Goal: Task Accomplishment & Management: Complete application form

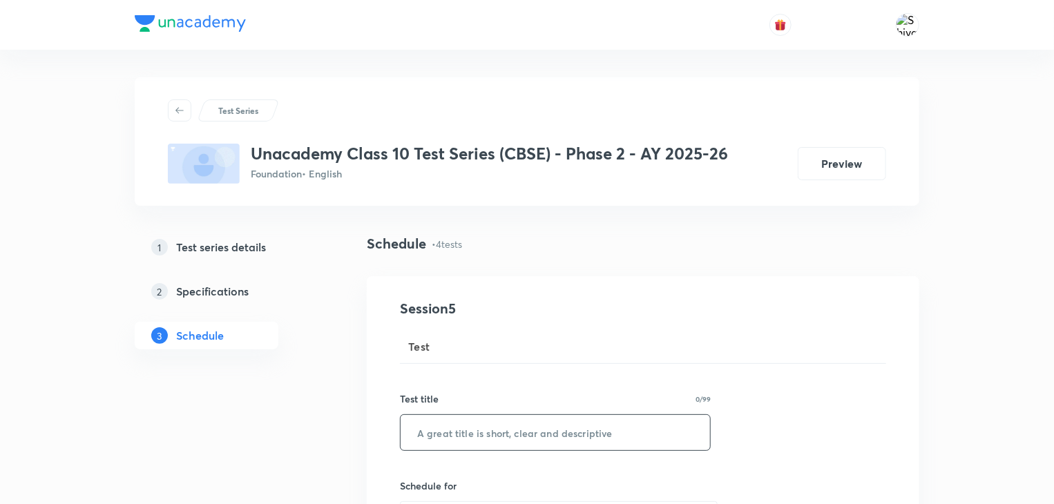
paste input "Advance Test - 1"
click at [465, 422] on input "Advance Test - 1" at bounding box center [555, 432] width 309 height 35
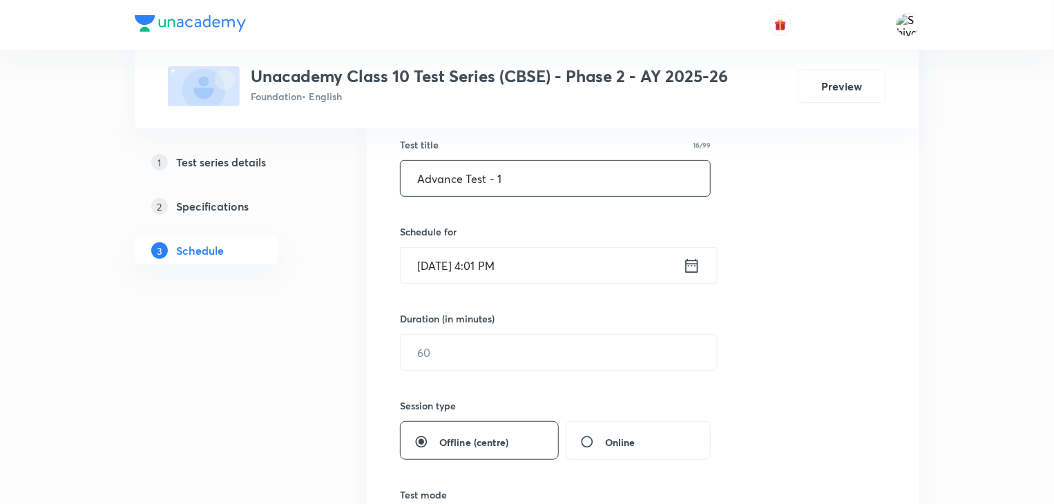
scroll to position [256, 0]
type input "Advance Test - 1"
click at [689, 260] on icon at bounding box center [692, 264] width 12 height 14
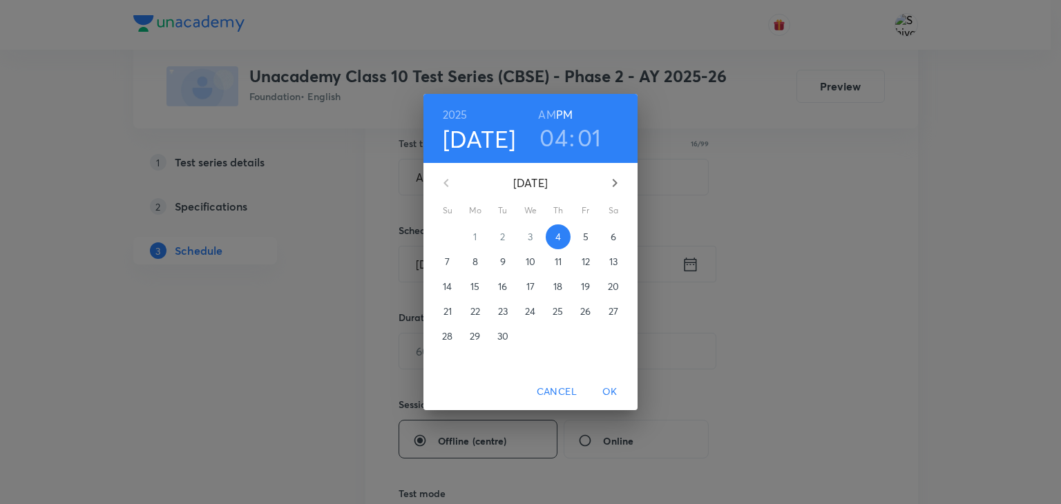
click at [470, 267] on span "8" at bounding box center [475, 262] width 25 height 14
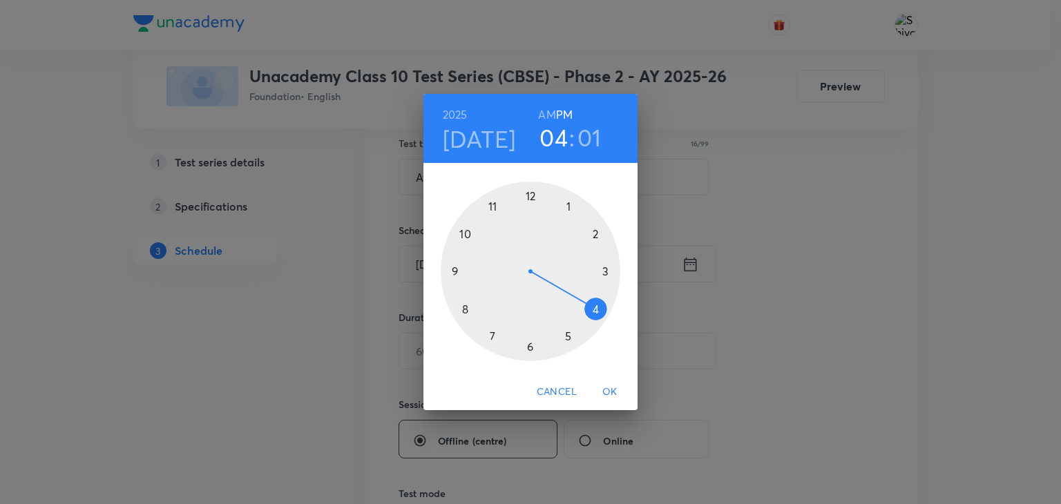
click at [488, 327] on div at bounding box center [531, 272] width 180 height 180
drag, startPoint x: 537, startPoint y: 195, endPoint x: 530, endPoint y: 197, distance: 7.9
click at [530, 197] on div at bounding box center [531, 272] width 180 height 180
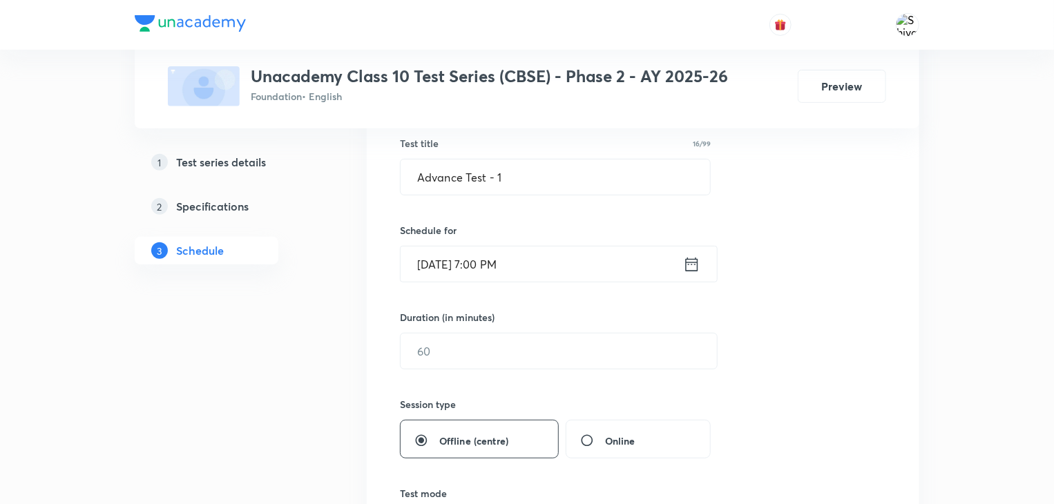
click at [693, 252] on div "Sept 8, 2025, 7:00 PM ​" at bounding box center [559, 264] width 318 height 37
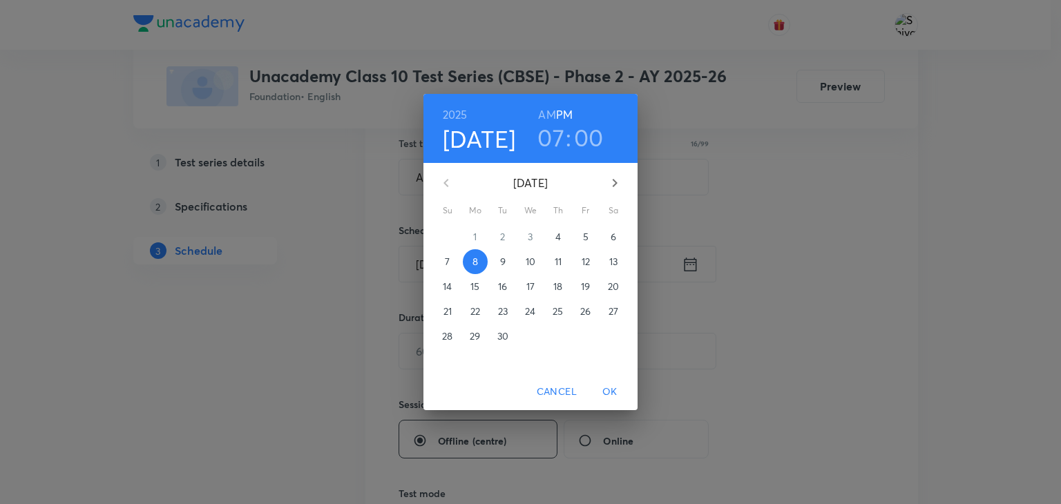
click at [555, 137] on h3 "07" at bounding box center [550, 137] width 27 height 29
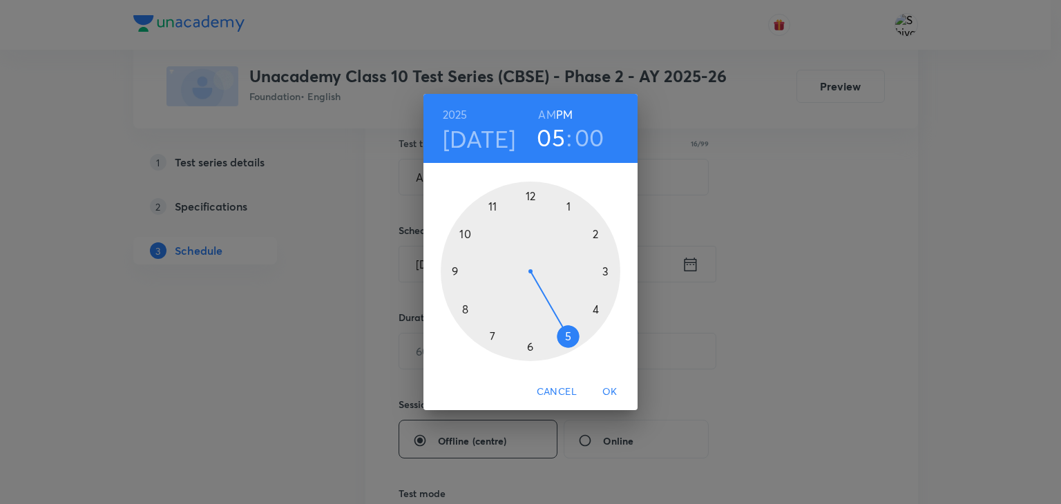
drag, startPoint x: 492, startPoint y: 335, endPoint x: 569, endPoint y: 338, distance: 76.7
click at [569, 338] on div at bounding box center [531, 272] width 180 height 180
drag, startPoint x: 527, startPoint y: 191, endPoint x: 529, endPoint y: 341, distance: 149.9
click at [529, 341] on div at bounding box center [531, 272] width 180 height 180
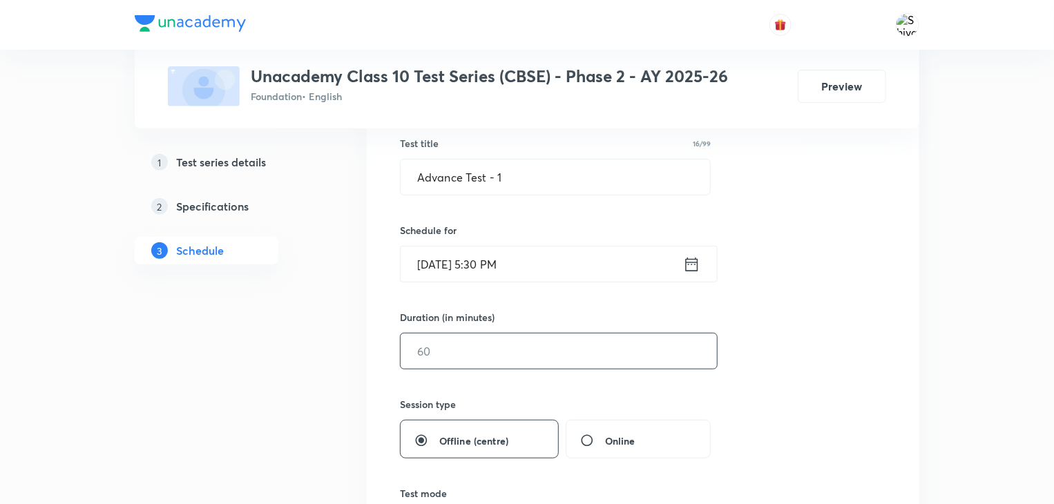
click at [544, 350] on input "text" at bounding box center [559, 351] width 316 height 35
click at [565, 346] on input "text" at bounding box center [559, 351] width 316 height 35
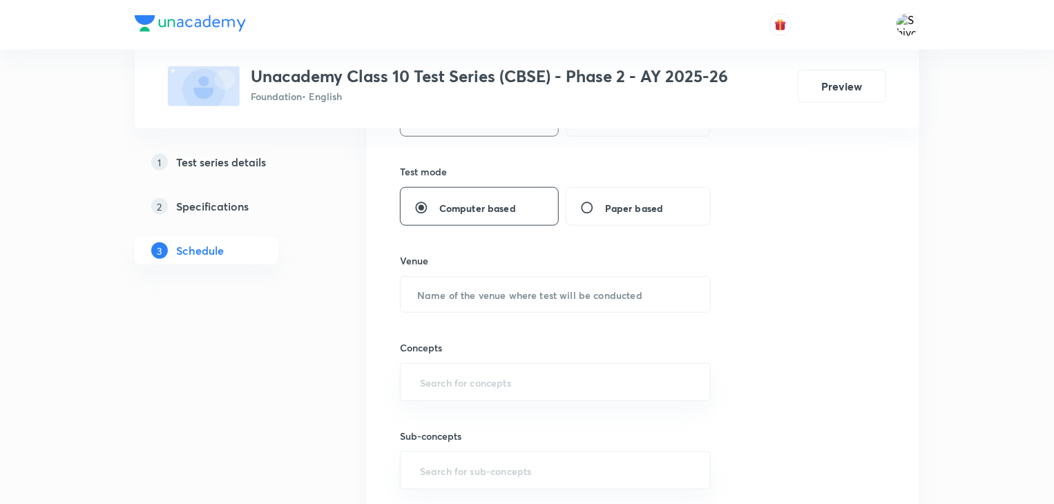
scroll to position [579, 0]
type input "90"
click at [619, 294] on input "text" at bounding box center [555, 292] width 309 height 35
type input "u"
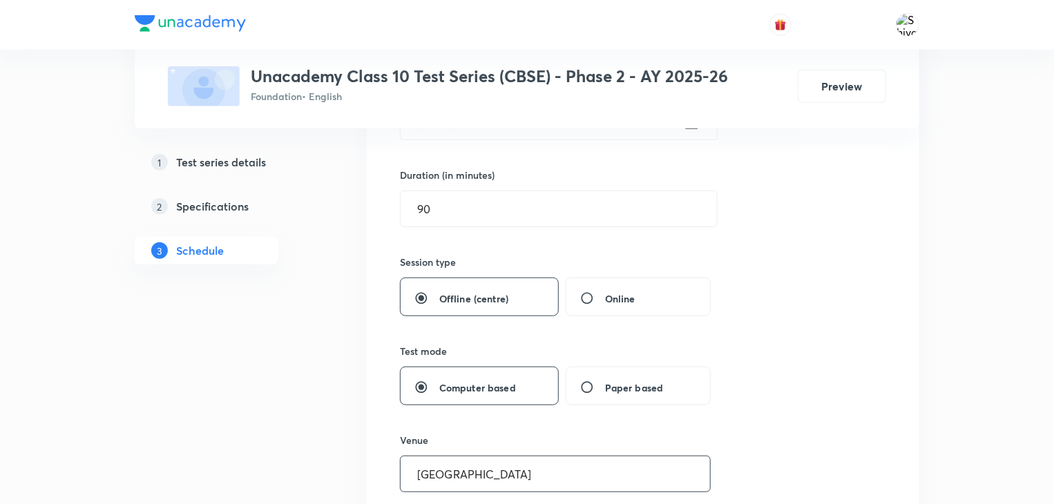
scroll to position [535, 0]
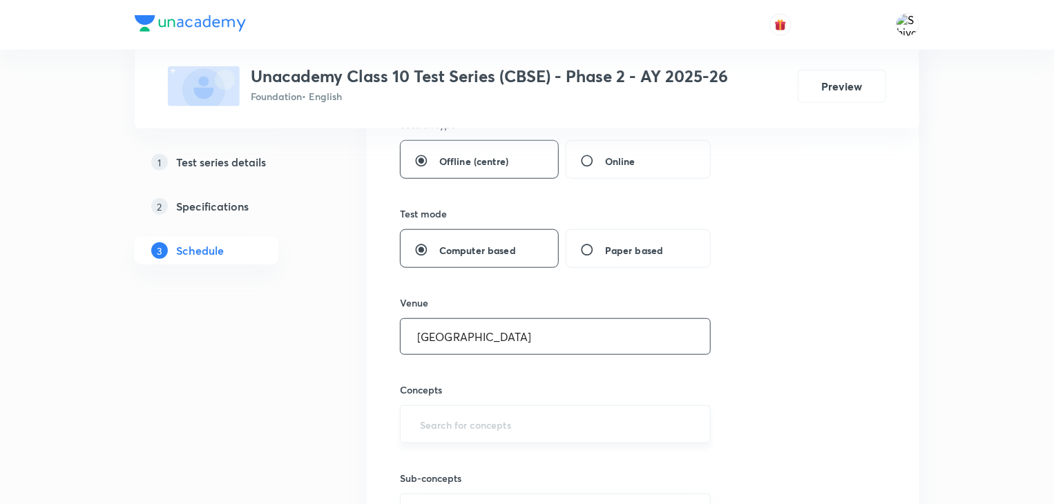
type input "Unacademy Centre"
click at [532, 412] on input "text" at bounding box center [555, 425] width 276 height 26
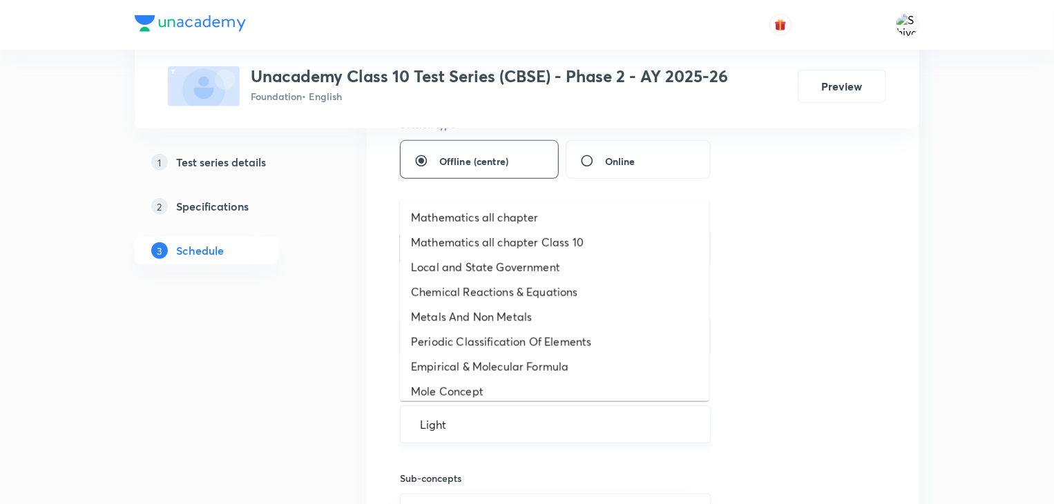
type input "Ligh"
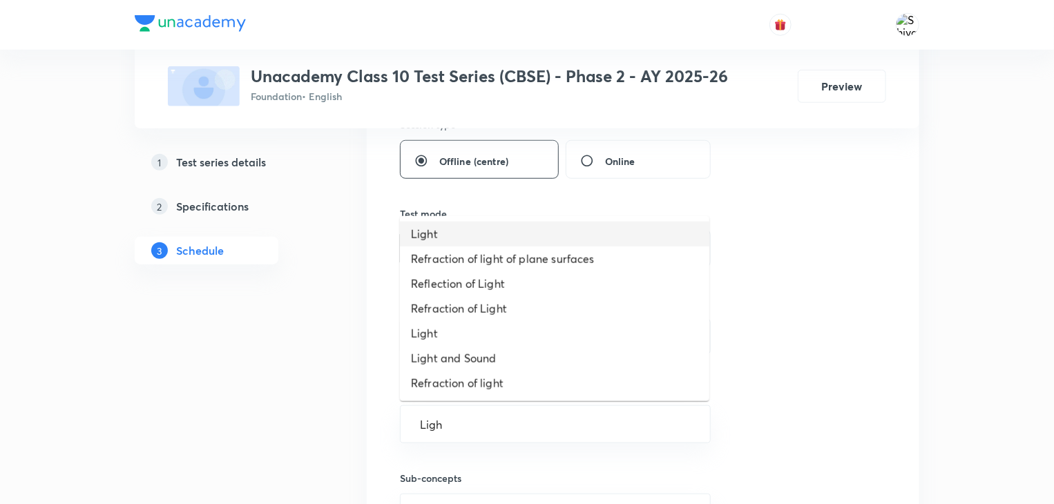
click at [486, 233] on li "Light" at bounding box center [554, 234] width 309 height 25
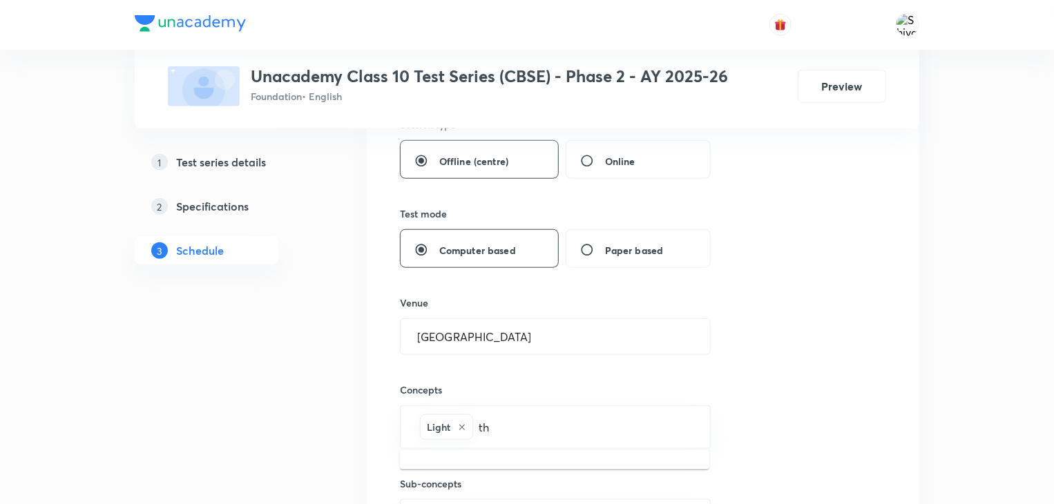
type input "t"
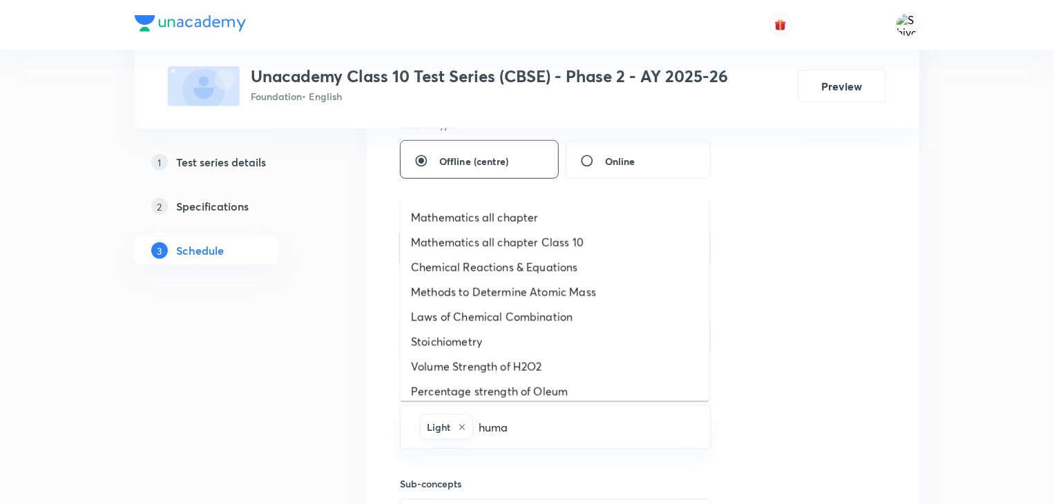
type input "human"
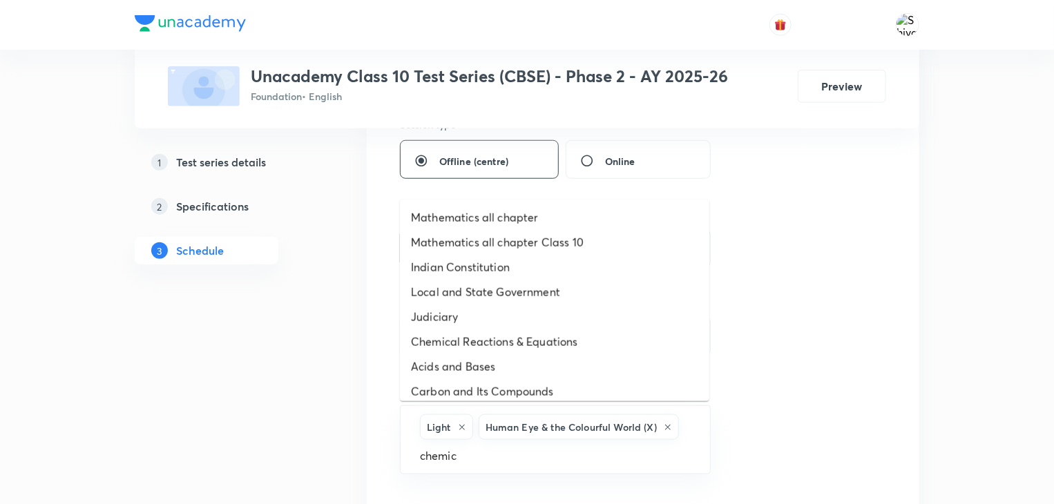
type input "chemica"
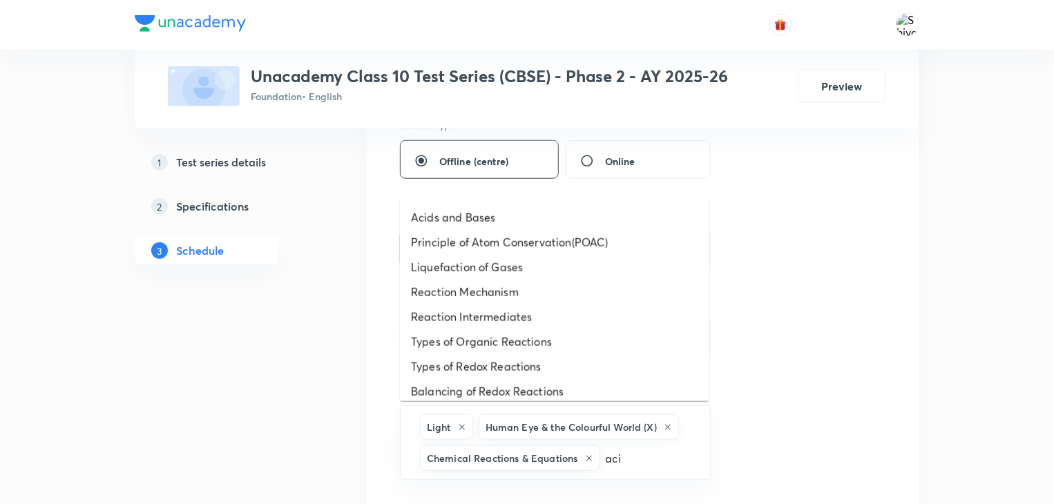
type input "acid"
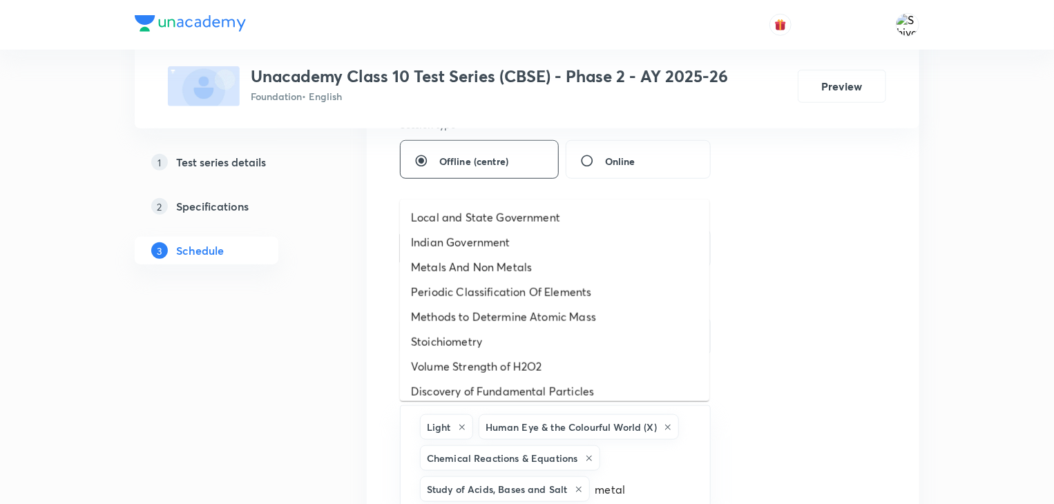
type input "metals"
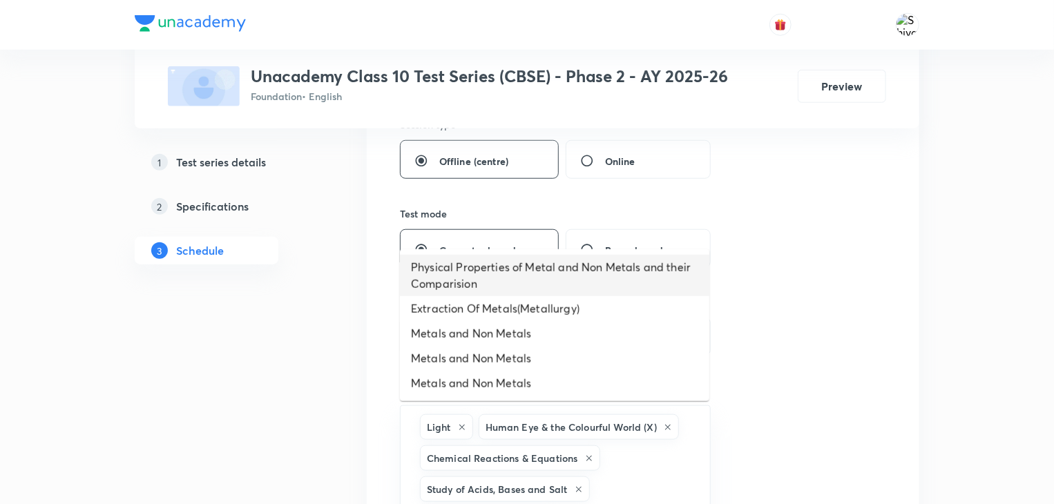
scroll to position [557, 0]
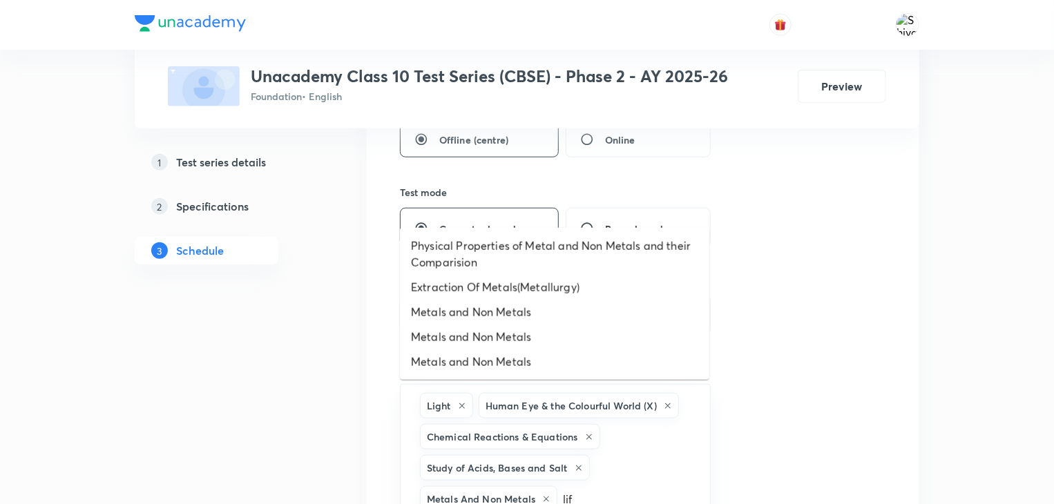
type input "life"
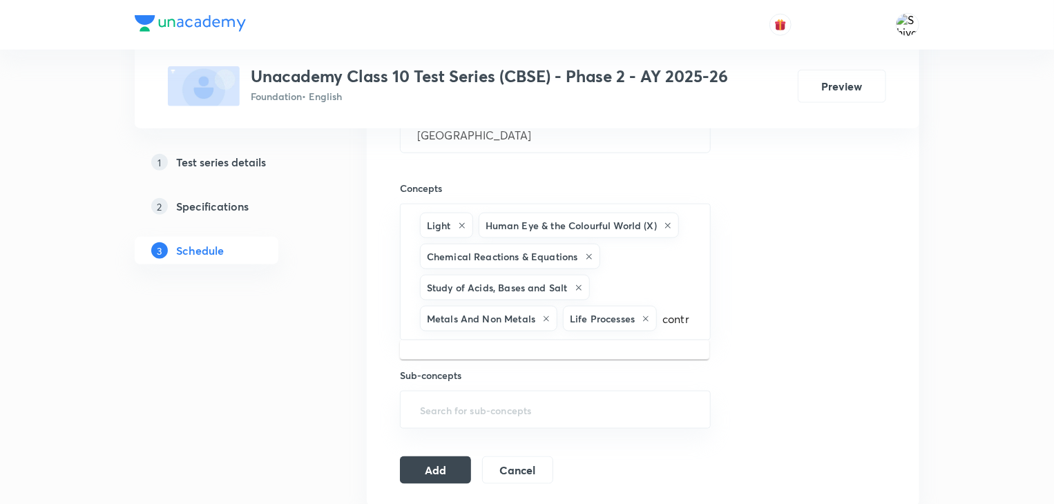
scroll to position [0, 0]
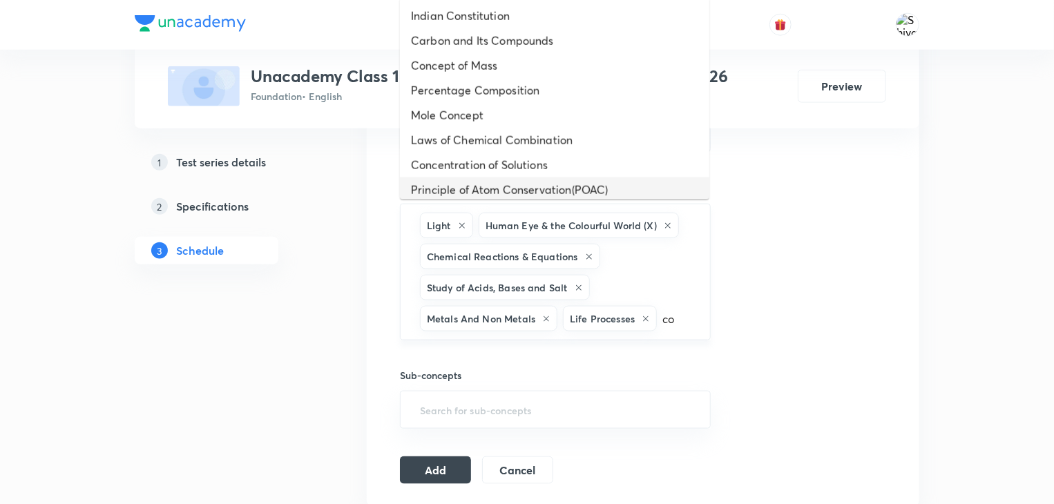
type input "c"
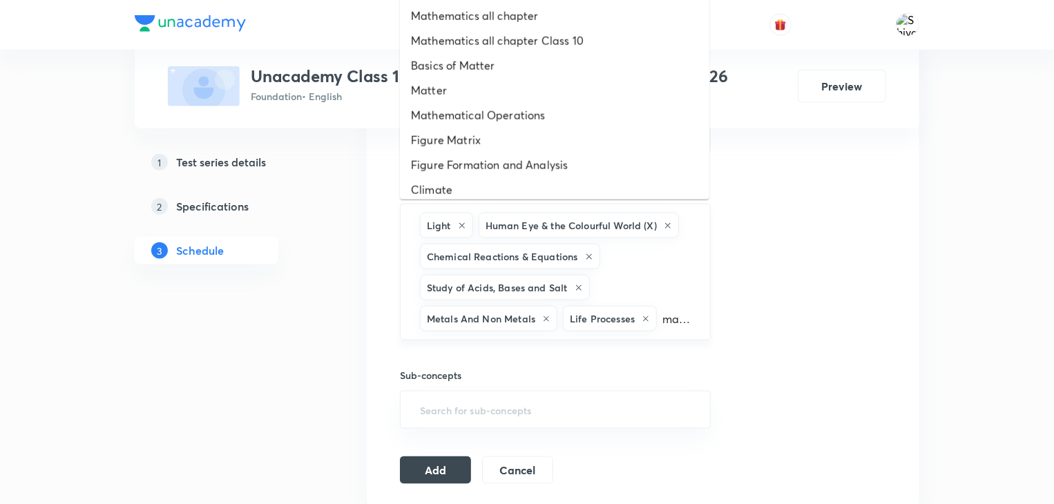
scroll to position [0, 14]
type input "mathem"
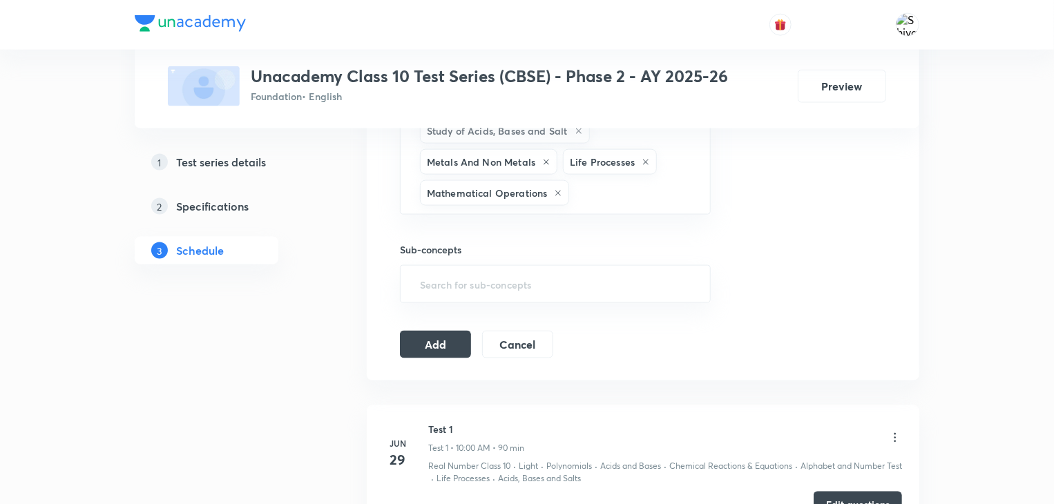
scroll to position [892, 0]
click at [455, 336] on button "Add" at bounding box center [435, 345] width 71 height 28
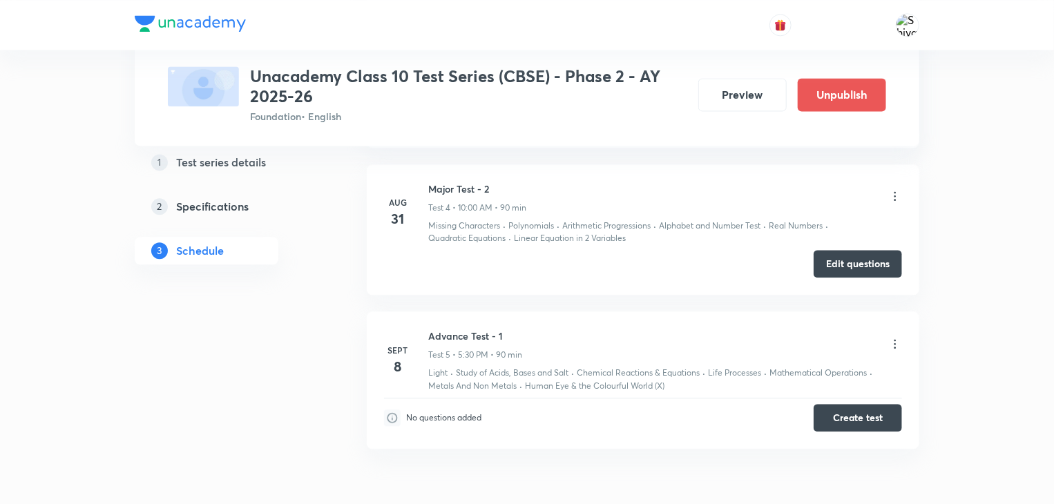
scroll to position [1536, 0]
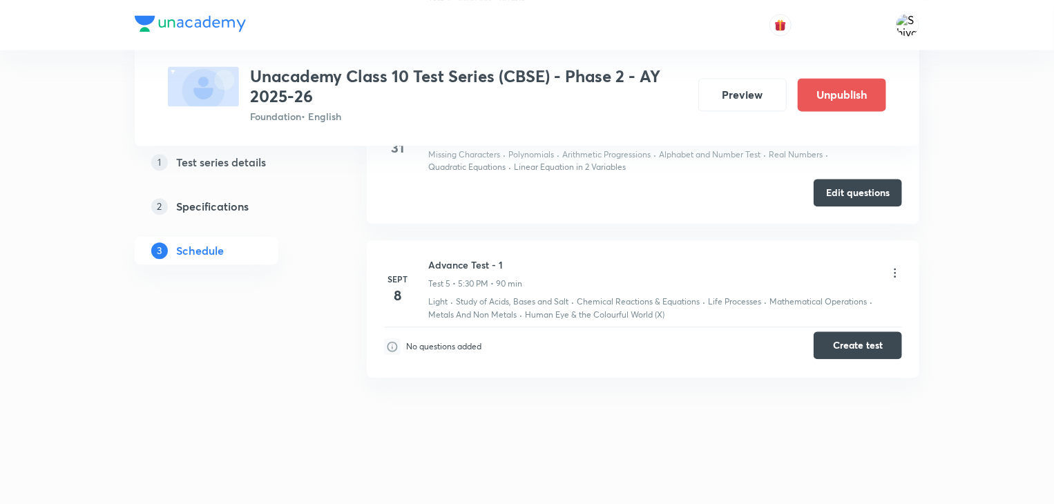
click at [838, 336] on button "Create test" at bounding box center [858, 346] width 88 height 28
click at [878, 332] on button "Create test" at bounding box center [858, 346] width 88 height 28
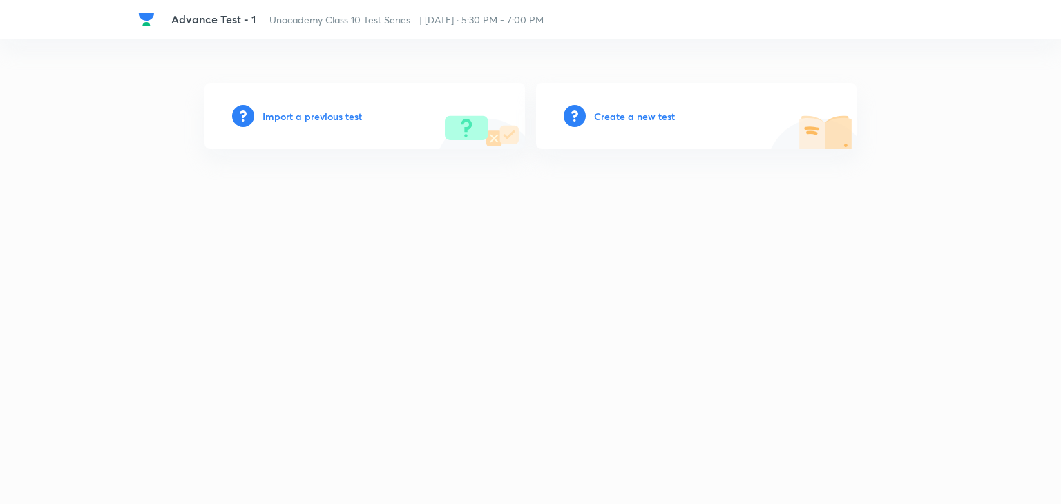
click at [652, 116] on h6 "Create a new test" at bounding box center [634, 116] width 81 height 15
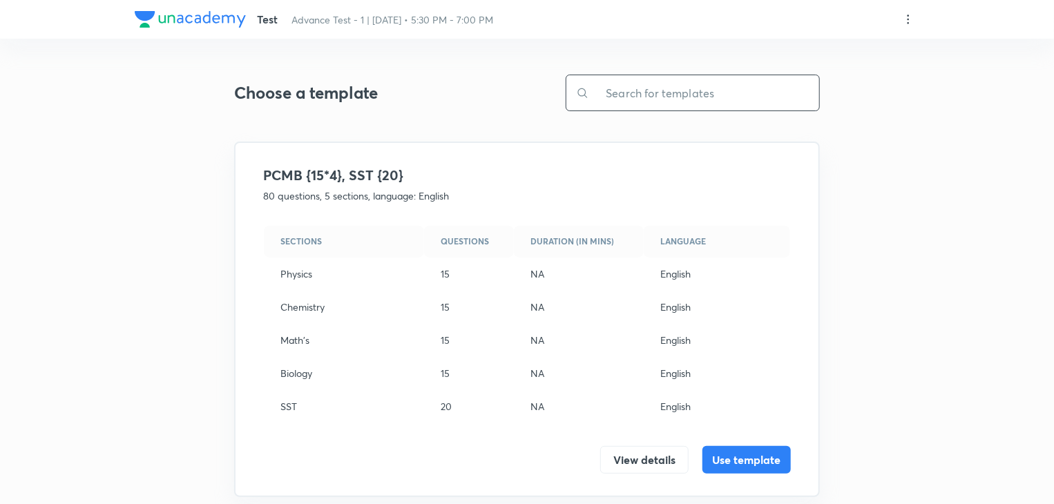
click at [630, 88] on input "text" at bounding box center [704, 92] width 230 height 35
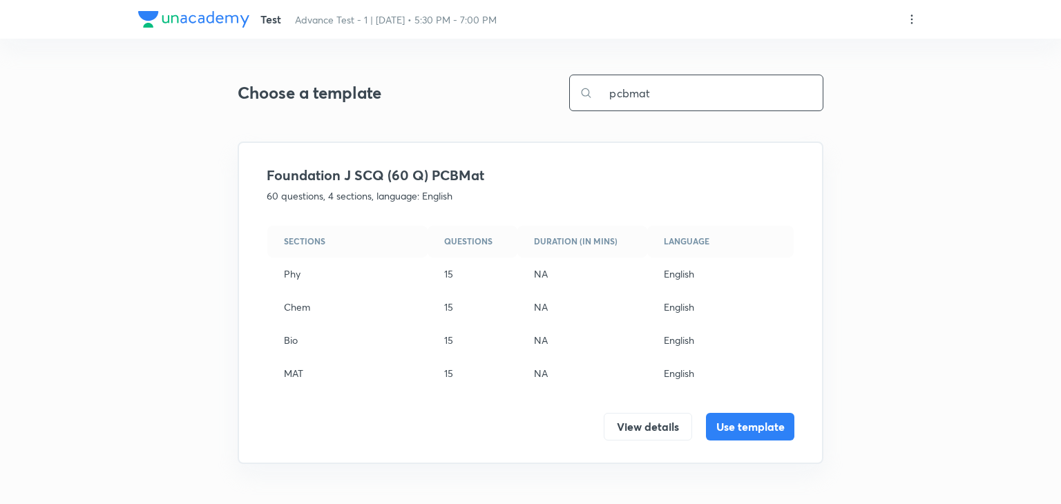
type input "pcbmat"
click at [731, 416] on button "Use template" at bounding box center [750, 426] width 88 height 28
click at [731, 427] on button "Use template" at bounding box center [750, 426] width 88 height 28
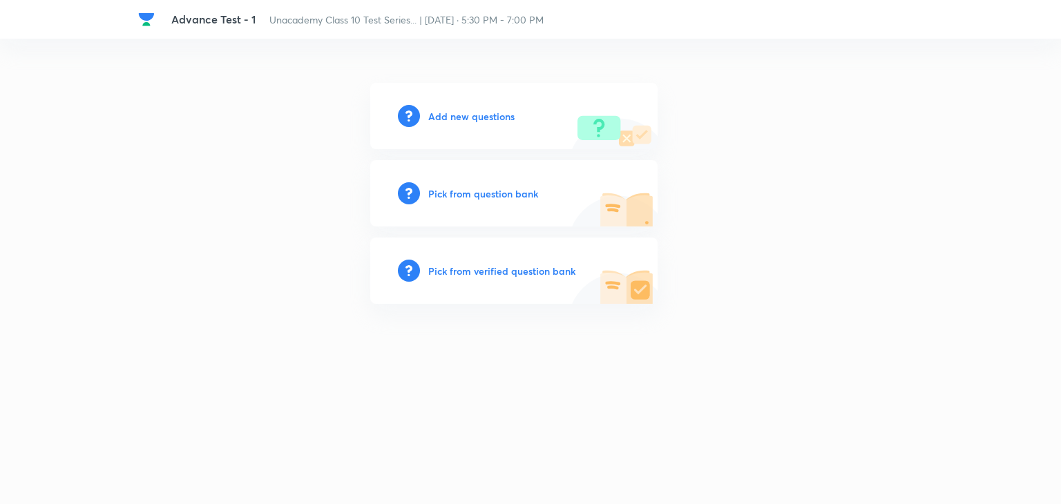
click at [468, 117] on h6 "Add new questions" at bounding box center [471, 116] width 86 height 15
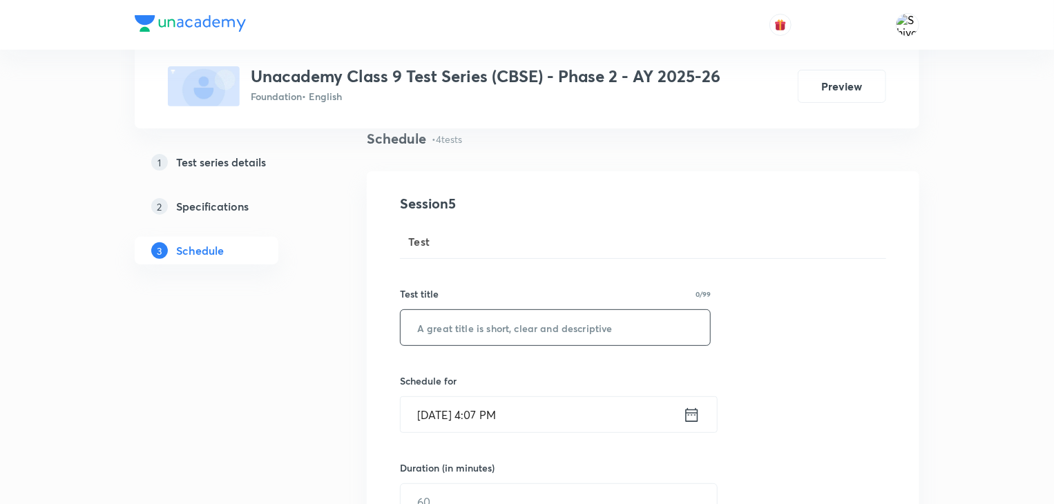
paste input "Advance Test - 1"
click at [488, 327] on input "Advance Test - 1" at bounding box center [555, 327] width 309 height 35
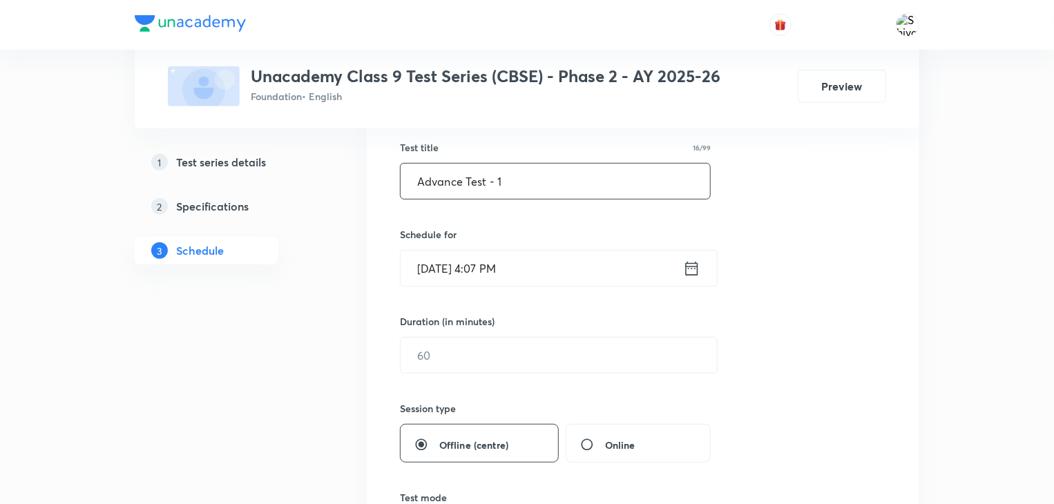
scroll to position [251, 0]
type input "Advance Test - 1"
click at [691, 274] on icon at bounding box center [691, 268] width 17 height 19
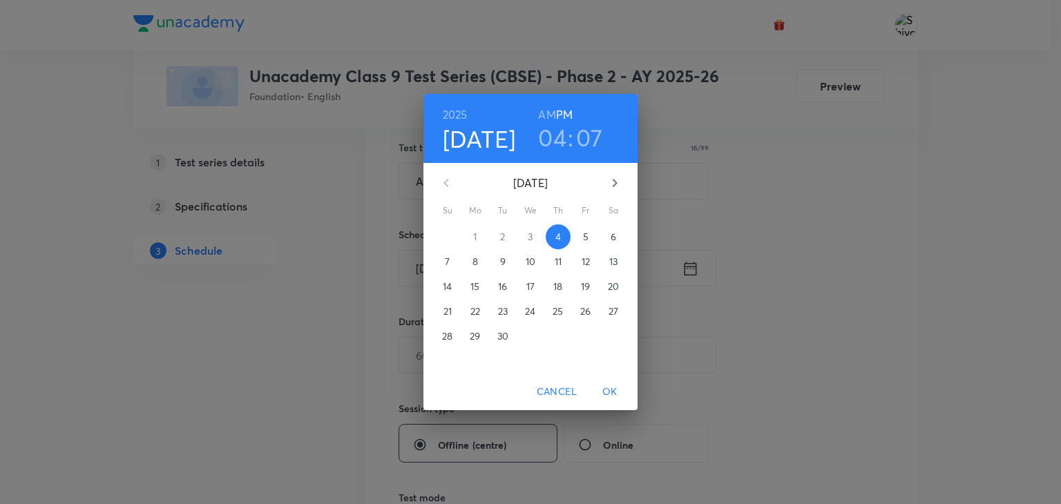
click at [475, 266] on p "8" at bounding box center [475, 262] width 6 height 14
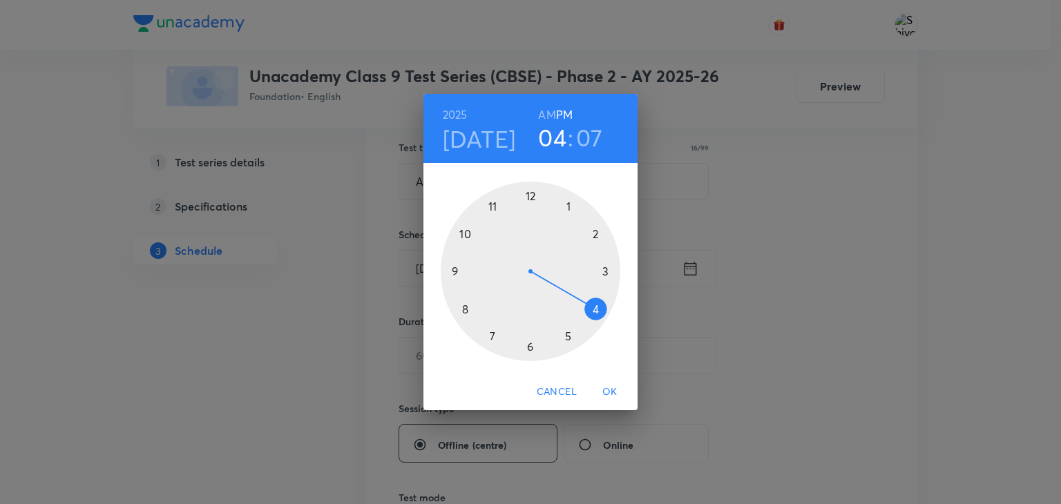
click at [566, 338] on div at bounding box center [531, 272] width 180 height 180
click at [528, 344] on div at bounding box center [531, 272] width 180 height 180
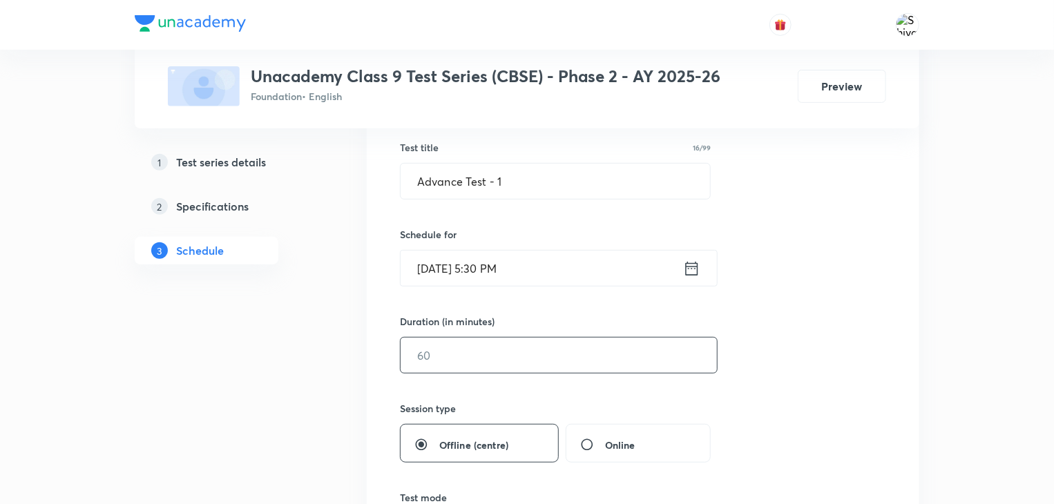
click at [507, 354] on input "text" at bounding box center [559, 355] width 316 height 35
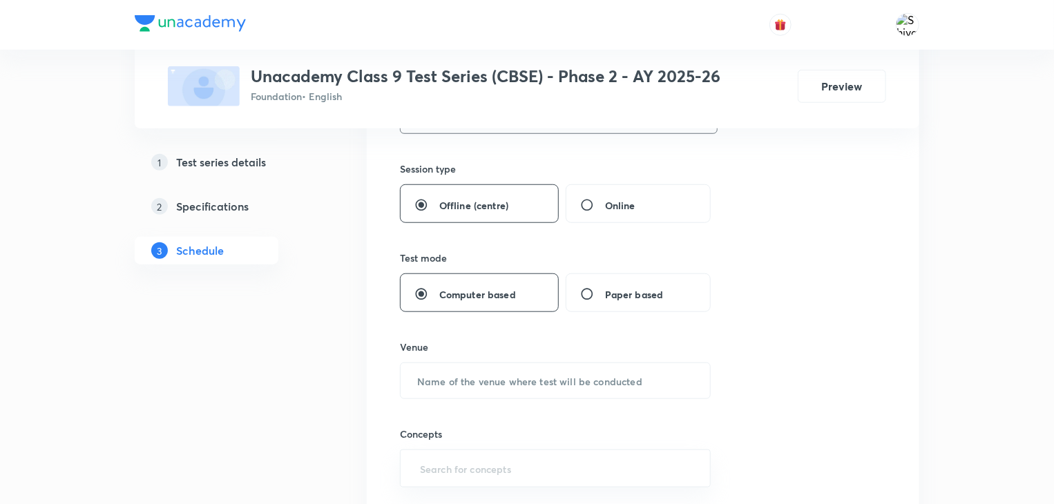
scroll to position [494, 0]
type input "90"
click at [508, 367] on input "text" at bounding box center [555, 377] width 309 height 35
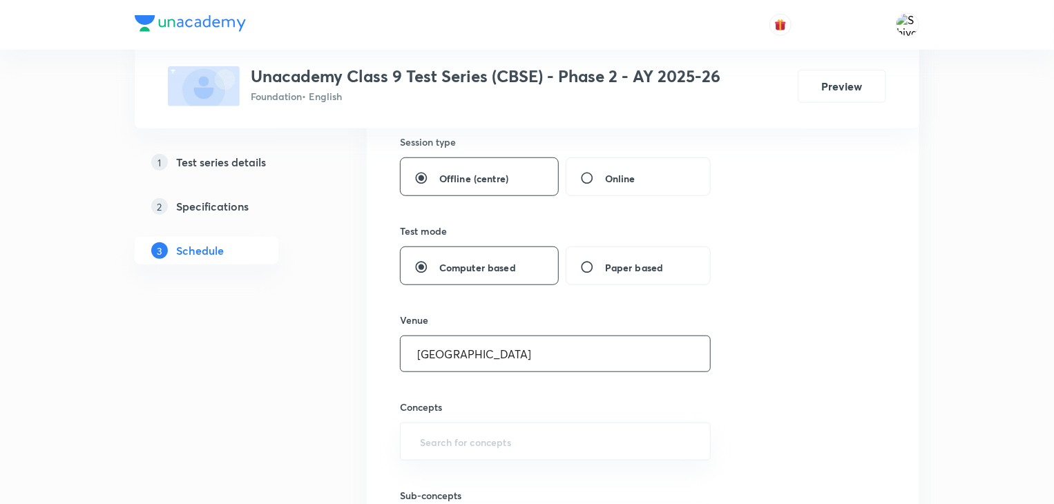
scroll to position [624, 0]
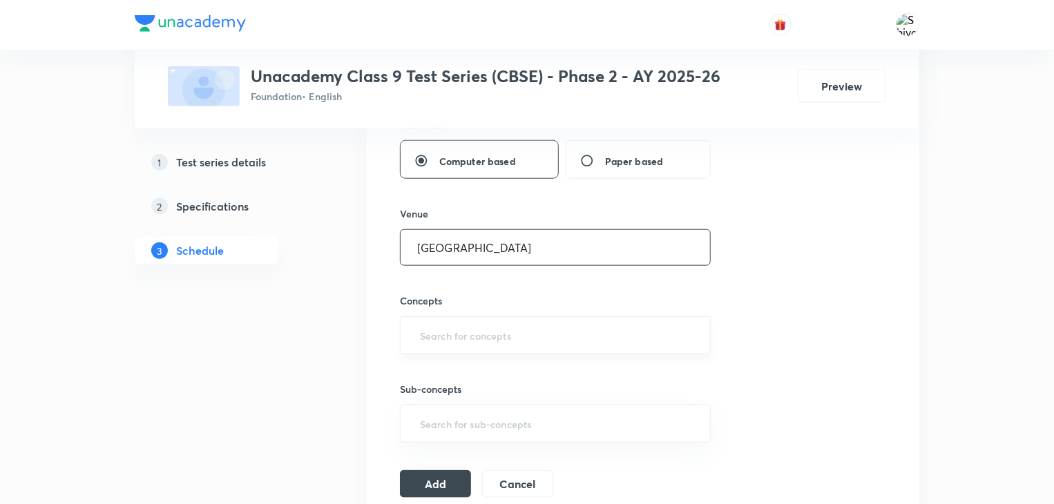
type input "[GEOGRAPHIC_DATA]"
click at [575, 346] on input "text" at bounding box center [555, 336] width 276 height 26
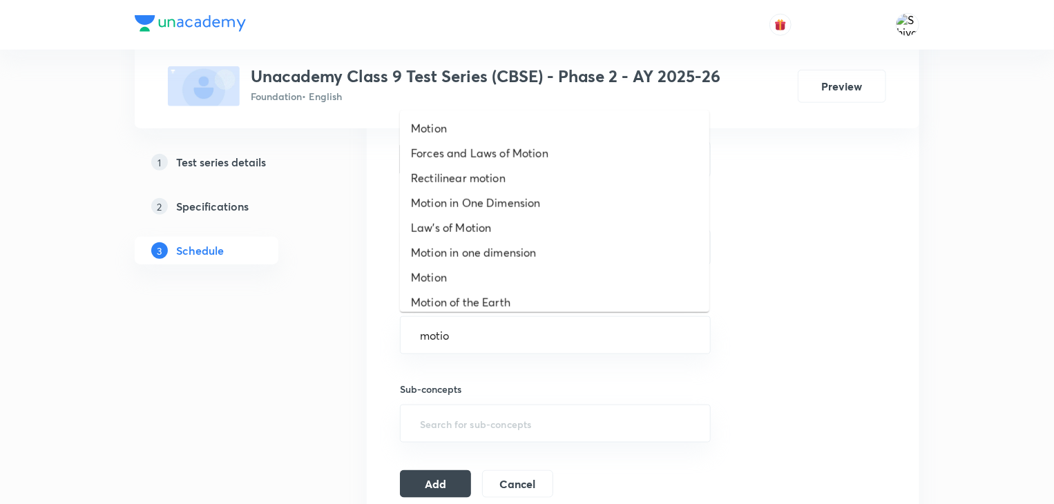
type input "motion"
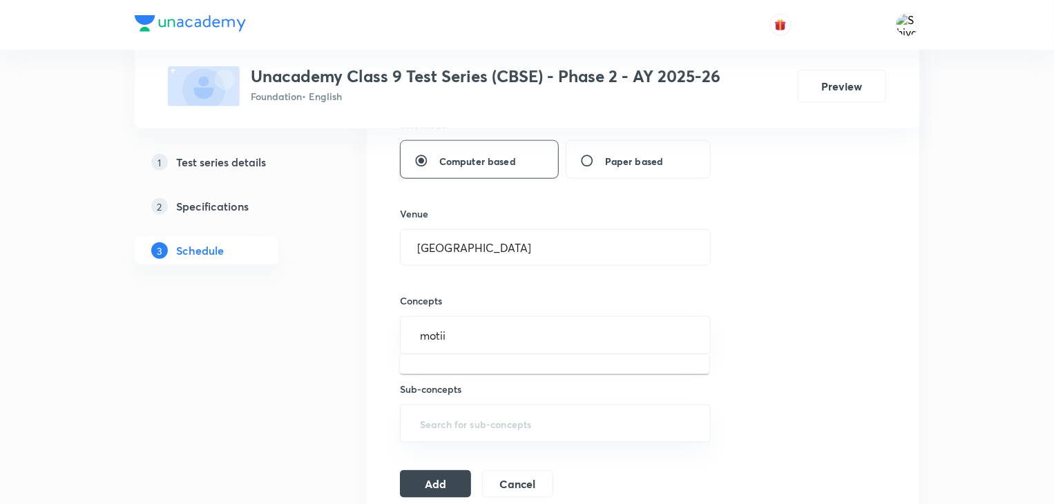
type input "moti"
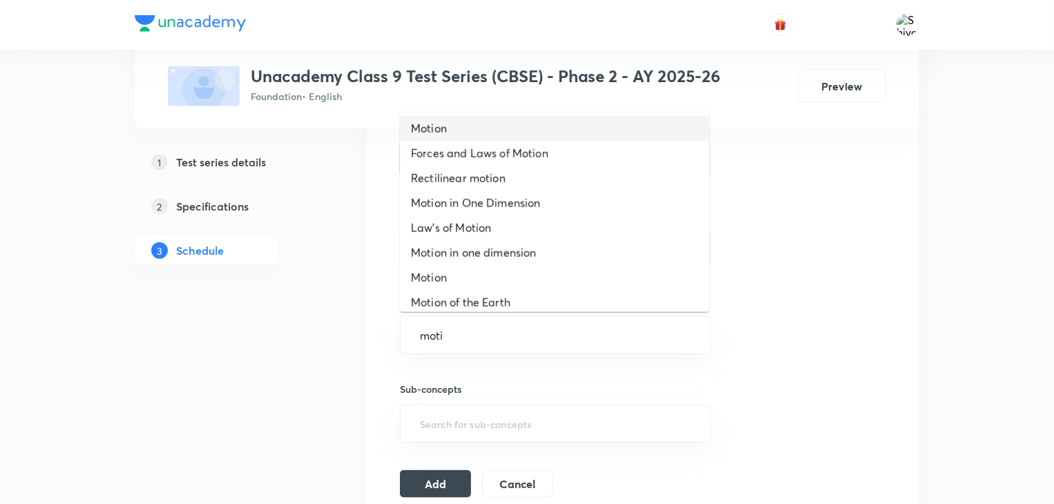
click at [623, 131] on li "Motion" at bounding box center [554, 128] width 309 height 25
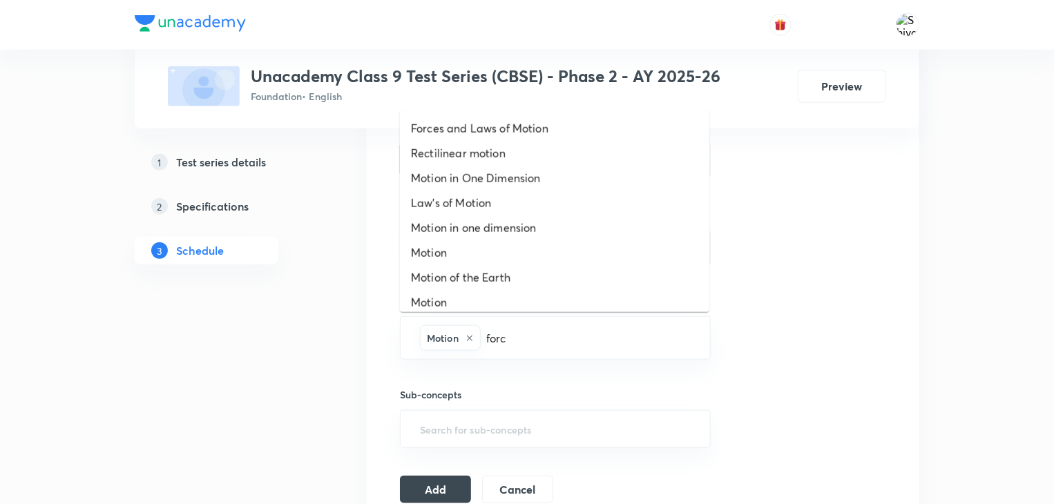
type input "force"
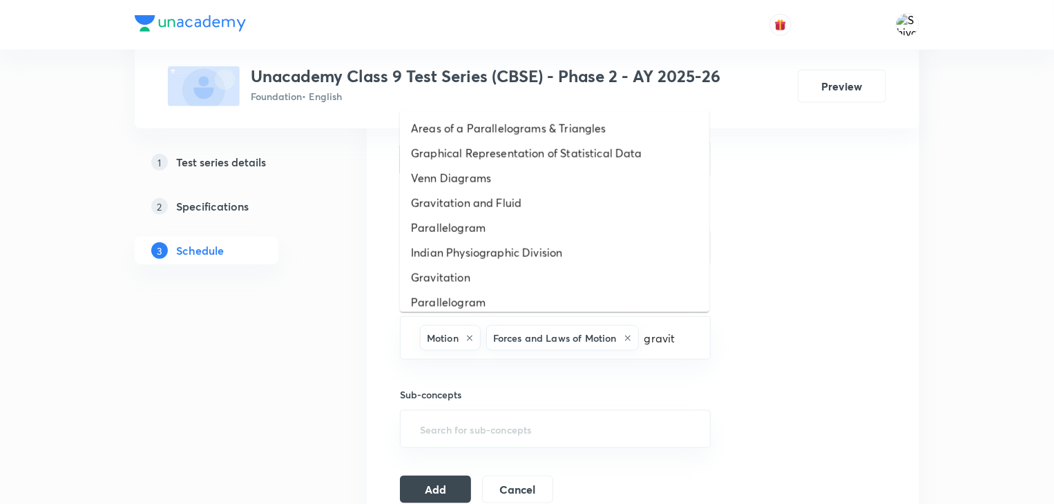
type input "gravita"
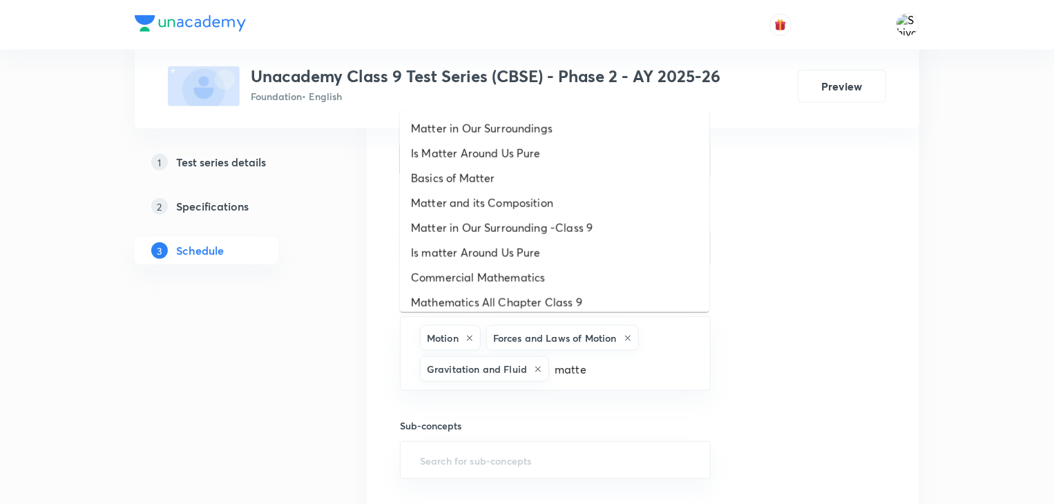
type input "matter"
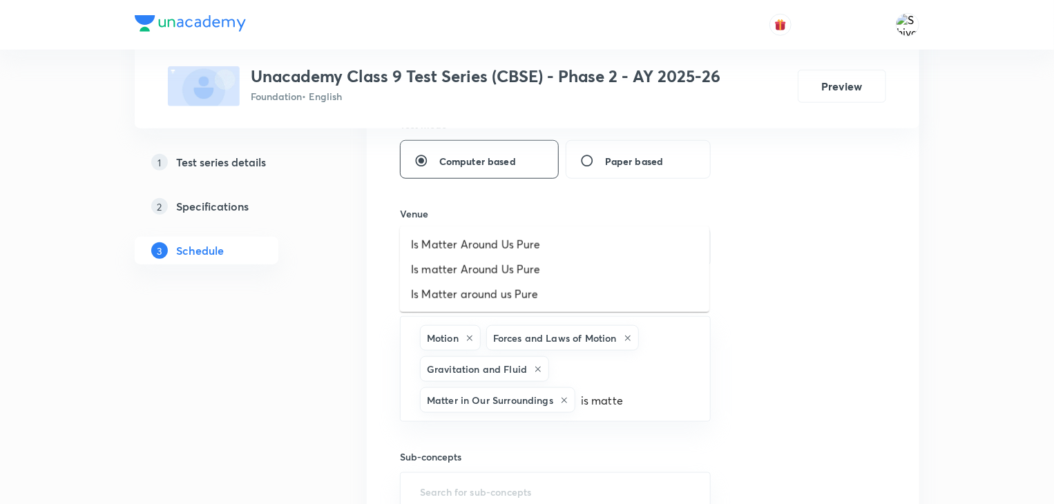
type input "is matter"
type input "is matte"
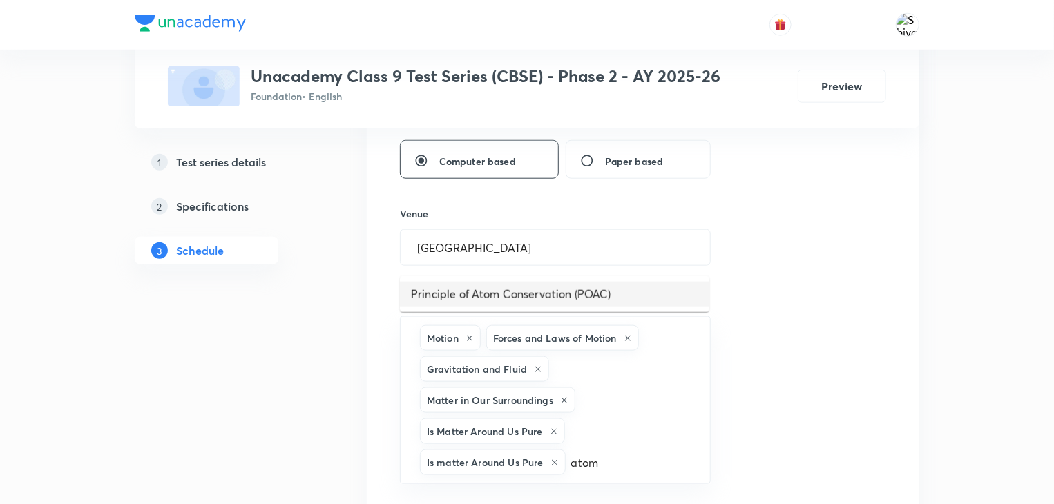
type input "ato"
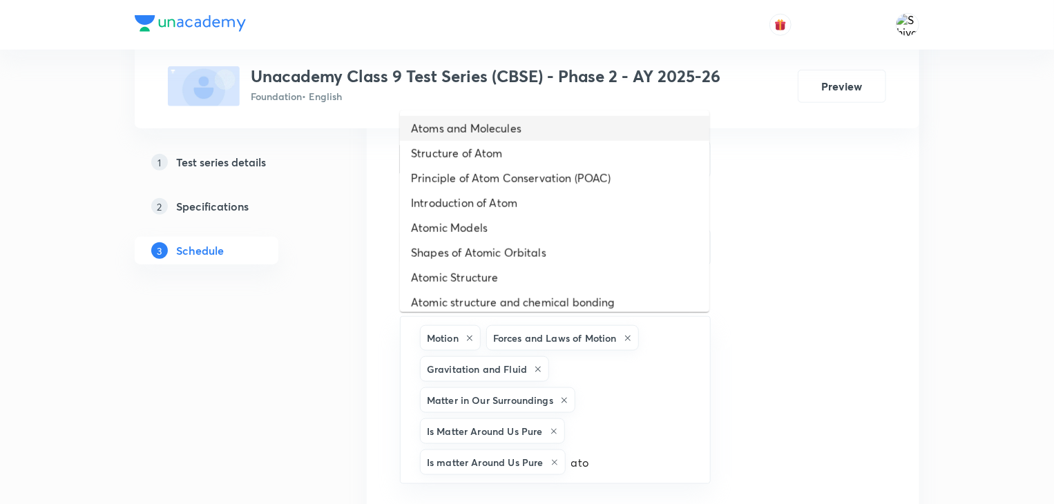
click at [623, 131] on li "Atoms and Molecules" at bounding box center [554, 128] width 309 height 25
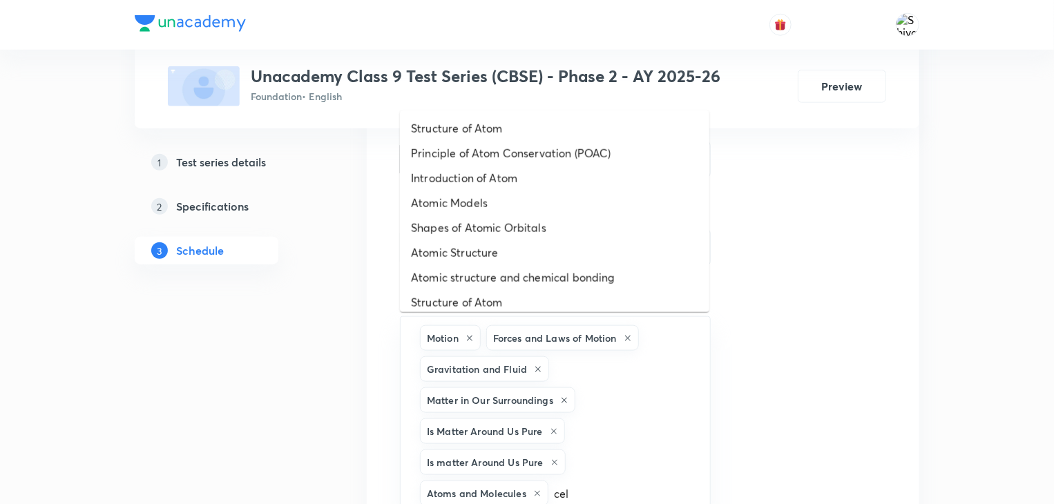
type input "cell"
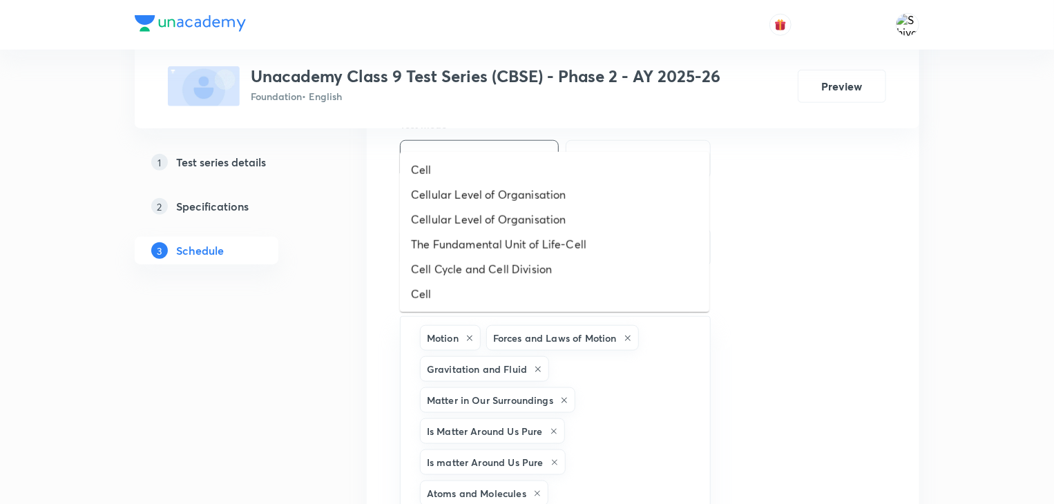
scroll to position [649, 0]
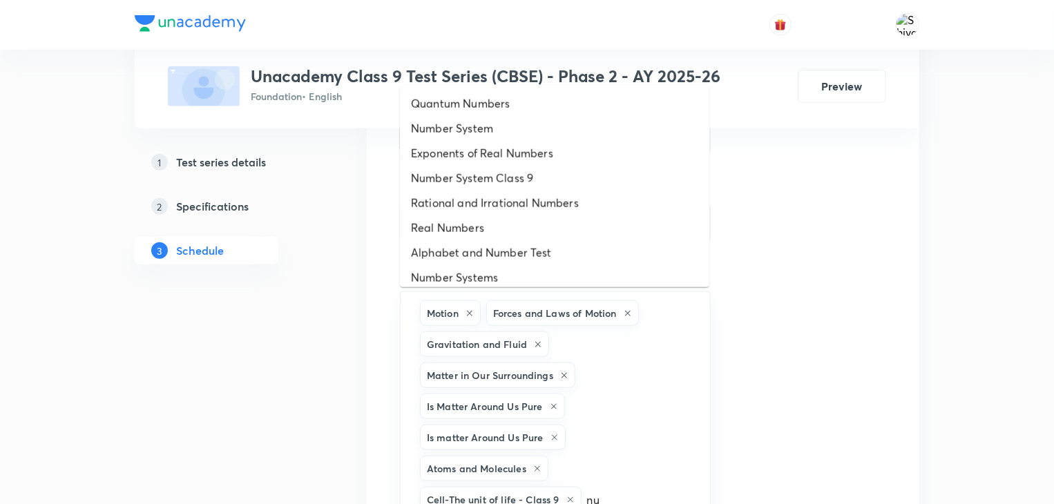
type input "n"
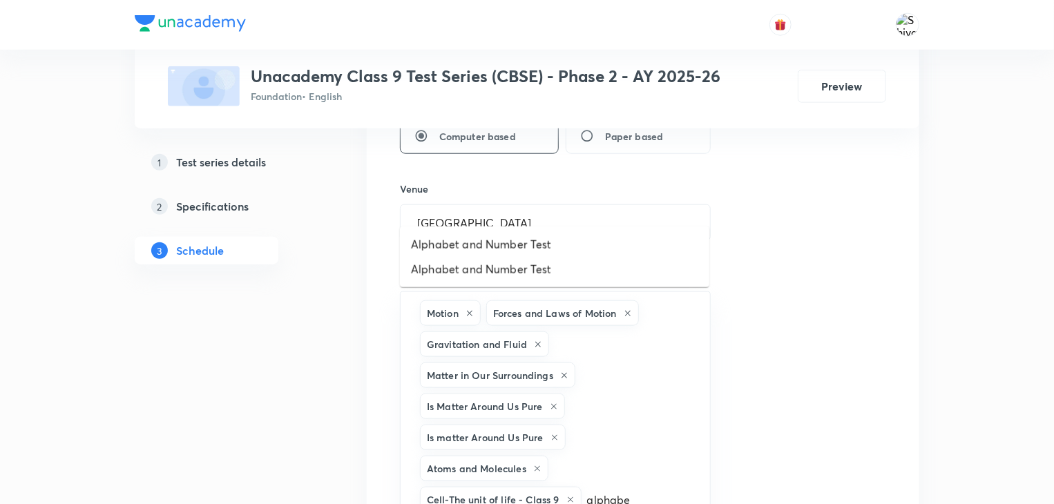
type input "alphabet"
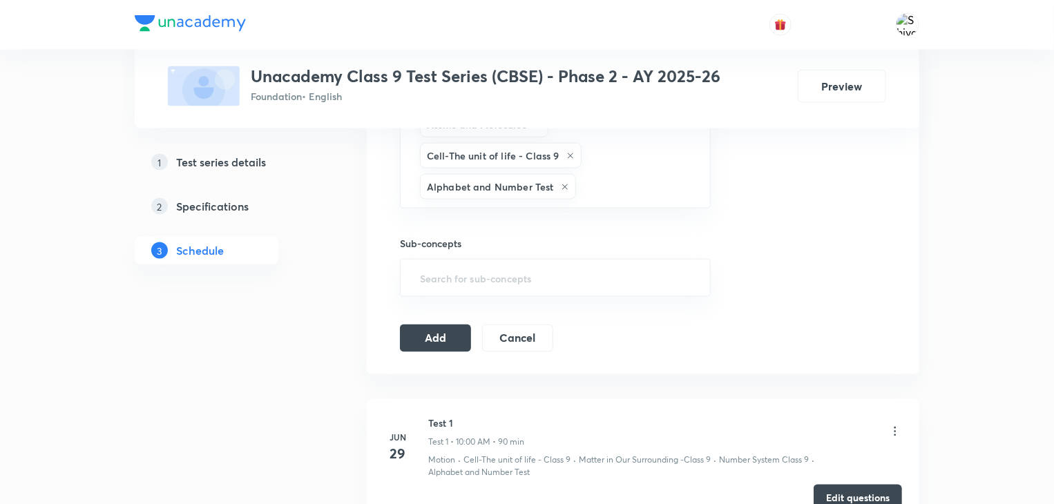
scroll to position [1033, 0]
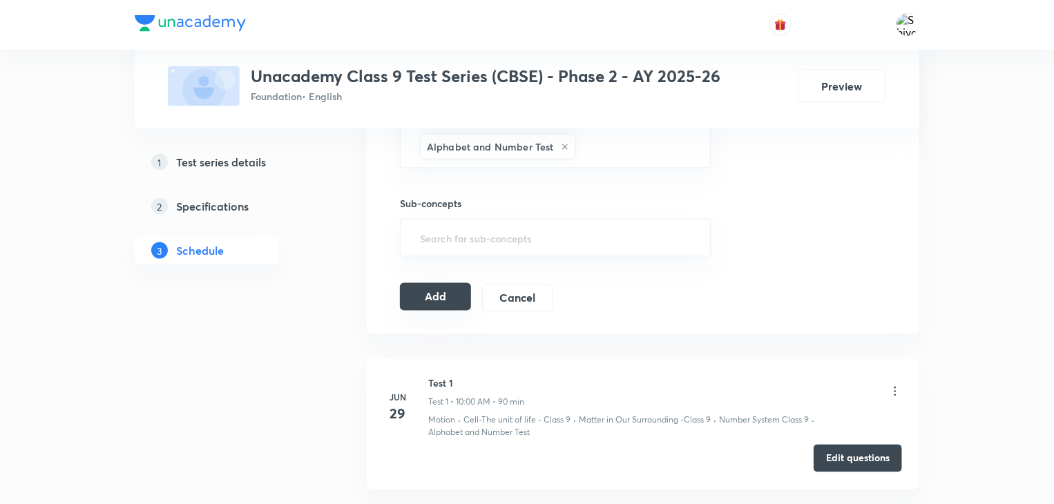
click at [431, 302] on button "Add" at bounding box center [435, 297] width 71 height 28
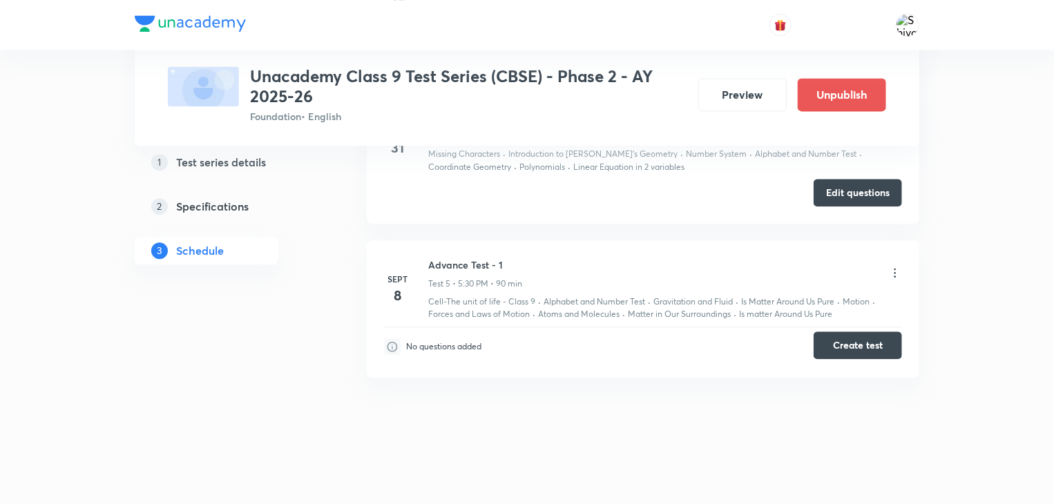
click at [894, 349] on button "Create test" at bounding box center [858, 346] width 88 height 28
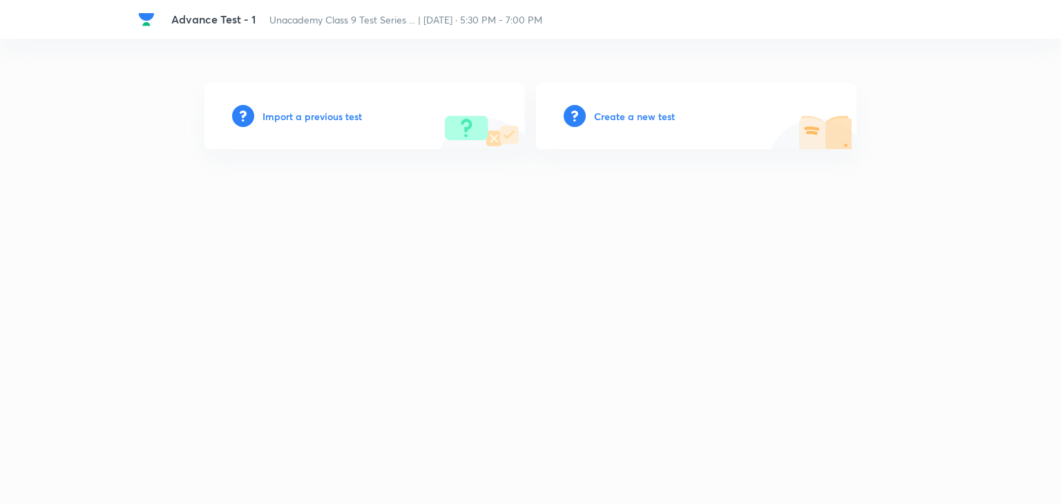
click at [638, 117] on h6 "Create a new test" at bounding box center [634, 116] width 81 height 15
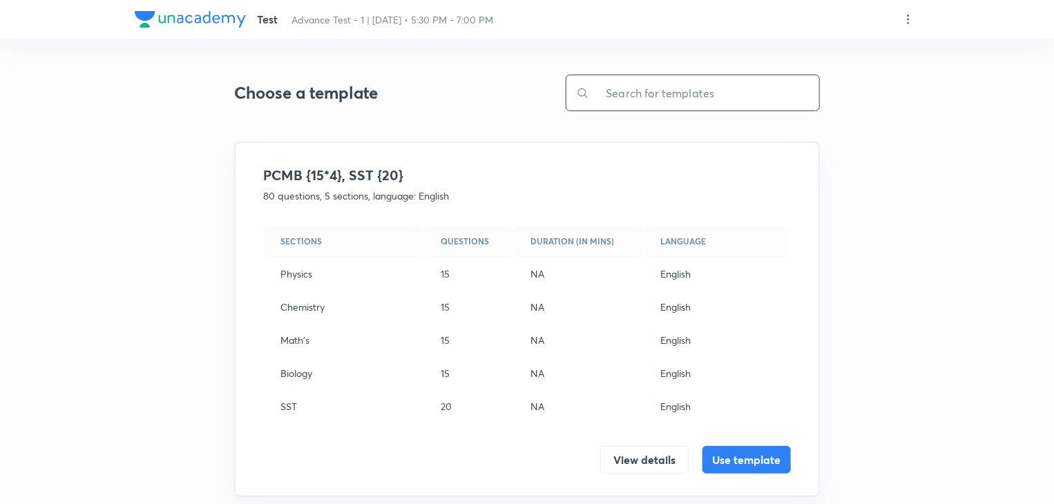
click at [638, 97] on input "text" at bounding box center [704, 92] width 230 height 35
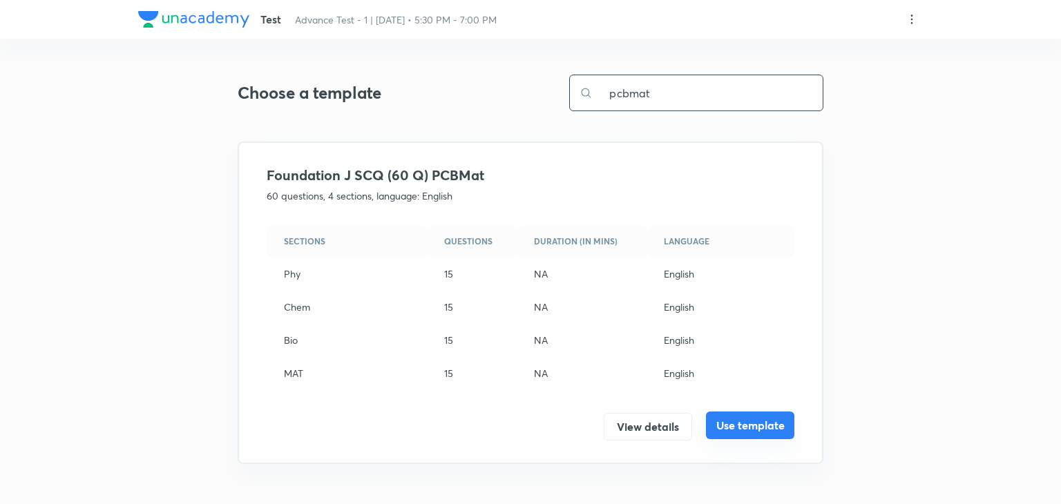
type input "pcbmat"
click at [762, 422] on button "Use template" at bounding box center [750, 426] width 88 height 28
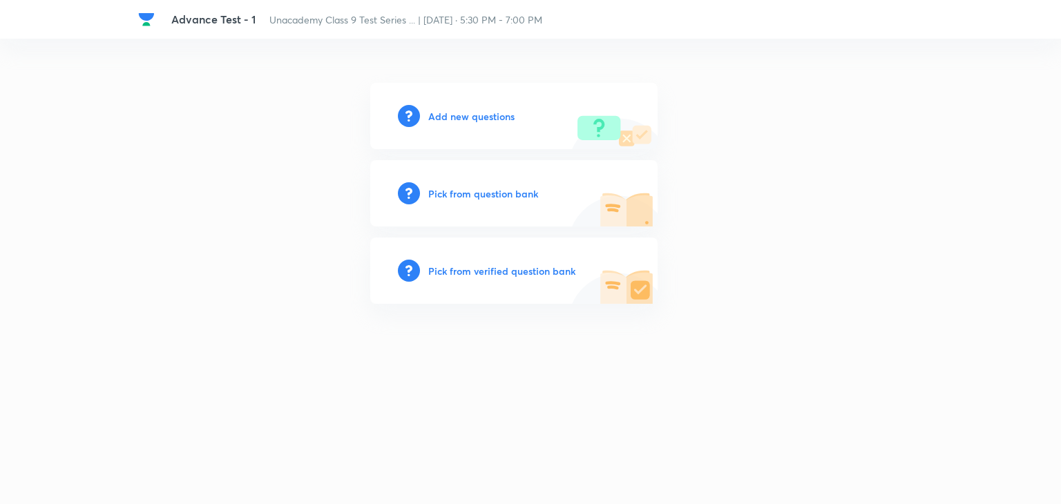
click at [461, 114] on h6 "Add new questions" at bounding box center [471, 116] width 86 height 15
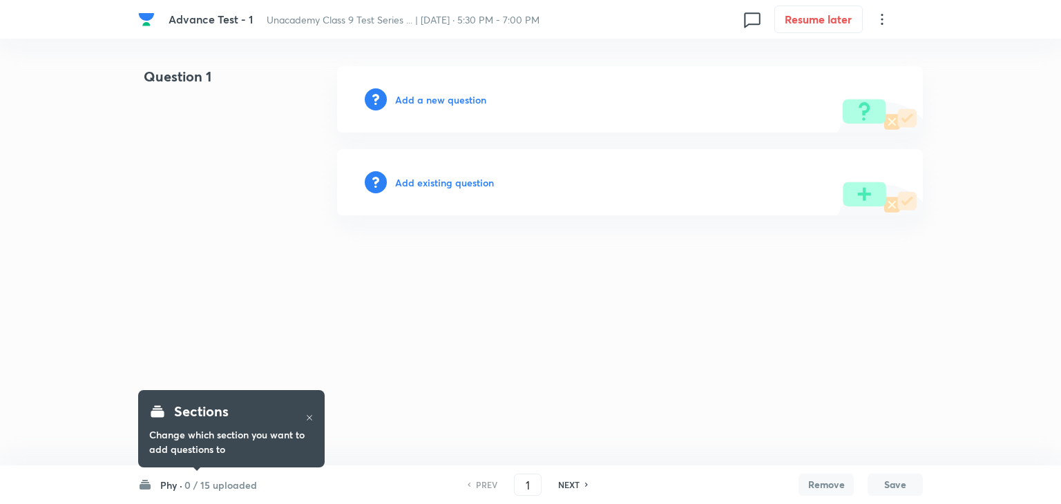
click at [243, 206] on div "Question 1 Add a new question Add existing question" at bounding box center [530, 140] width 785 height 149
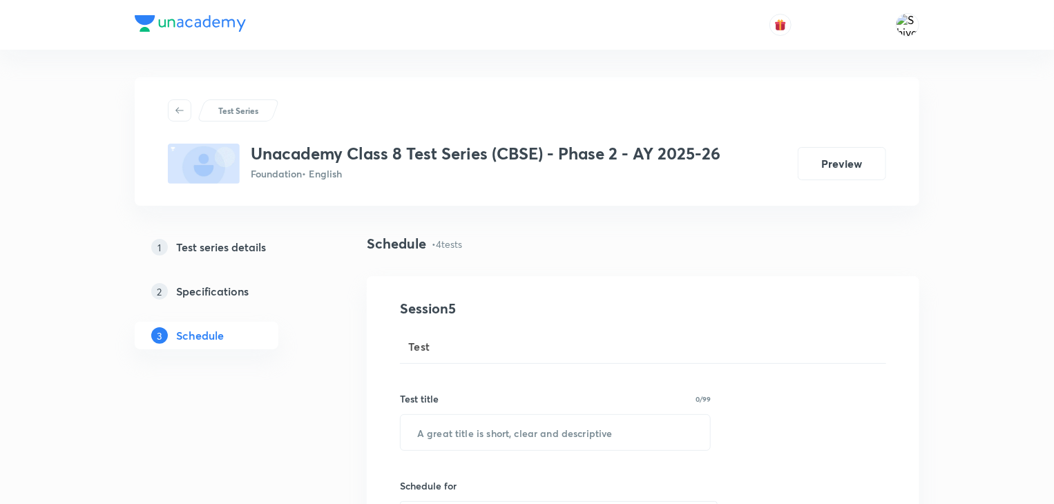
scroll to position [75, 0]
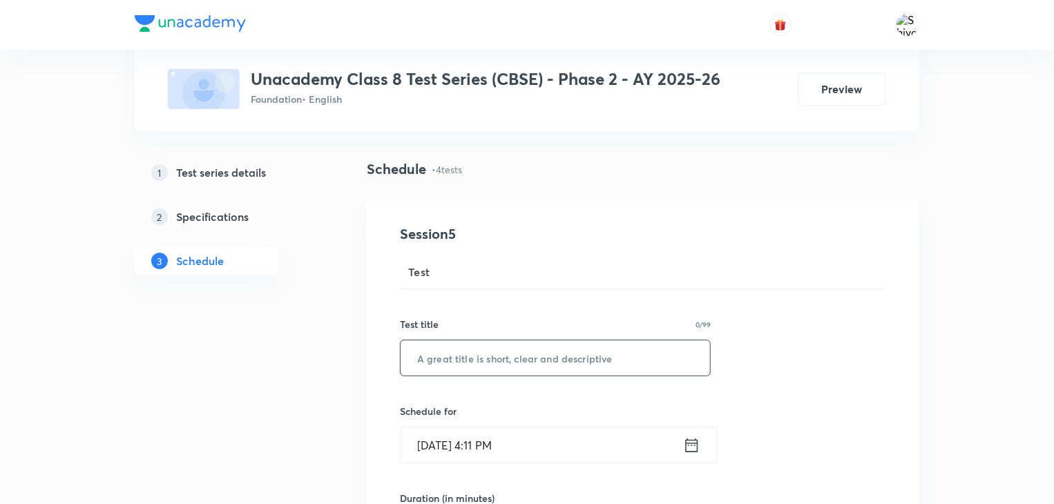
click at [481, 375] on input "text" at bounding box center [555, 357] width 309 height 35
paste input "Advance Test - 1"
type input "Advance Test - 1"
click at [693, 445] on icon at bounding box center [691, 445] width 17 height 19
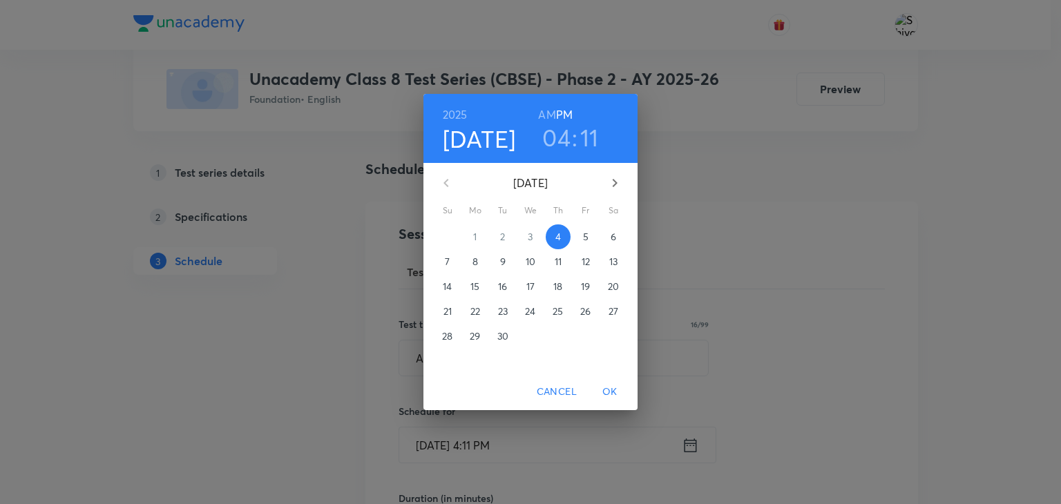
click at [481, 265] on span "8" at bounding box center [475, 262] width 25 height 14
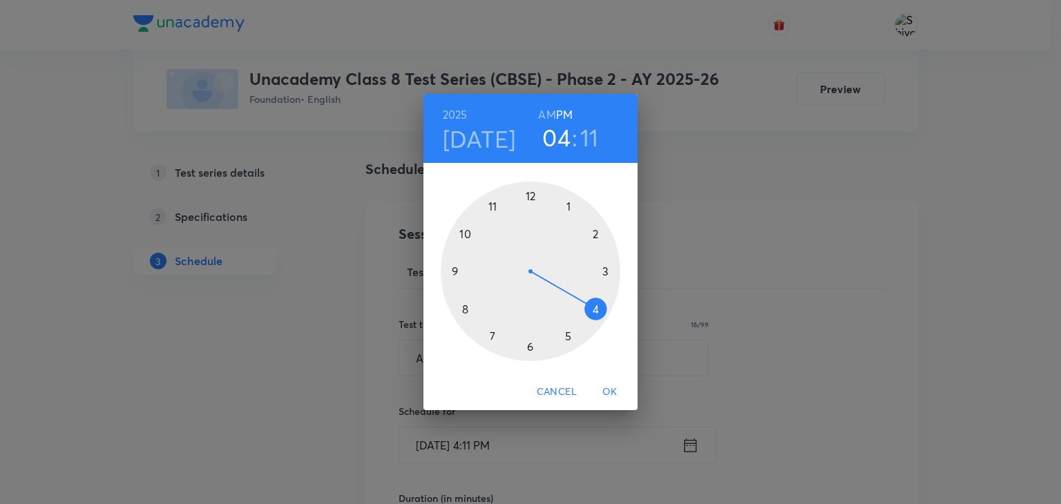
click at [569, 340] on div at bounding box center [531, 272] width 180 height 180
click at [528, 345] on div at bounding box center [531, 272] width 180 height 180
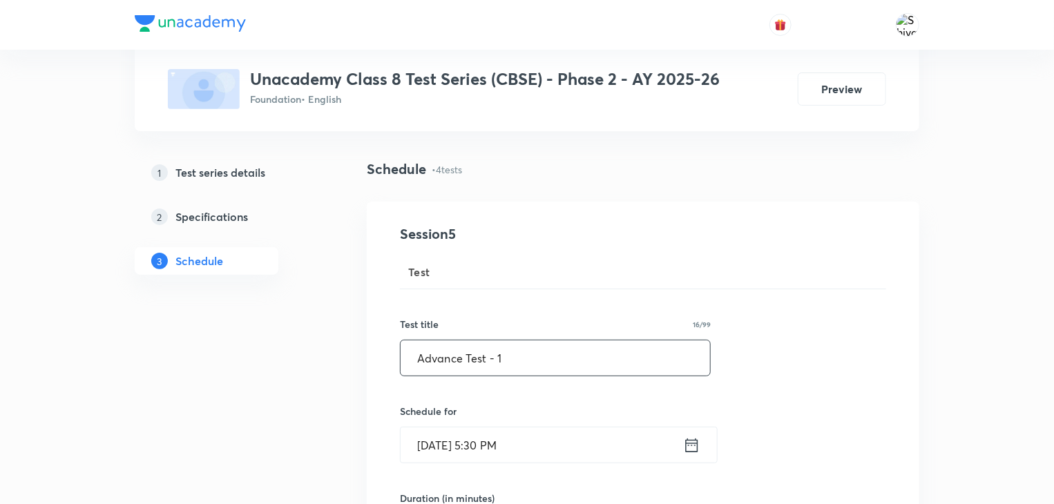
scroll to position [217, 0]
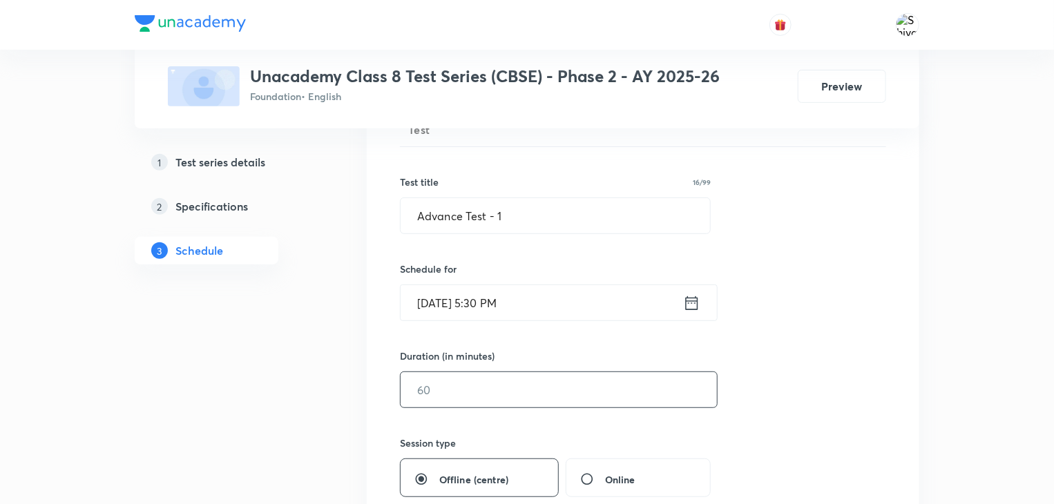
click at [514, 382] on input "text" at bounding box center [559, 389] width 316 height 35
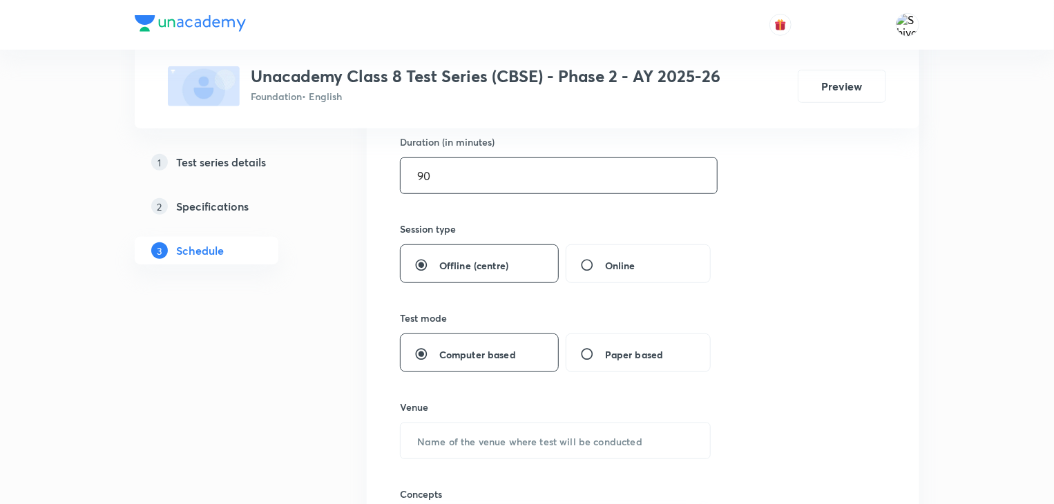
scroll to position [510, 0]
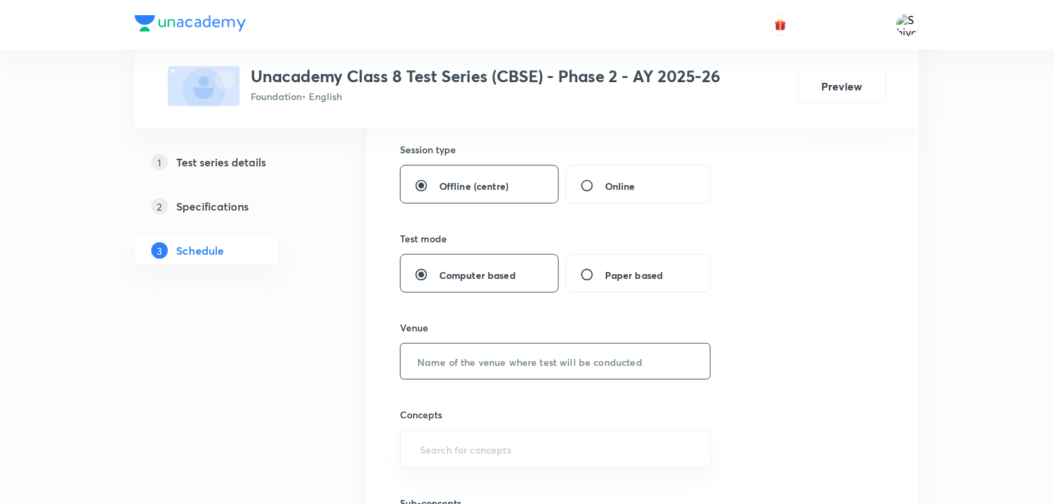
type input "90"
click at [537, 374] on input "text" at bounding box center [555, 361] width 309 height 35
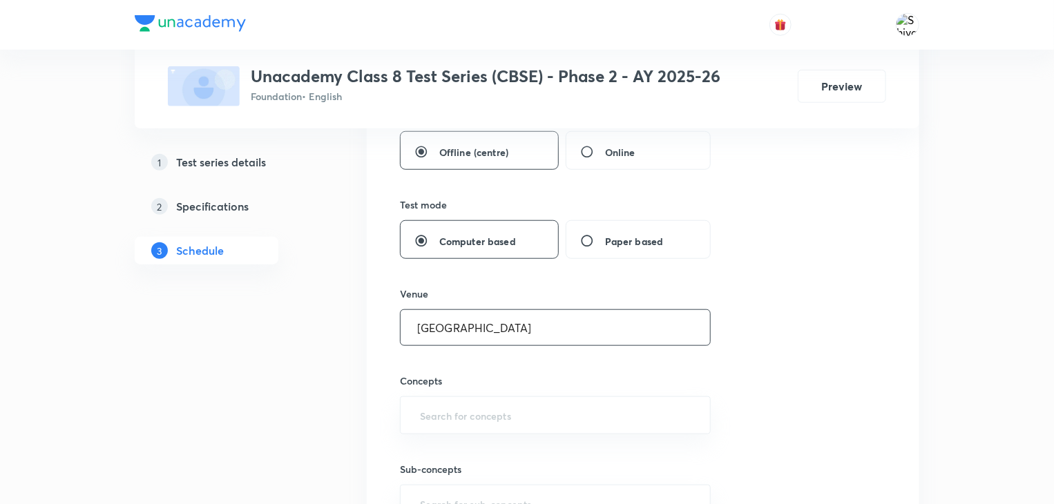
scroll to position [544, 0]
type input "[GEOGRAPHIC_DATA]"
click at [547, 416] on input "text" at bounding box center [555, 416] width 276 height 26
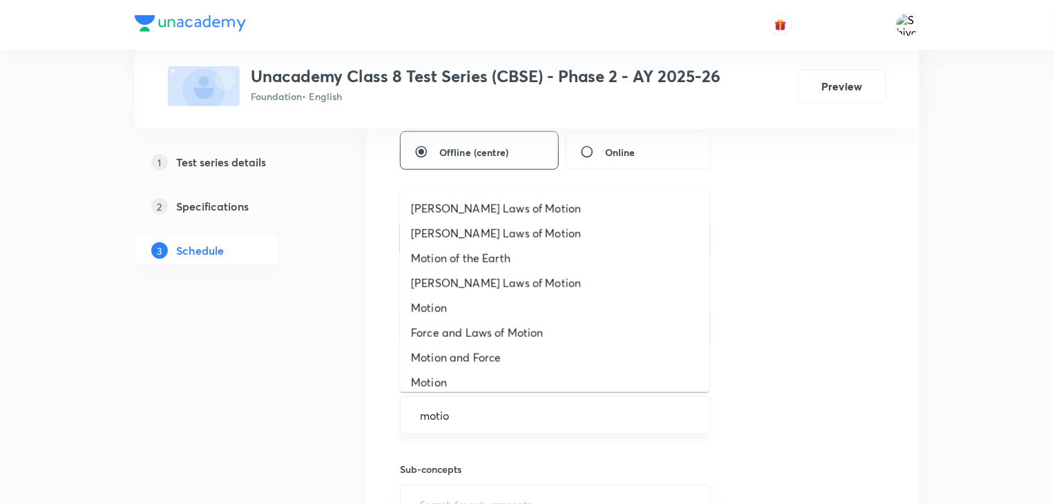
type input "motion"
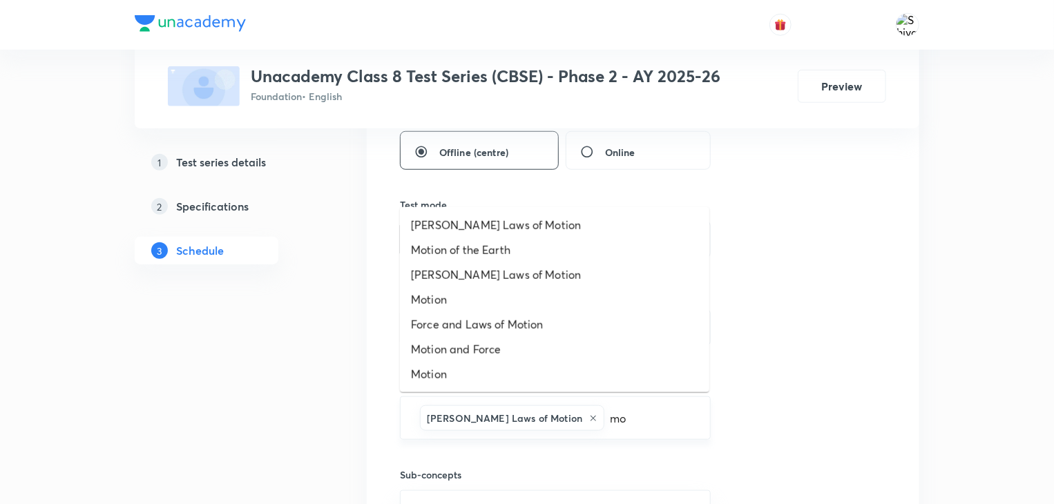
type input "m"
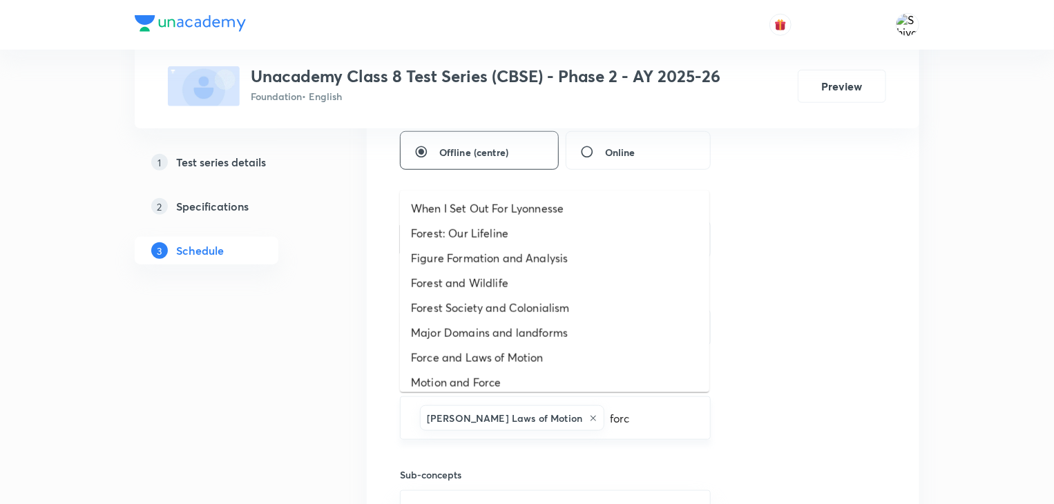
type input "force"
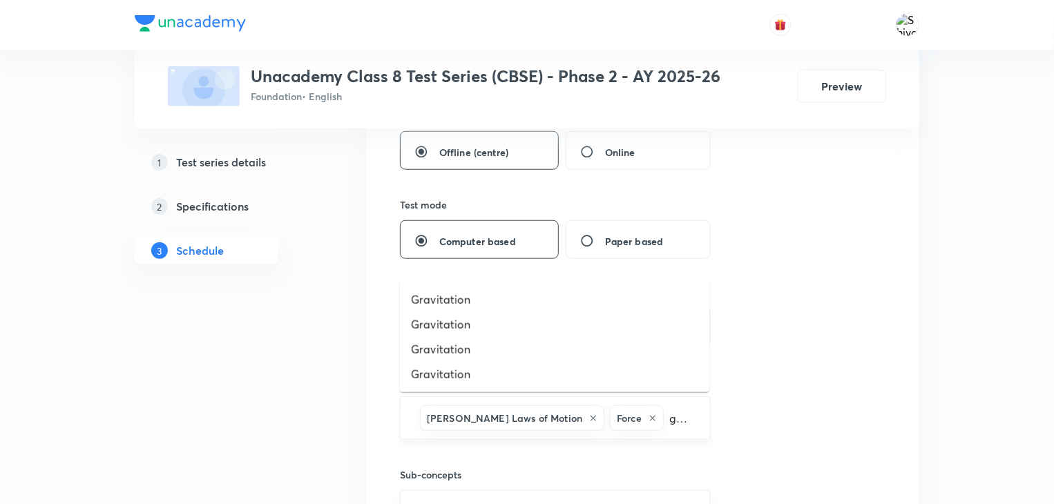
type input "gravitation"
type input "matter"
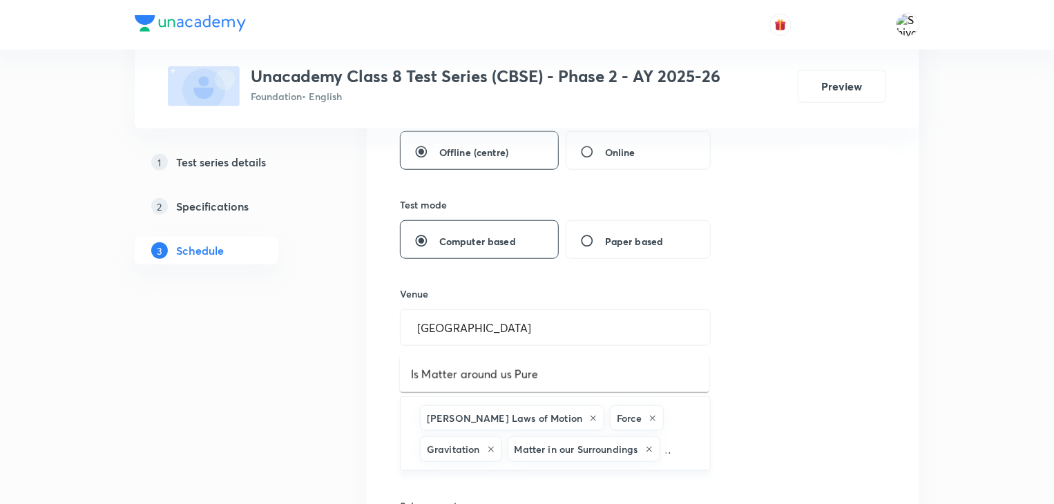
type input "is matter"
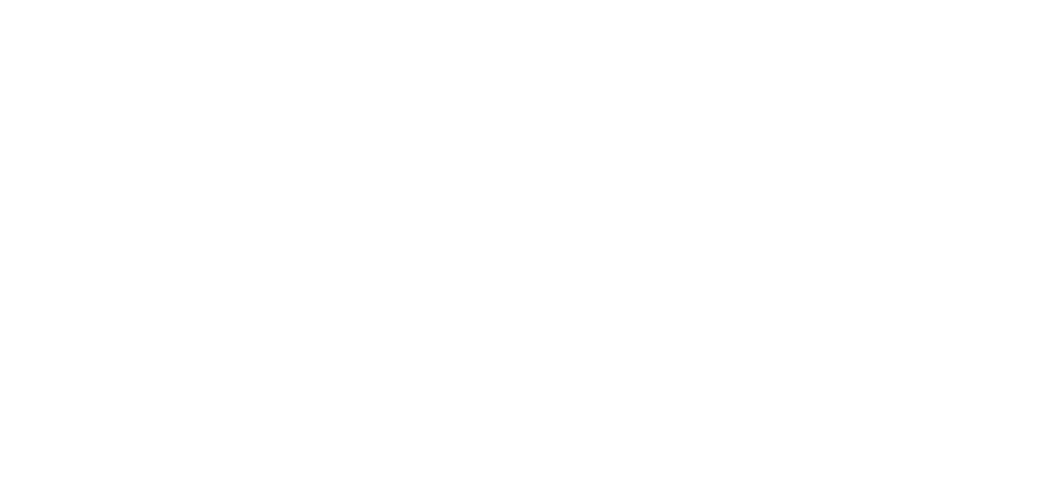
scroll to position [0, 0]
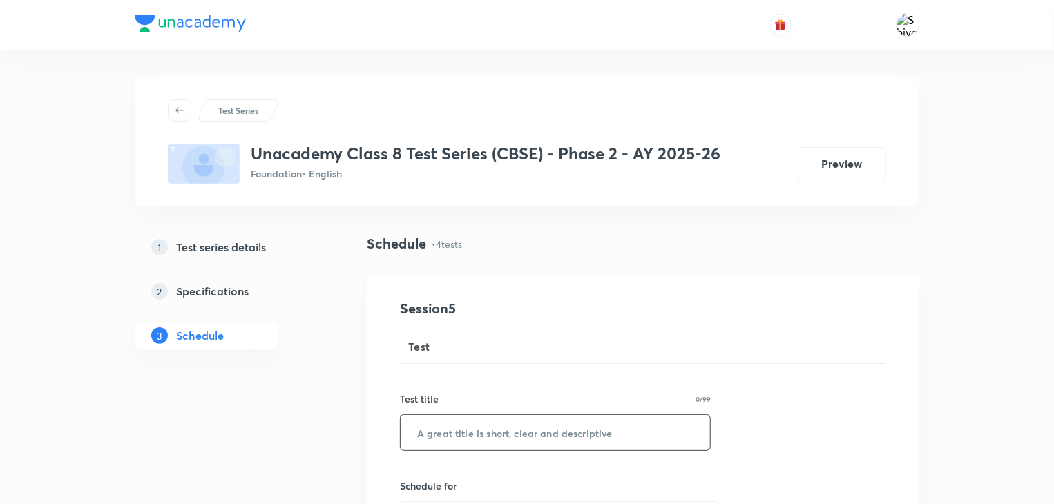
paste input "Advance Test - 1"
click at [511, 439] on input "Advance Test - 1" at bounding box center [555, 432] width 309 height 35
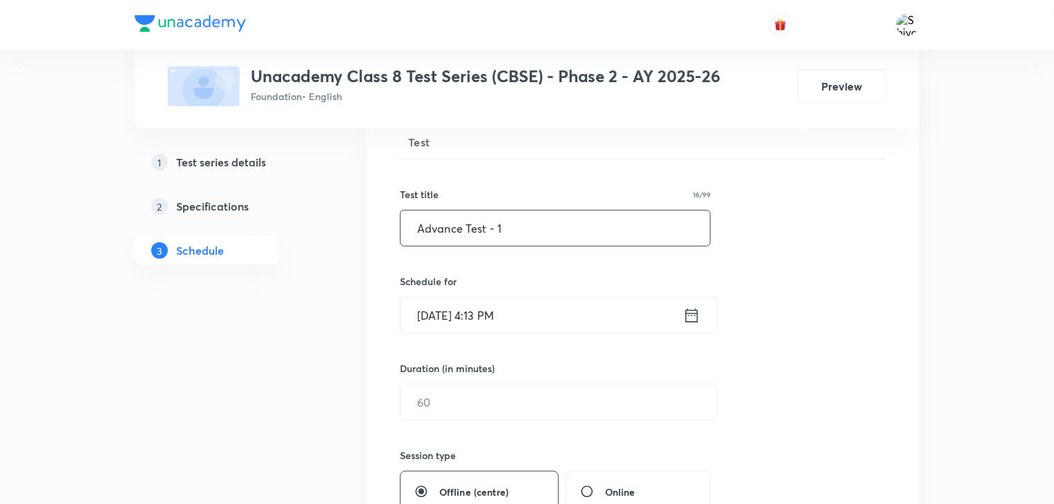
scroll to position [224, 0]
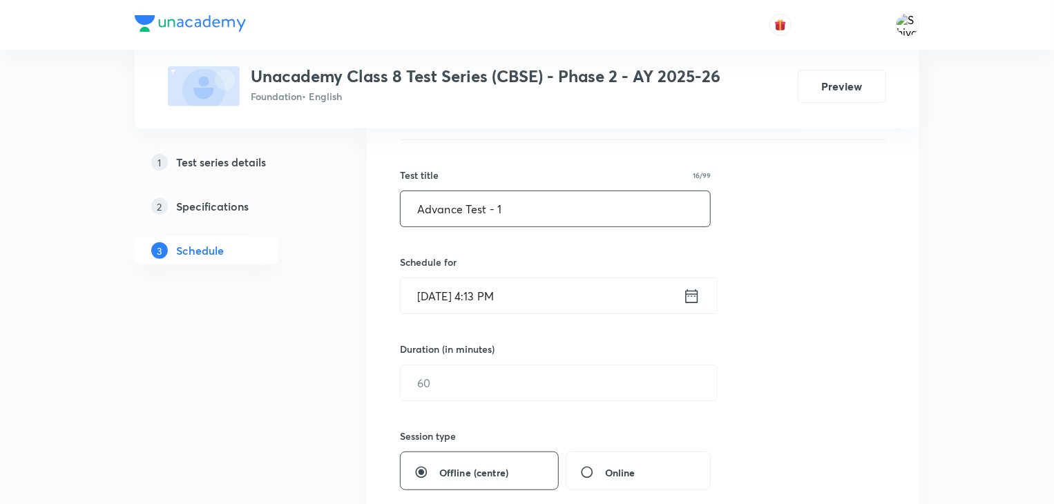
type input "Advance Test - 1"
click at [689, 296] on icon at bounding box center [691, 296] width 17 height 19
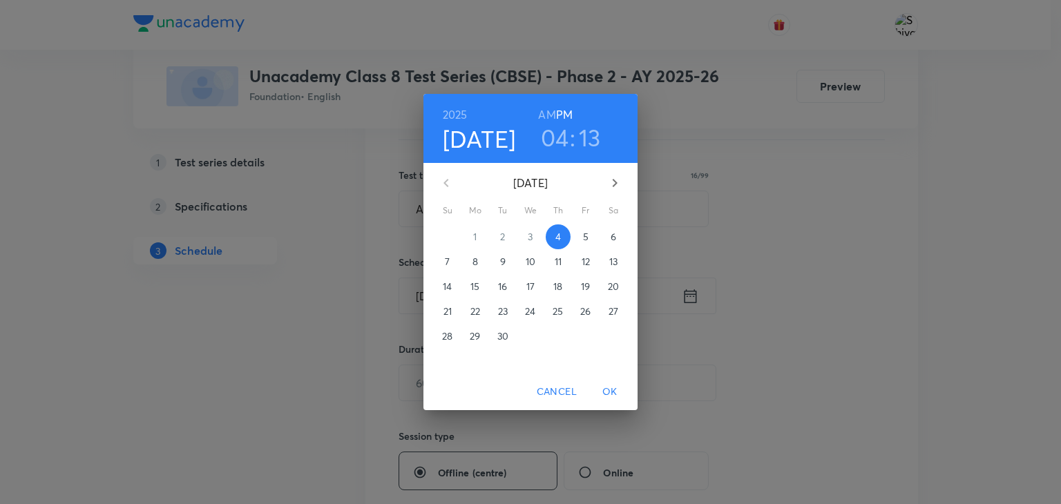
click at [478, 266] on p "8" at bounding box center [475, 262] width 6 height 14
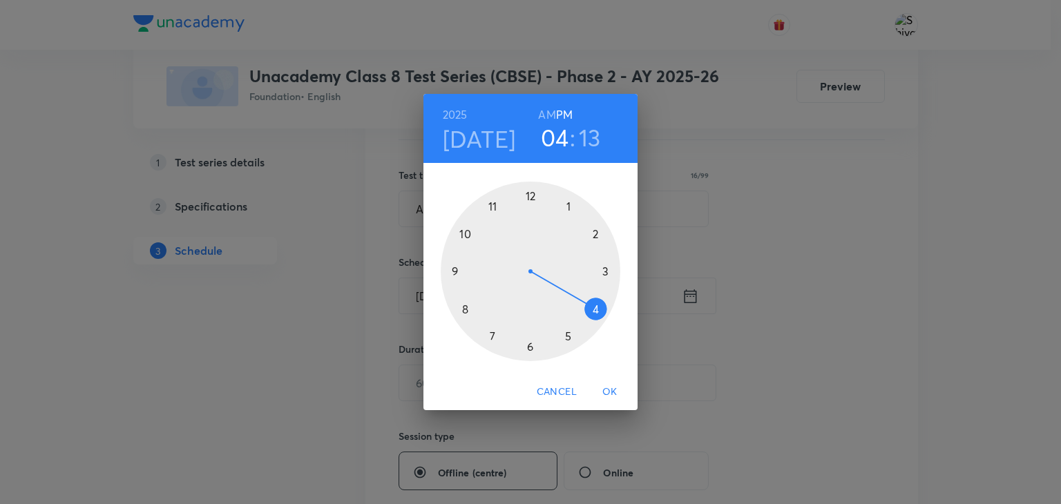
click at [566, 334] on div at bounding box center [531, 272] width 180 height 180
click at [528, 345] on div at bounding box center [531, 272] width 180 height 180
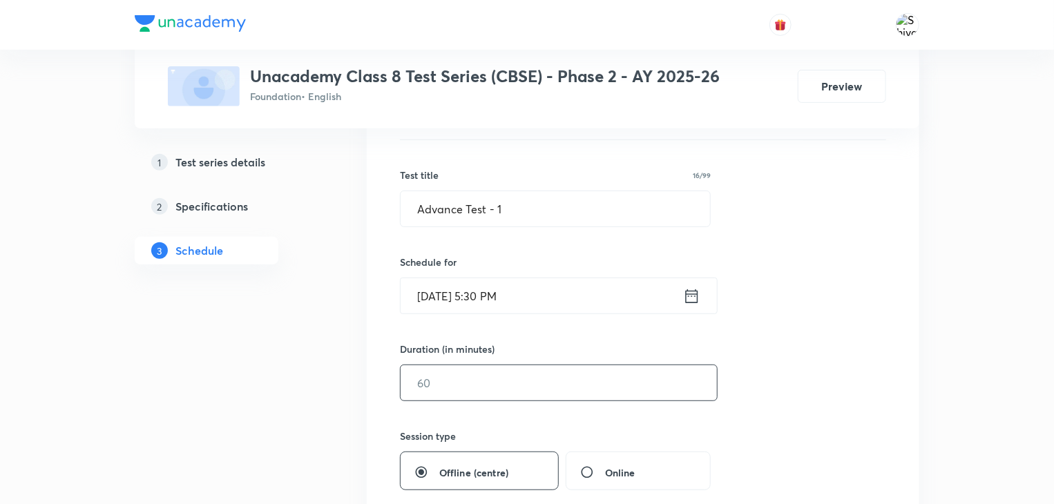
click at [459, 393] on input "text" at bounding box center [559, 382] width 316 height 35
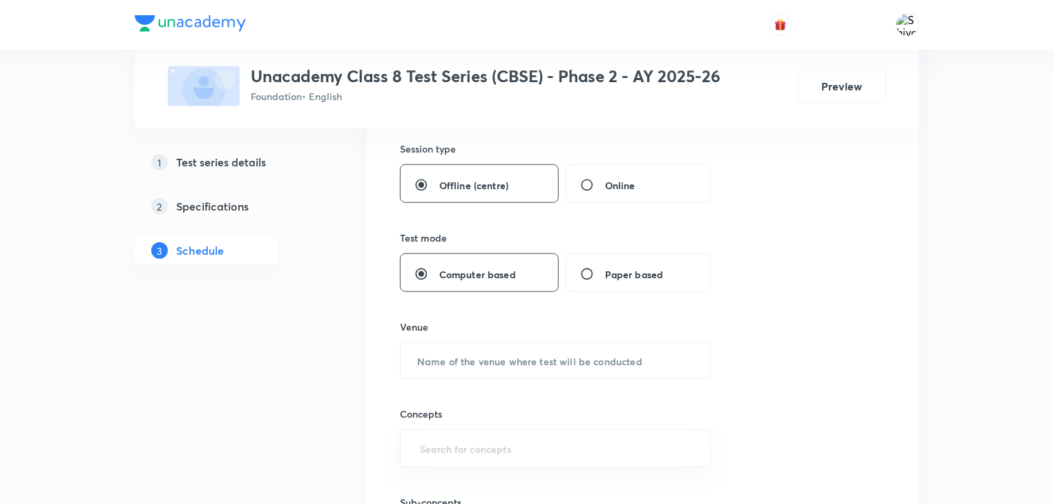
scroll to position [514, 0]
type input "90"
click at [527, 340] on input "text" at bounding box center [555, 357] width 309 height 35
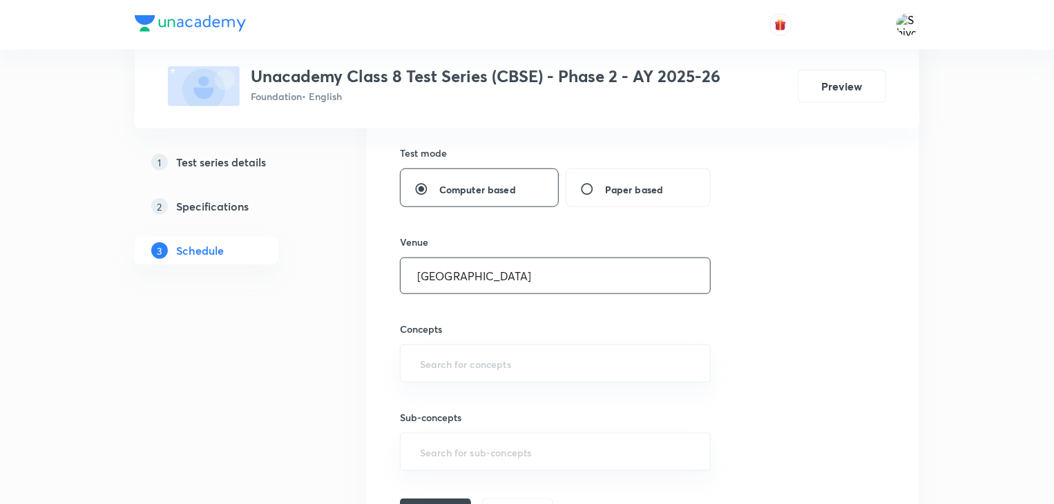
scroll to position [606, 0]
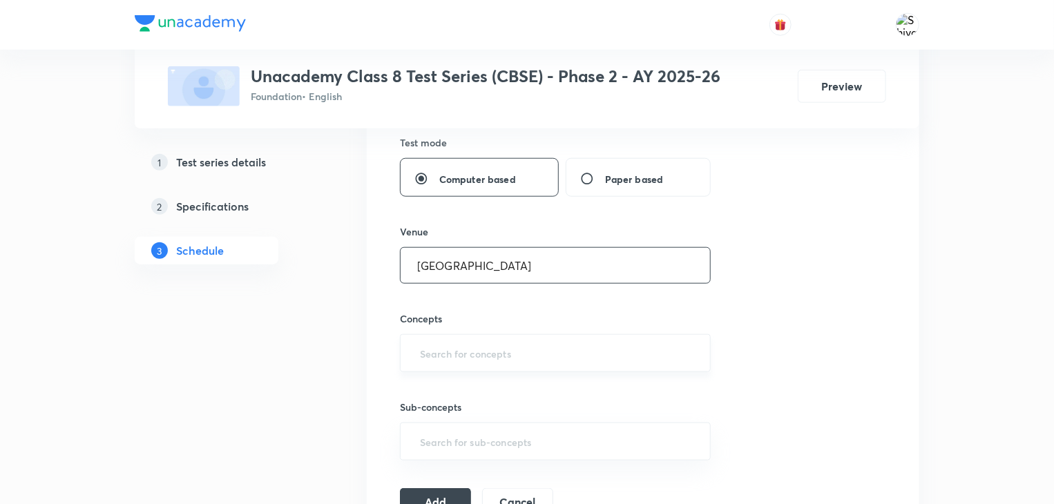
click at [519, 368] on div "​" at bounding box center [555, 353] width 311 height 38
type input "[GEOGRAPHIC_DATA]"
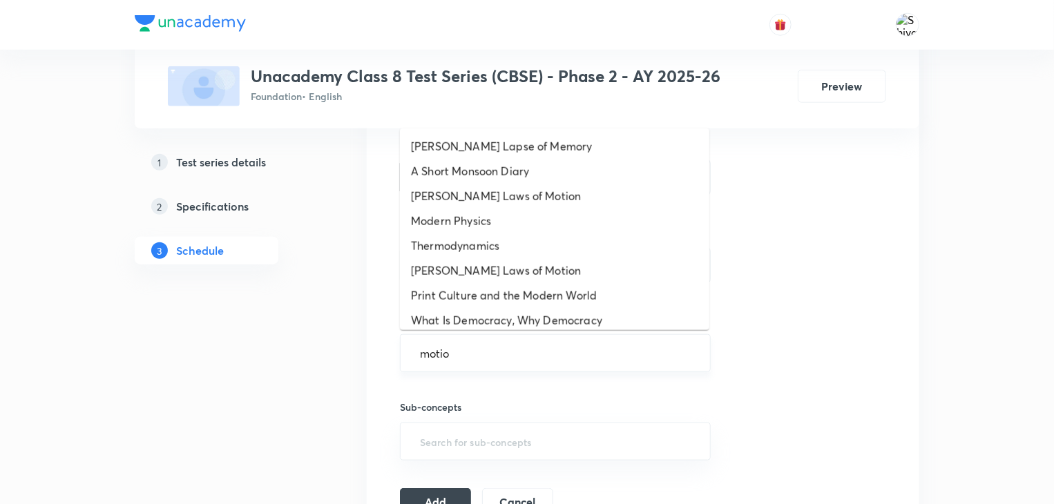
type input "motion"
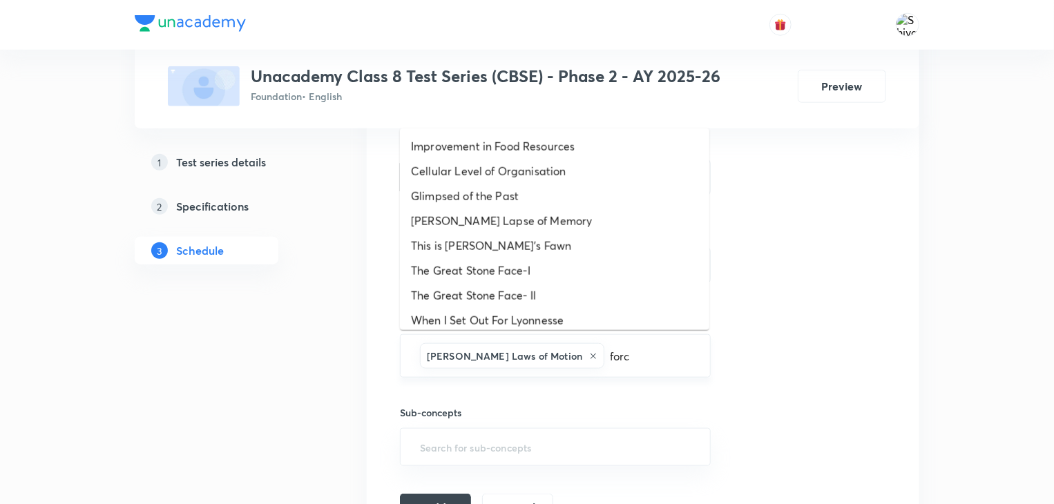
type input "force"
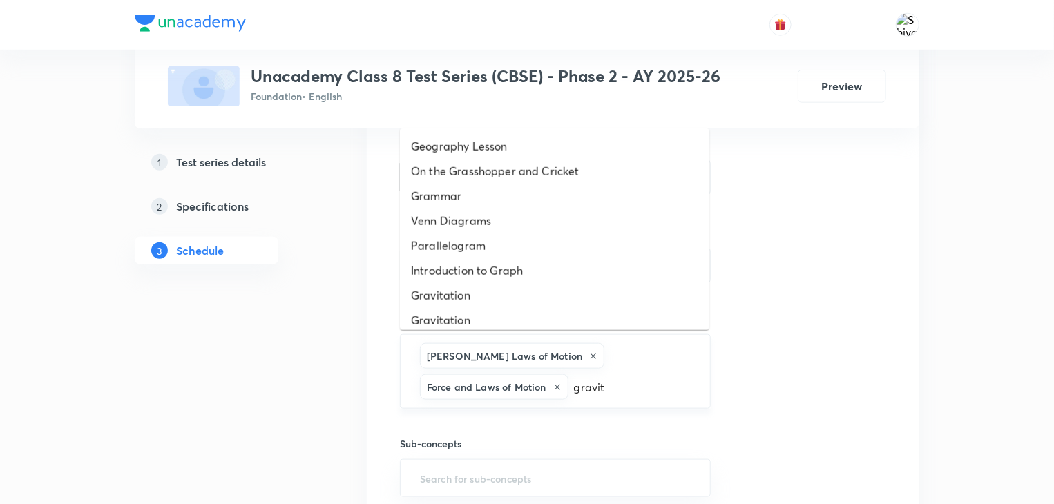
type input "gravita"
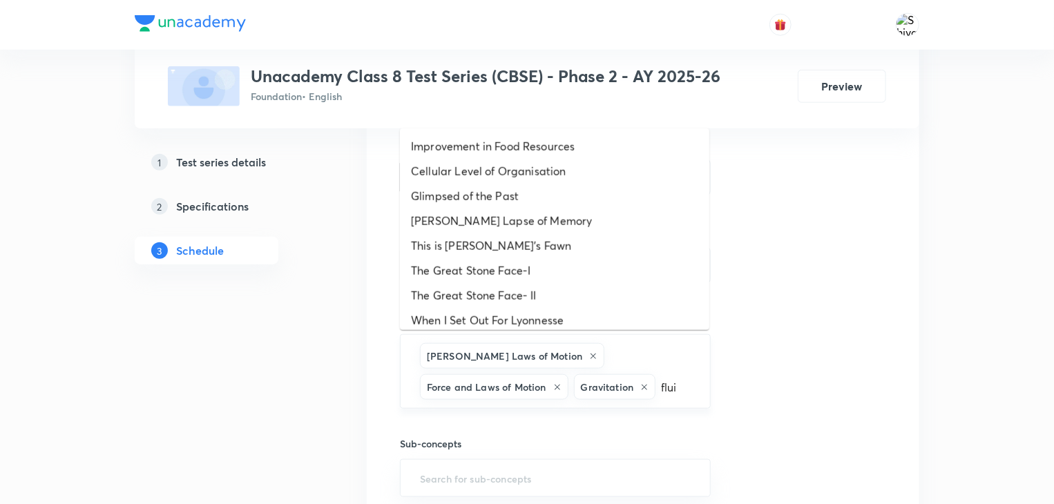
type input "fluid"
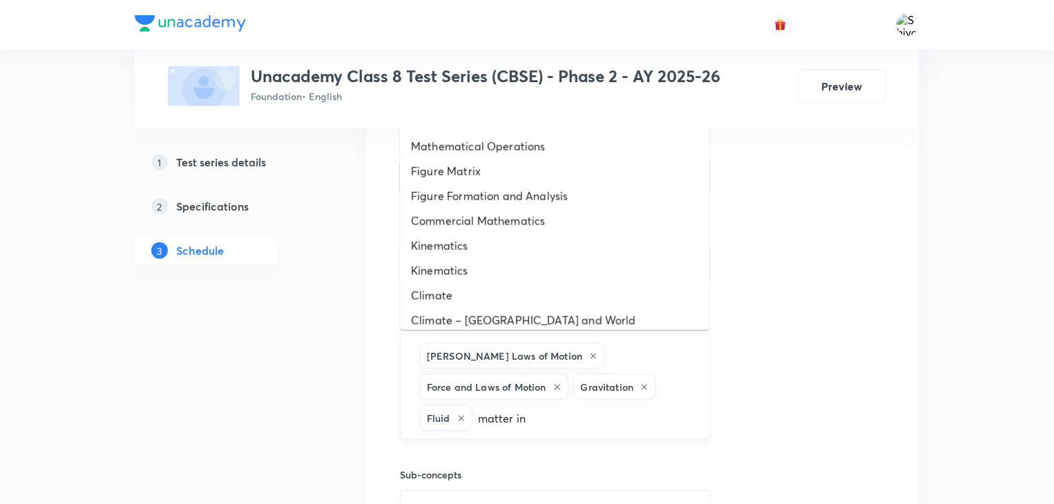
type input "matter in"
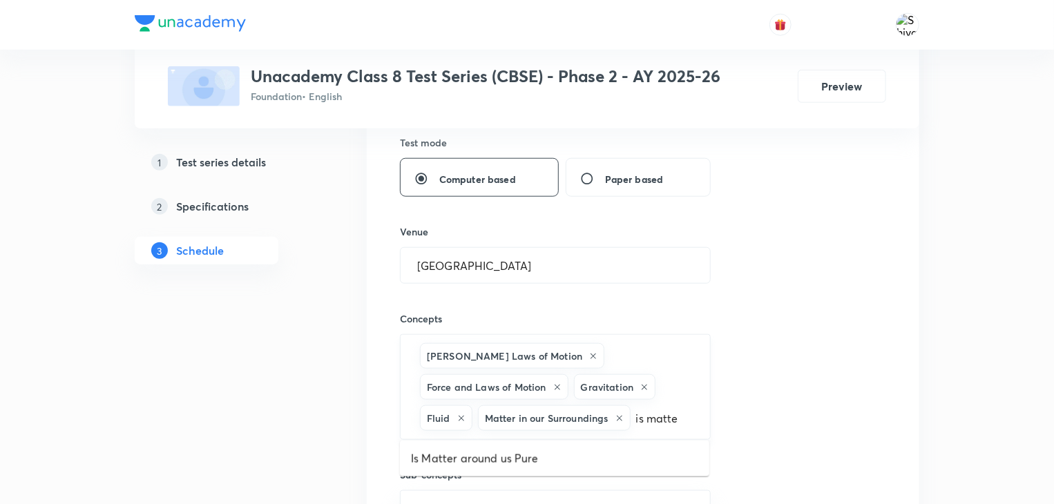
type input "is matter"
type input "atom"
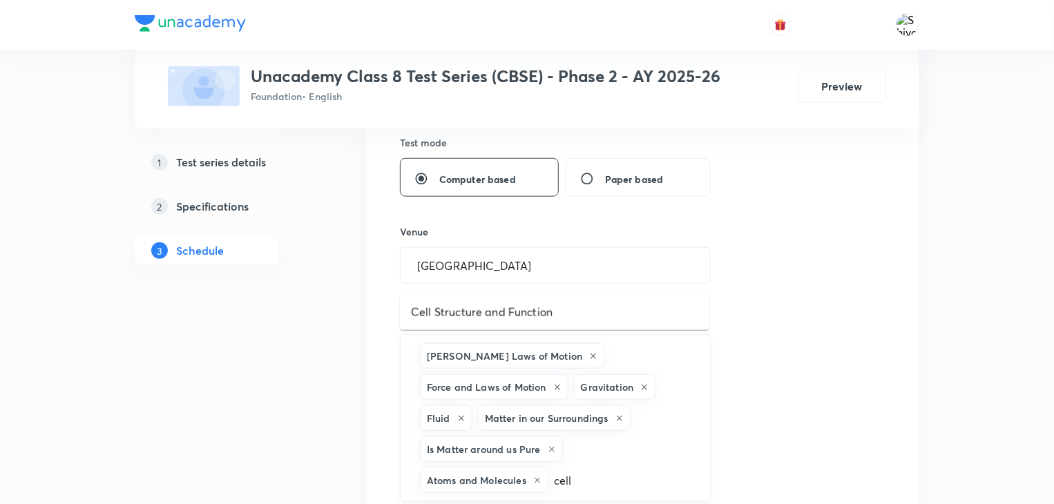
type input "cell"
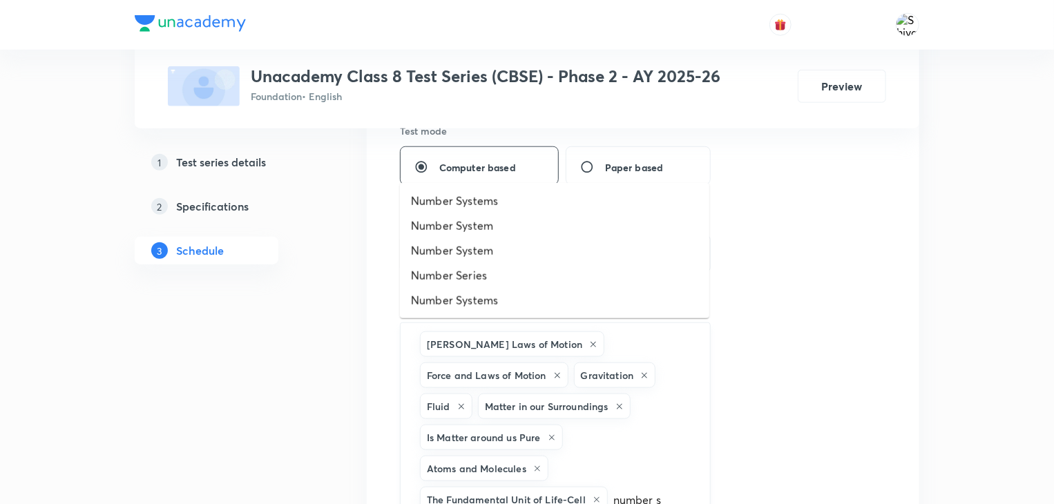
type input "number se"
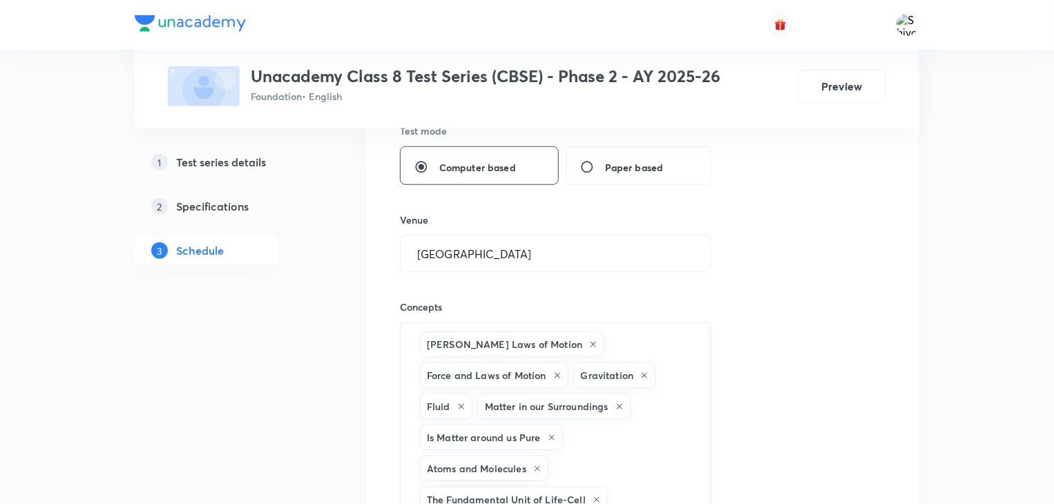
scroll to position [649, 0]
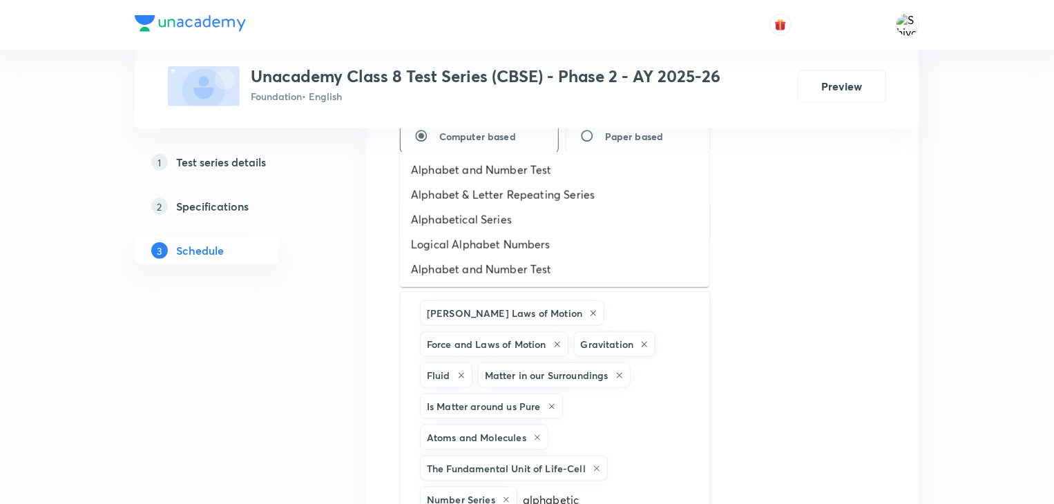
type input "alphabetica"
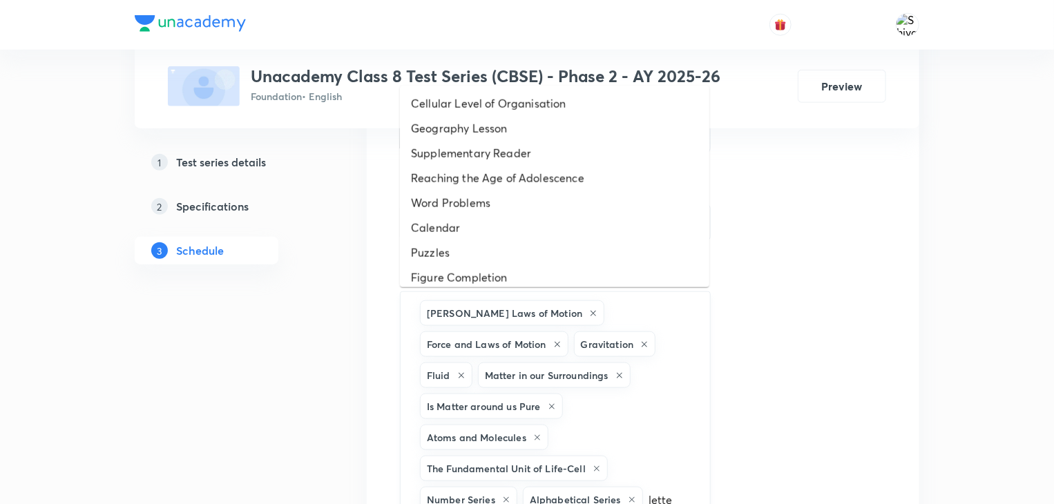
type input "letter"
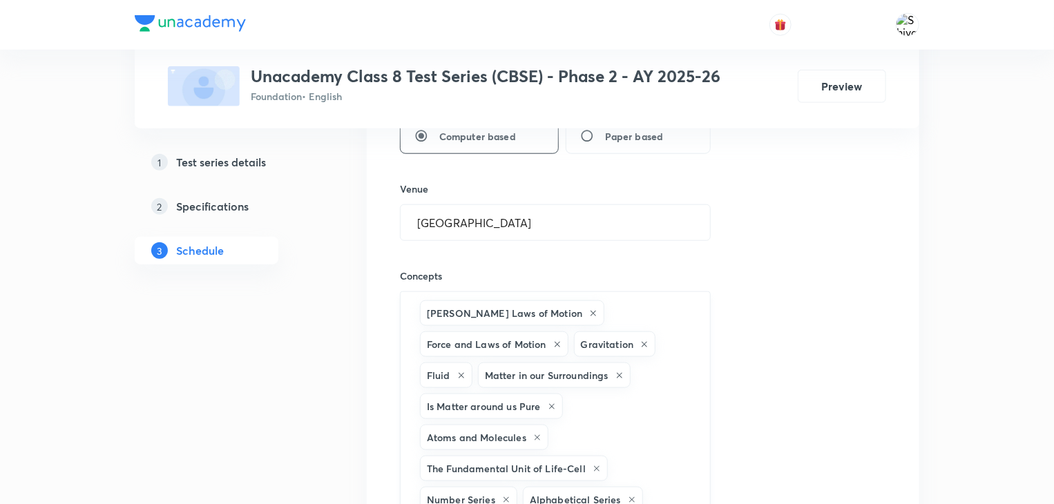
scroll to position [680, 0]
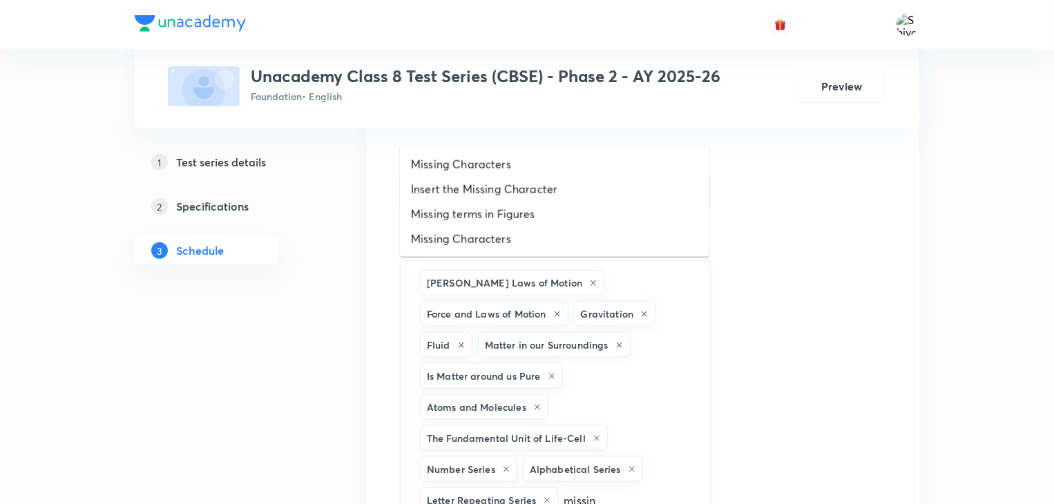
type input "missing"
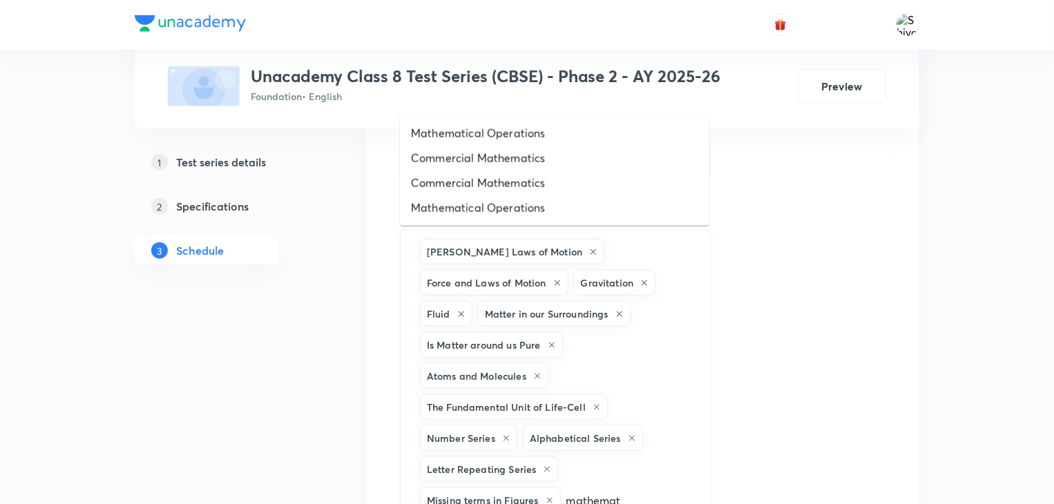
type input "mathemati"
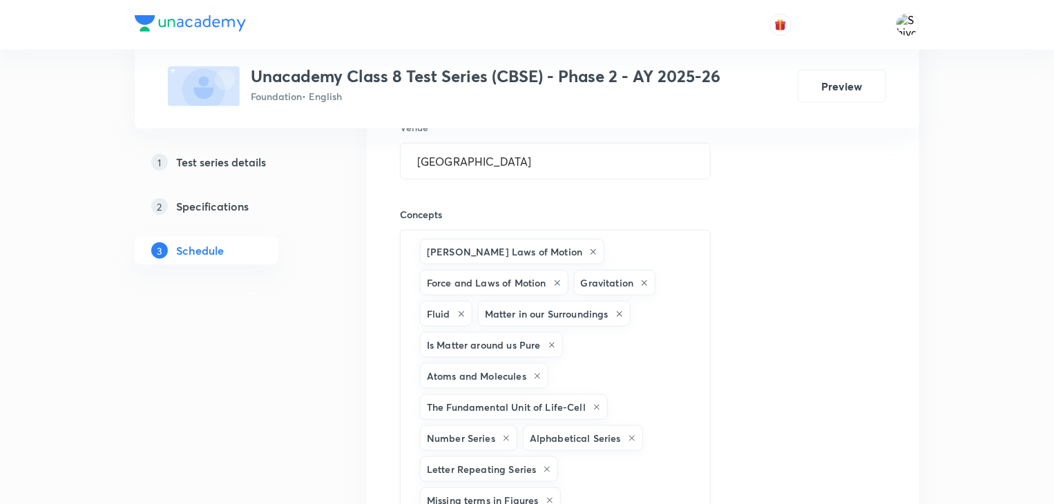
scroll to position [741, 0]
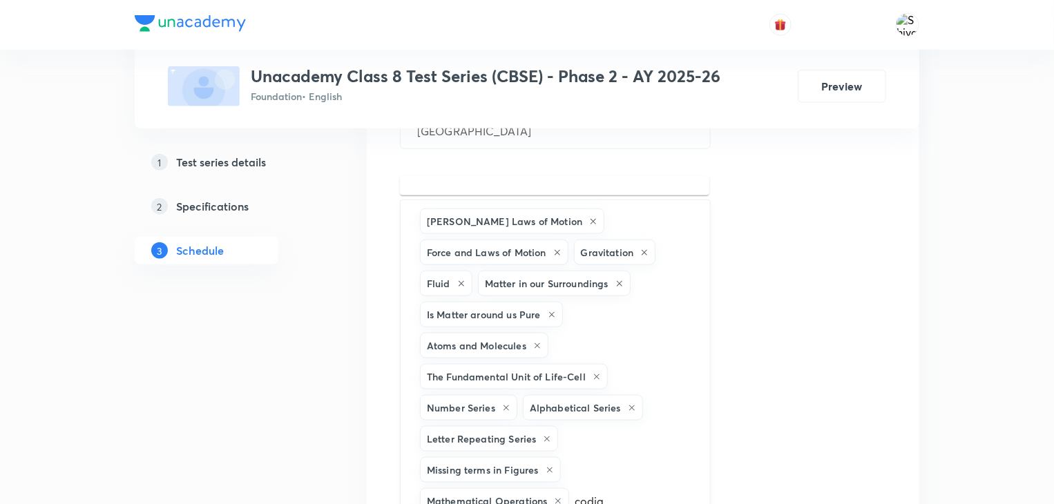
type input "codi"
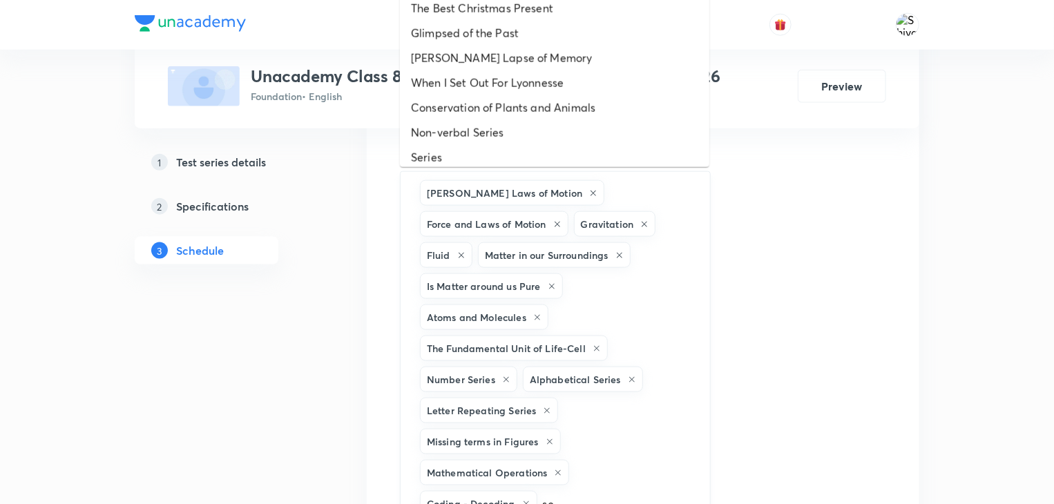
type input "s"
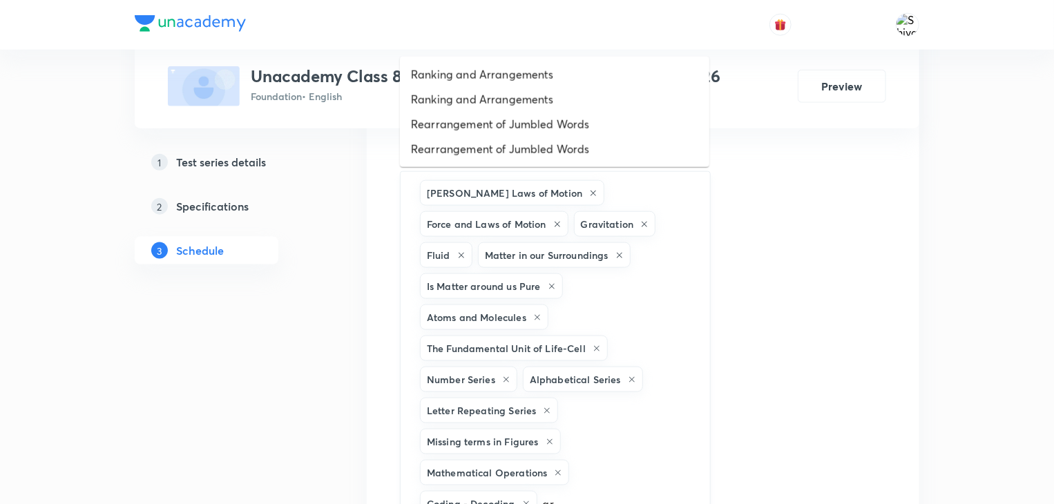
type input "a"
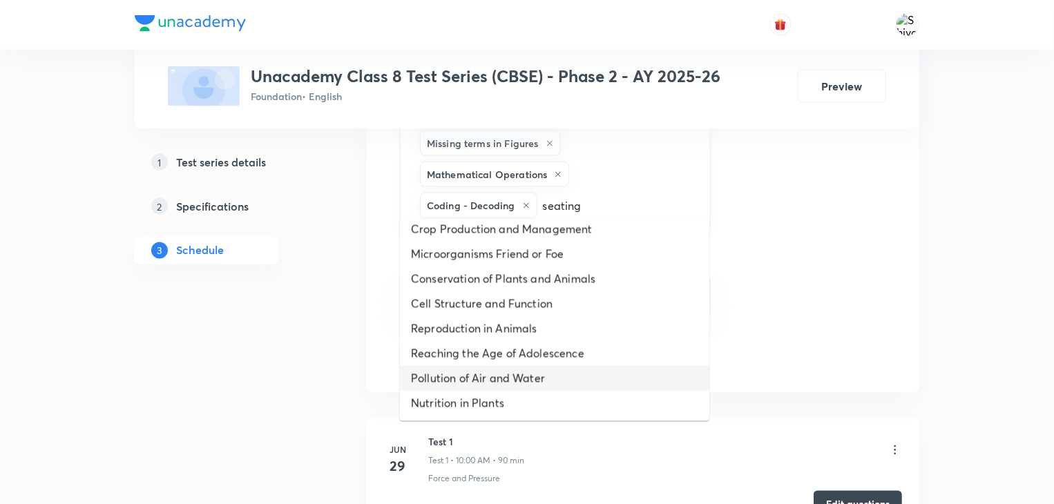
scroll to position [1066, 0]
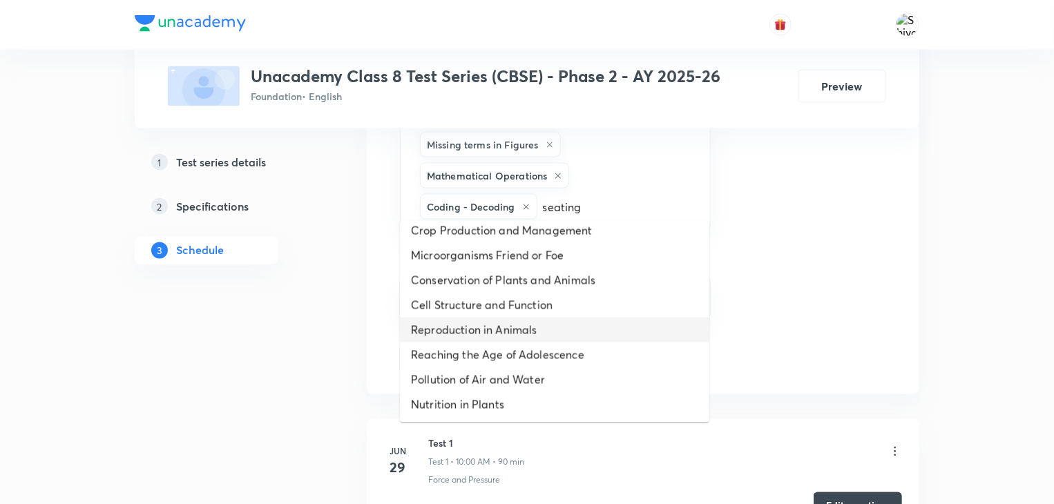
type input "seating"
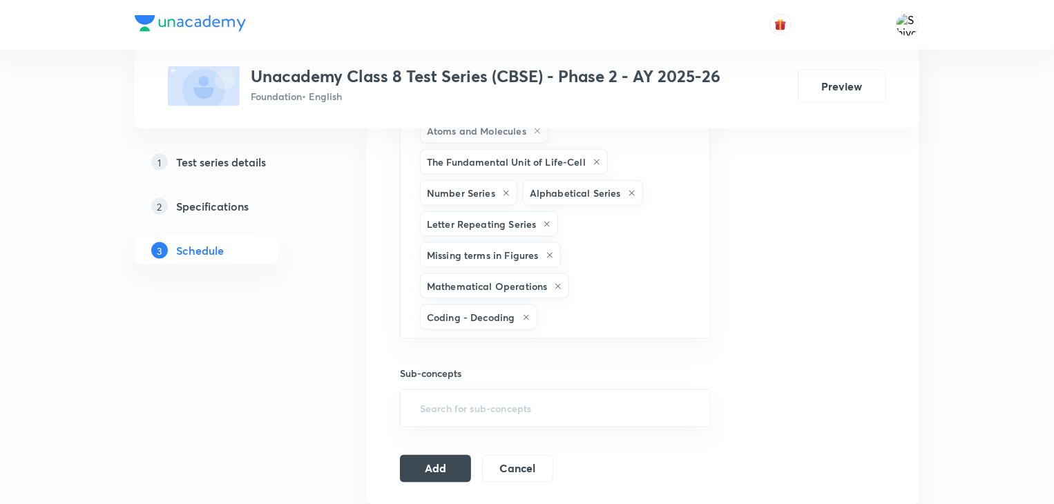
scroll to position [956, 0]
click at [421, 459] on button "Add" at bounding box center [435, 468] width 71 height 28
click at [456, 457] on button "Add" at bounding box center [435, 468] width 71 height 28
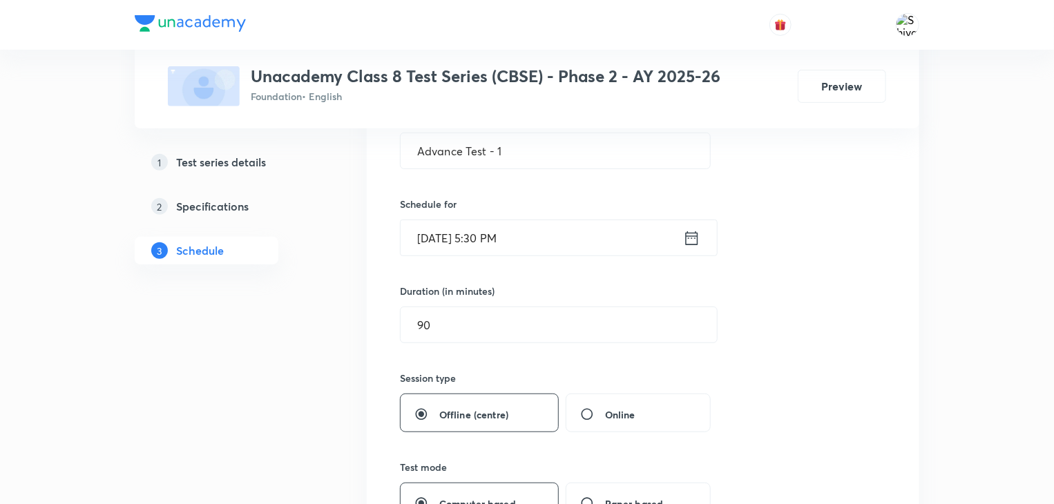
scroll to position [281, 0]
click at [693, 239] on icon at bounding box center [691, 238] width 17 height 19
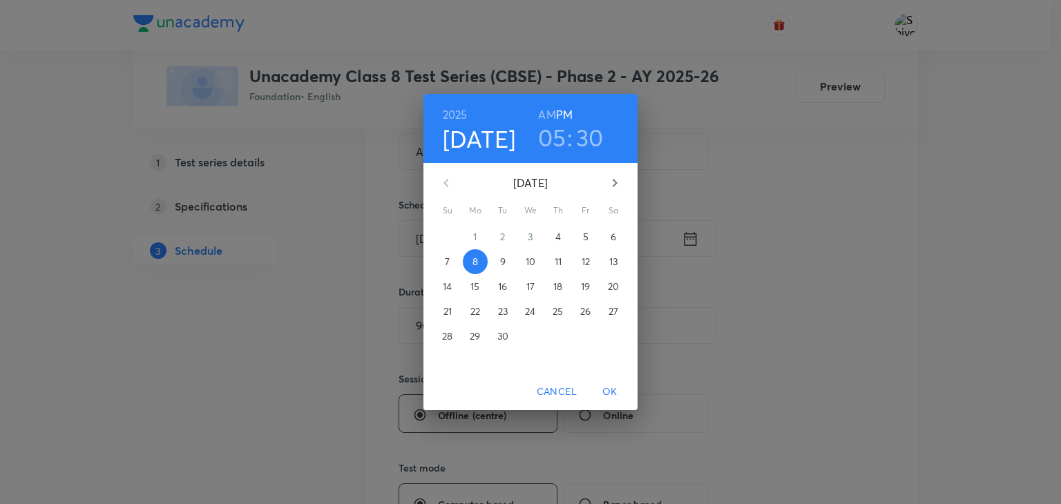
click at [595, 144] on h3 "30" at bounding box center [590, 137] width 28 height 29
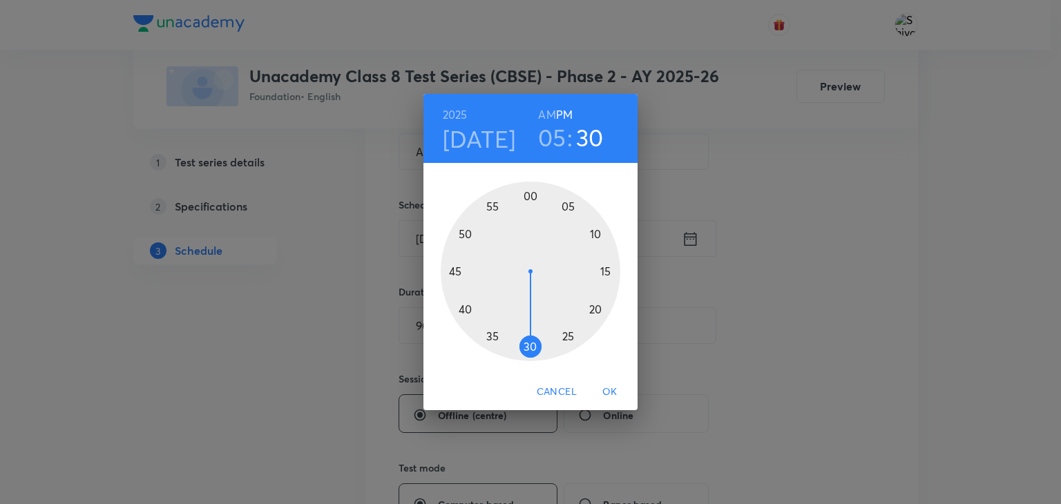
click at [533, 340] on div at bounding box center [531, 272] width 180 height 180
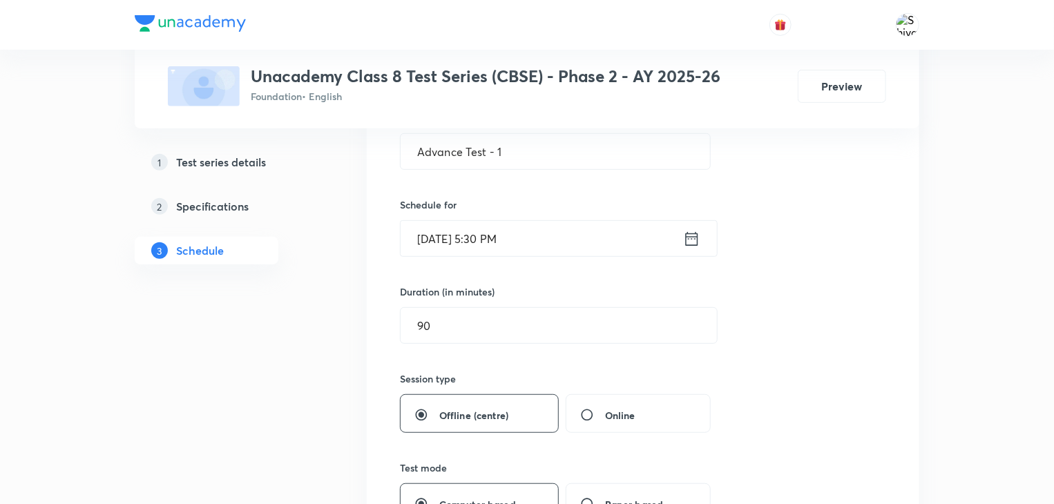
click at [691, 235] on icon at bounding box center [691, 238] width 17 height 19
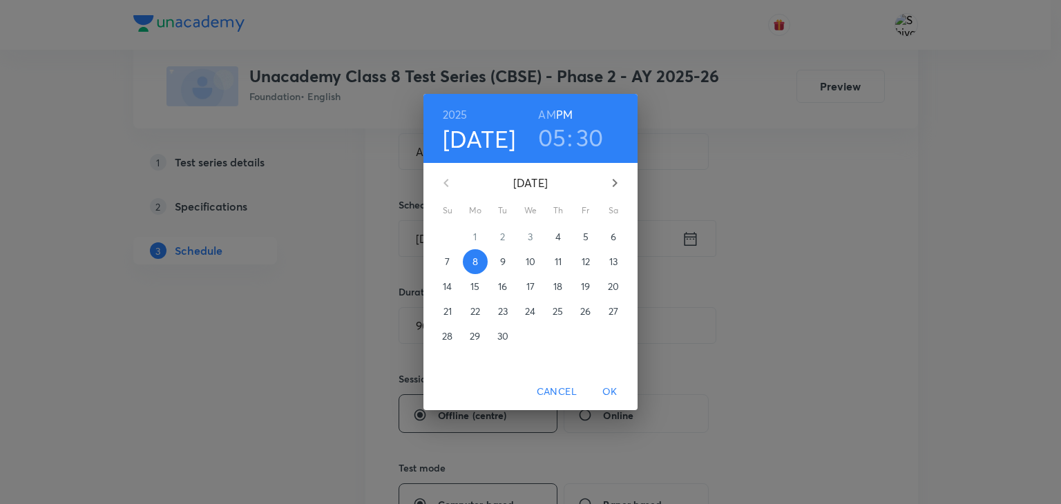
click at [590, 137] on h3 "30" at bounding box center [590, 137] width 28 height 29
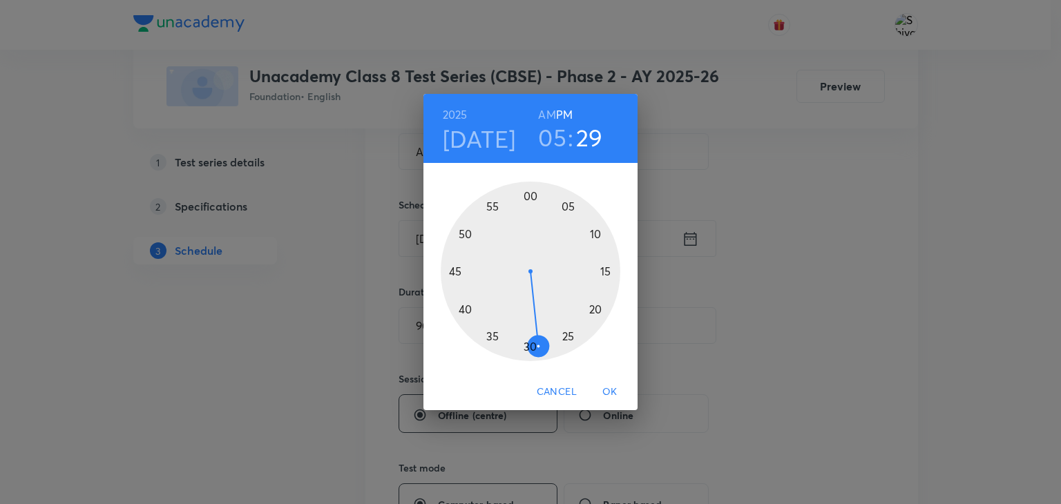
click at [537, 346] on div at bounding box center [531, 272] width 180 height 180
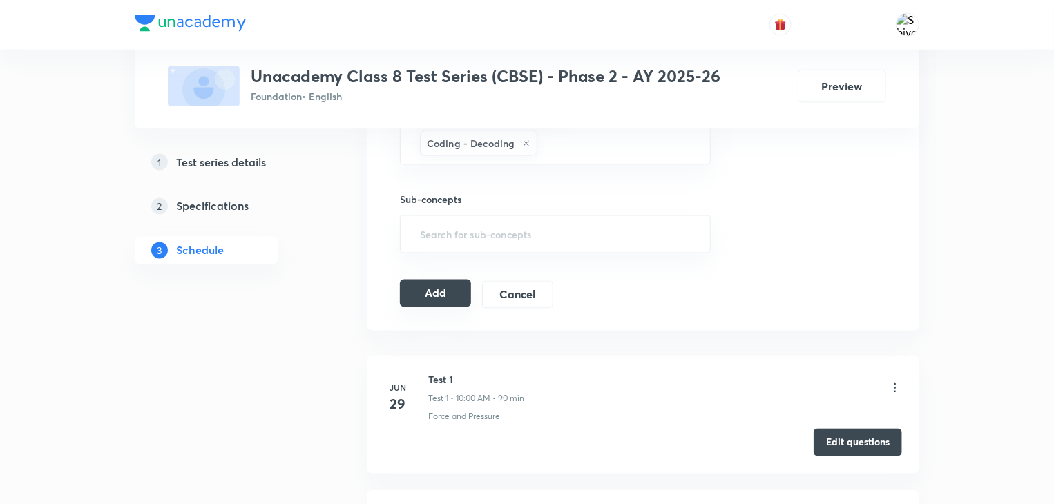
scroll to position [1130, 0]
click at [422, 288] on button "Add" at bounding box center [435, 294] width 71 height 28
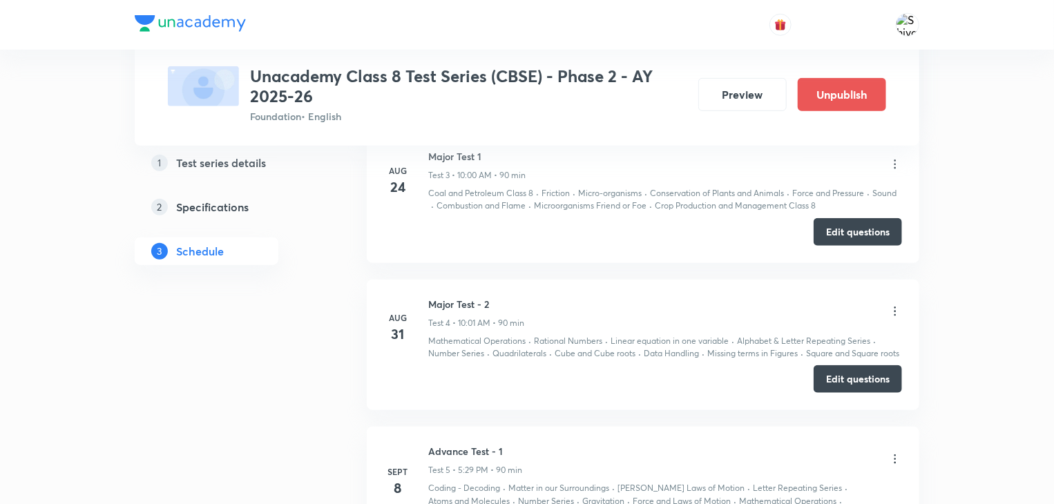
scroll to position [740, 0]
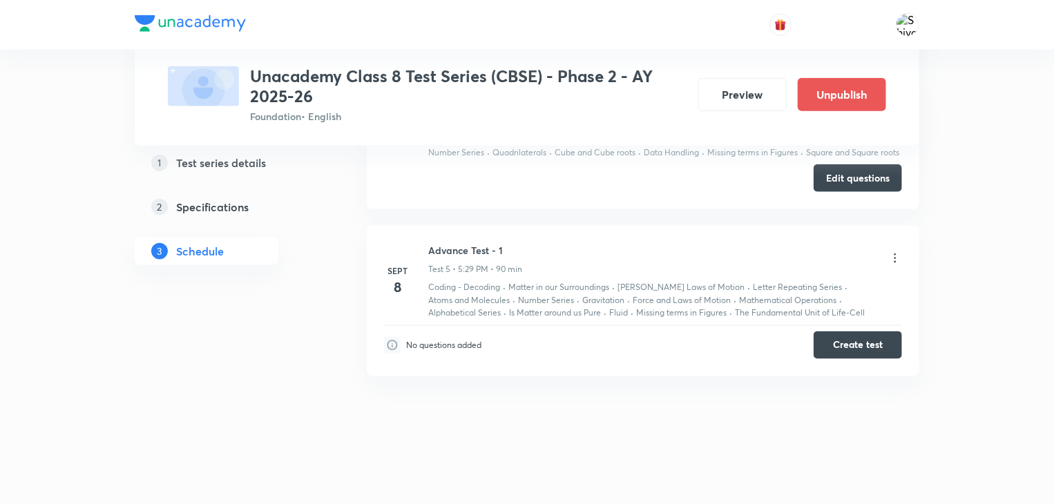
click at [898, 256] on icon at bounding box center [895, 258] width 14 height 14
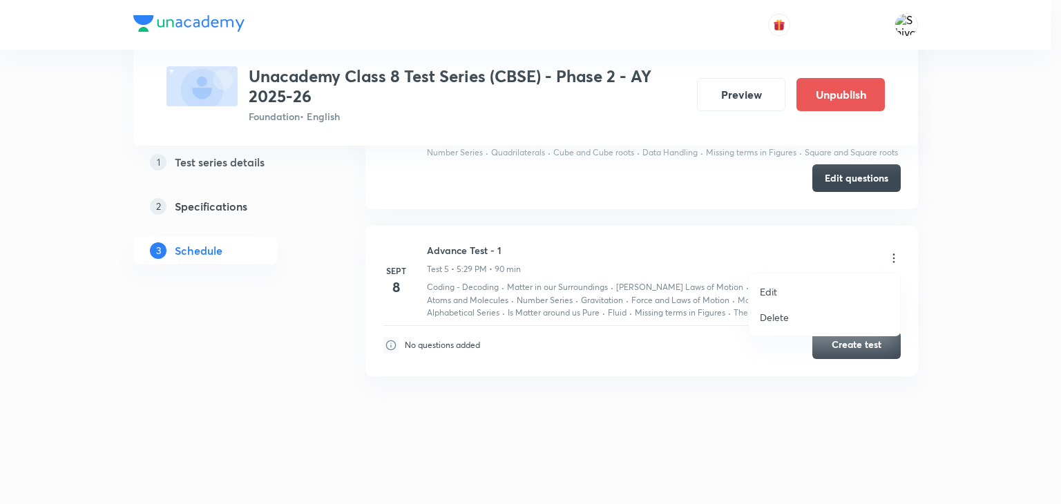
click at [795, 288] on li "Edit" at bounding box center [824, 292] width 151 height 26
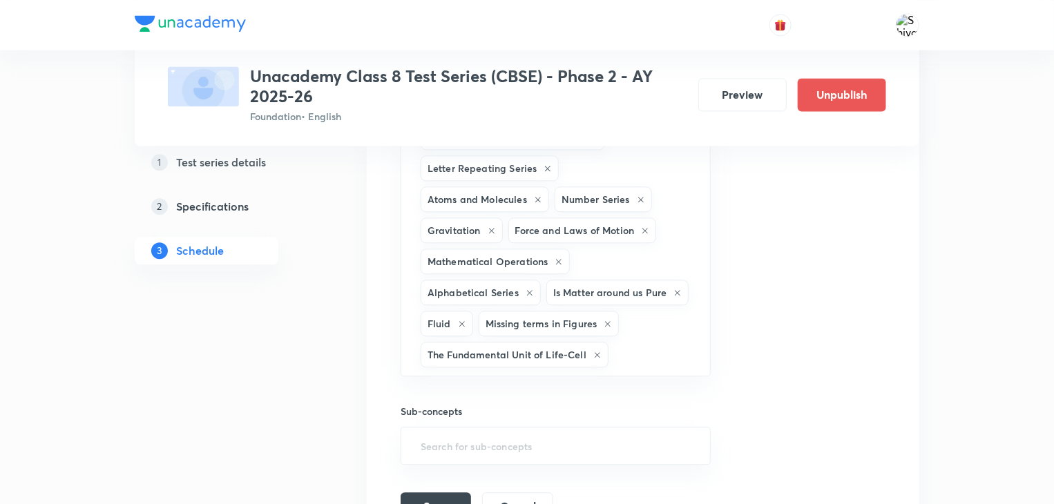
scroll to position [1492, 0]
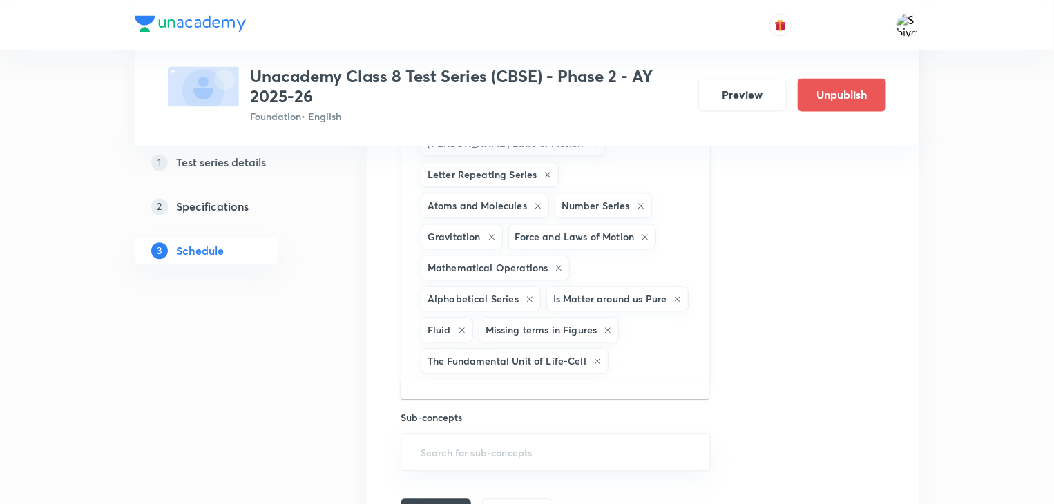
click at [646, 350] on input "text" at bounding box center [652, 361] width 82 height 26
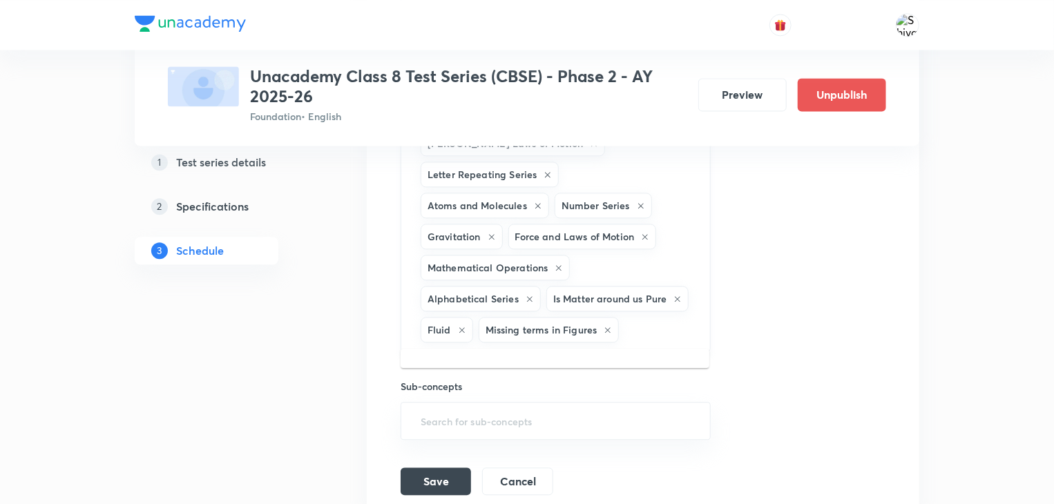
click at [644, 338] on input "text" at bounding box center [657, 330] width 71 height 26
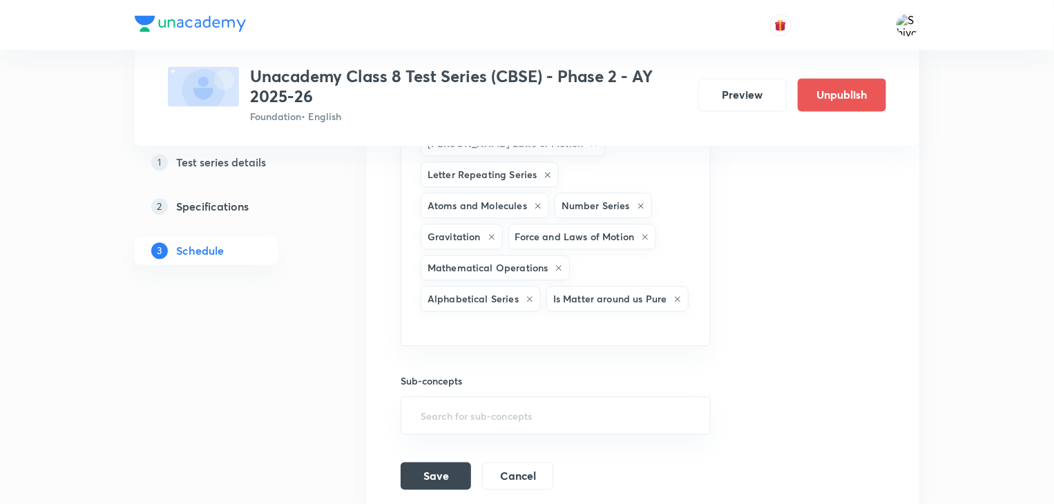
click at [644, 338] on div "Coding - Decoding Matter in our Surroundings Newton Laws of Motion Letter Repea…" at bounding box center [556, 202] width 310 height 287
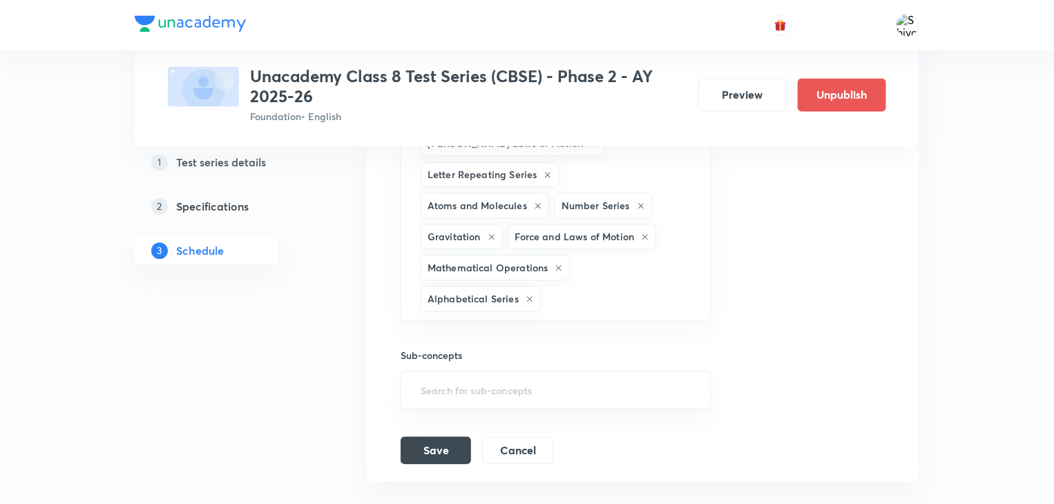
click at [644, 338] on div "Sub-concepts ​" at bounding box center [556, 364] width 310 height 88
click at [621, 153] on div "Coding - Decoding Matter in our Surroundings Newton Laws of Motion Letter Repea…" at bounding box center [556, 189] width 310 height 261
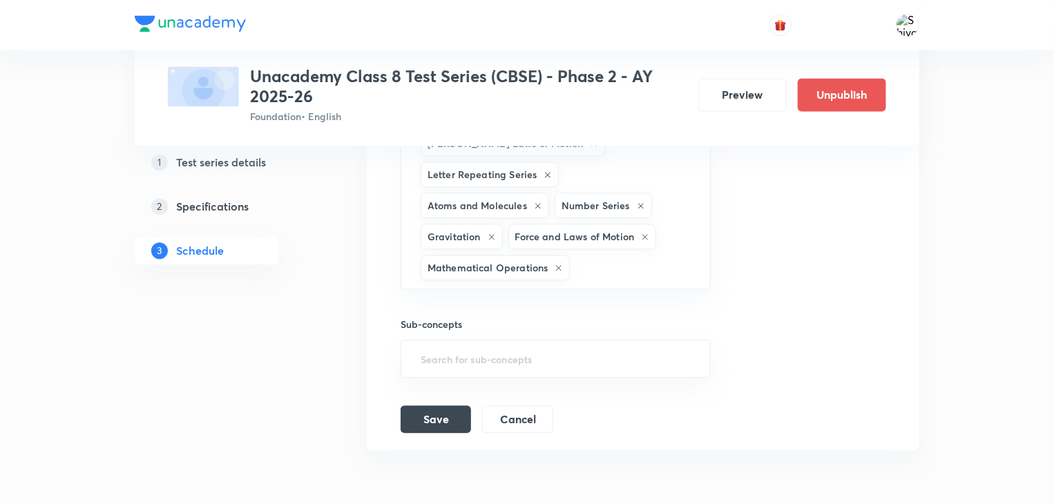
click at [621, 153] on div "Coding - Decoding Matter in our Surroundings Newton Laws of Motion Letter Repea…" at bounding box center [556, 174] width 310 height 230
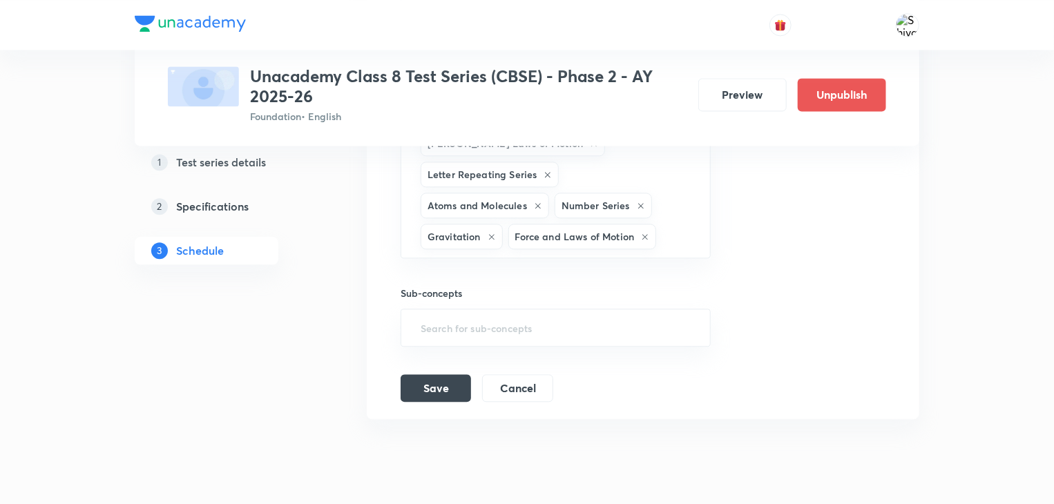
click at [621, 153] on div "Coding - Decoding Matter in our Surroundings Newton Laws of Motion Letter Repea…" at bounding box center [556, 158] width 310 height 199
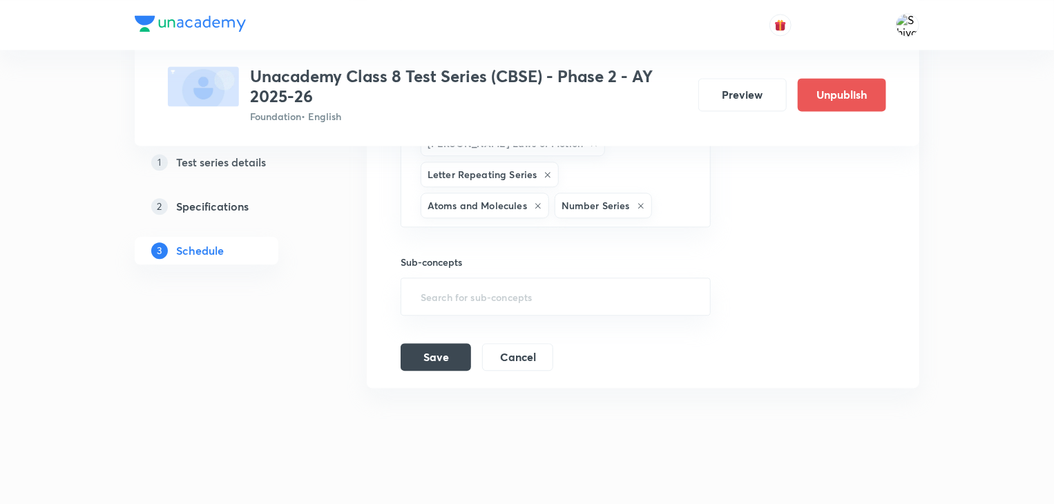
click at [621, 153] on div "Coding - Decoding Matter in our Surroundings Newton Laws of Motion Letter Repea…" at bounding box center [556, 143] width 310 height 168
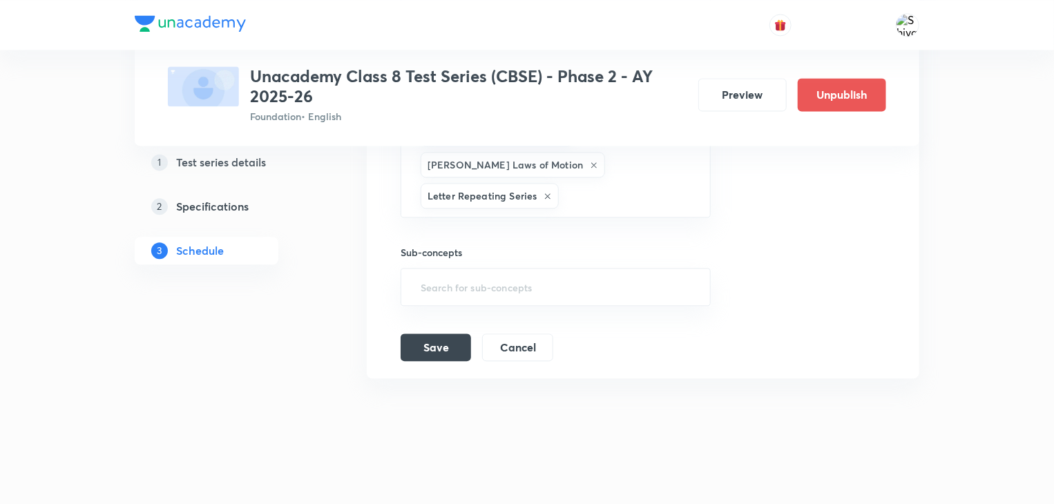
click at [621, 153] on div "Coding - Decoding Matter in our Surroundings Newton Laws of Motion Letter Repea…" at bounding box center [556, 149] width 310 height 137
click at [621, 153] on div "Coding - Decoding Matter in our Surroundings Newton Laws of Motion ​" at bounding box center [556, 165] width 310 height 106
click at [621, 153] on div "Coding - Decoding Matter in our Surroundings ​" at bounding box center [556, 179] width 310 height 75
click at [621, 153] on h6 "Concepts" at bounding box center [556, 157] width 310 height 15
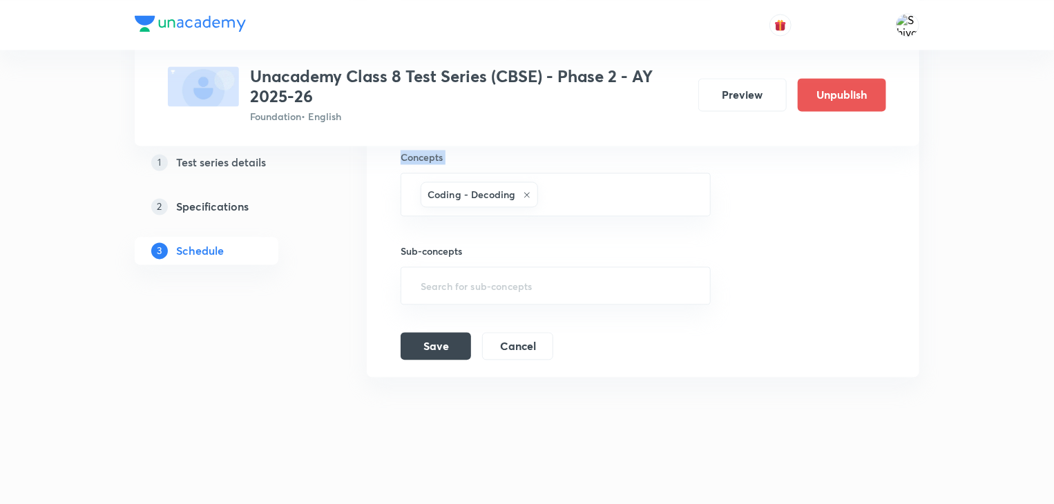
click at [621, 153] on h6 "Concepts" at bounding box center [556, 157] width 310 height 15
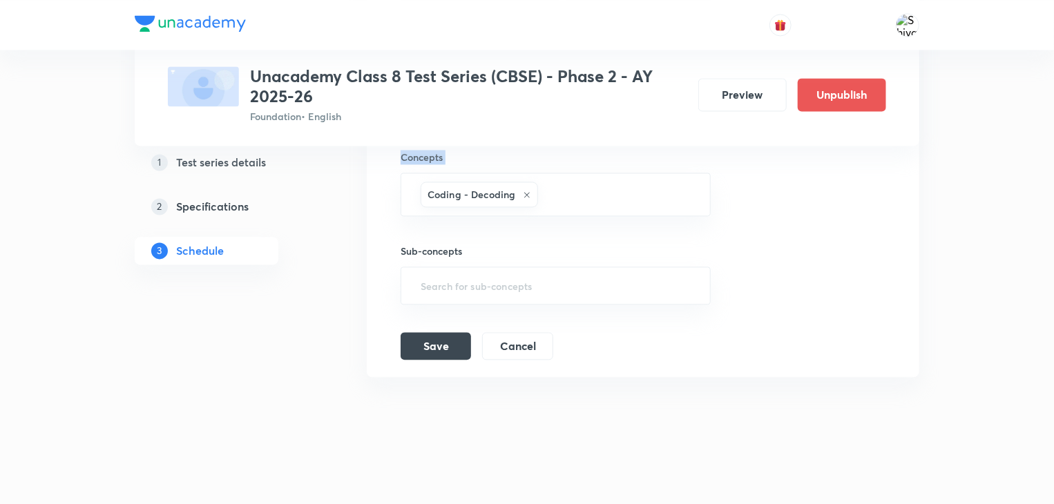
click at [621, 153] on h6 "Concepts" at bounding box center [556, 157] width 310 height 15
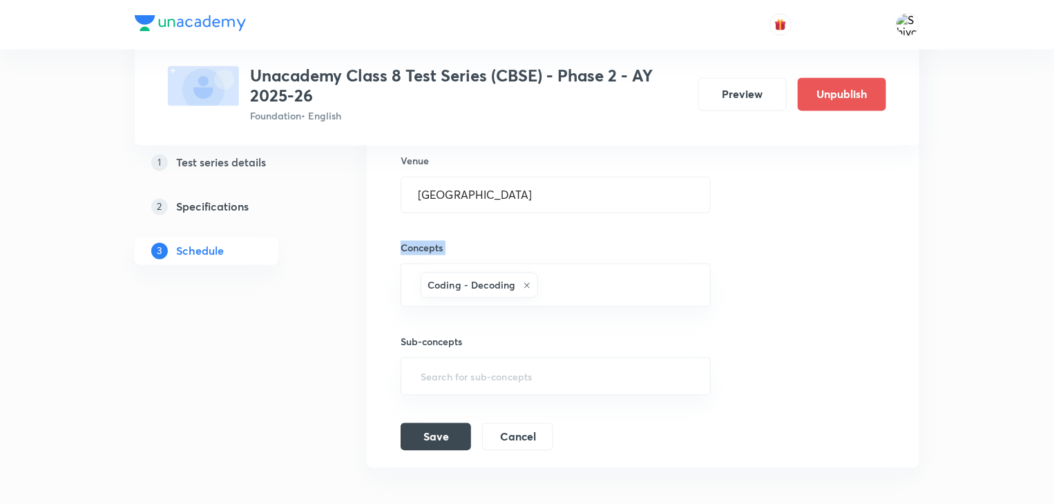
scroll to position [1287, 0]
click at [560, 285] on input "text" at bounding box center [617, 286] width 153 height 26
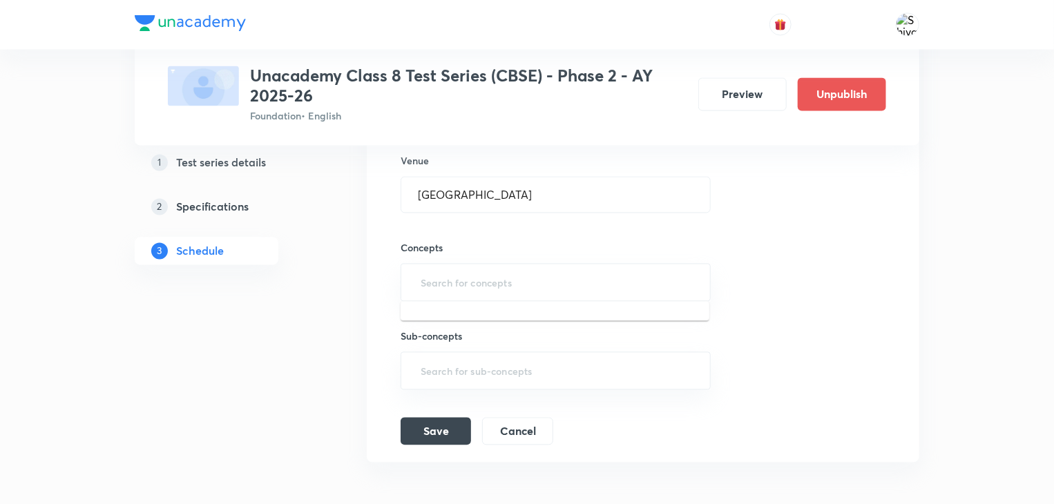
click at [560, 285] on input "text" at bounding box center [556, 283] width 276 height 26
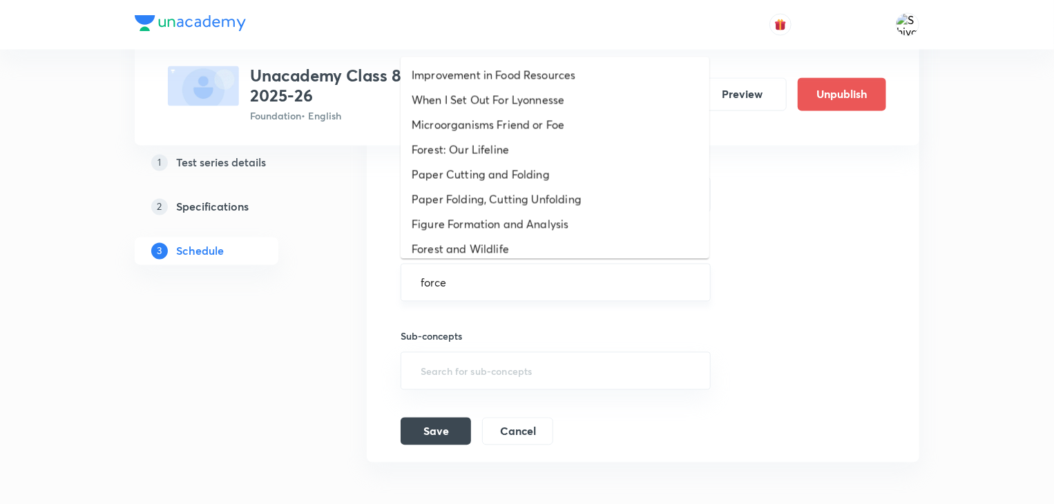
type input "force"
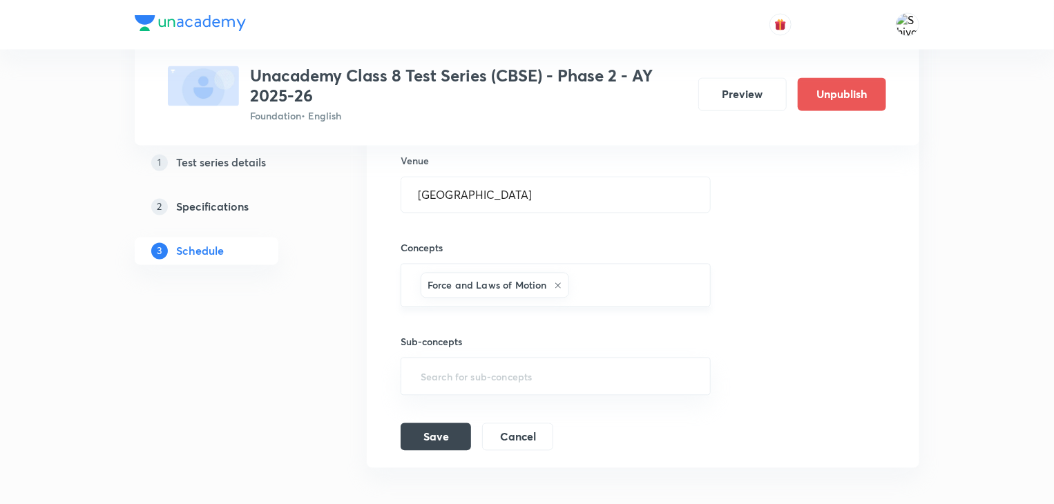
click at [560, 285] on icon at bounding box center [558, 286] width 8 height 8
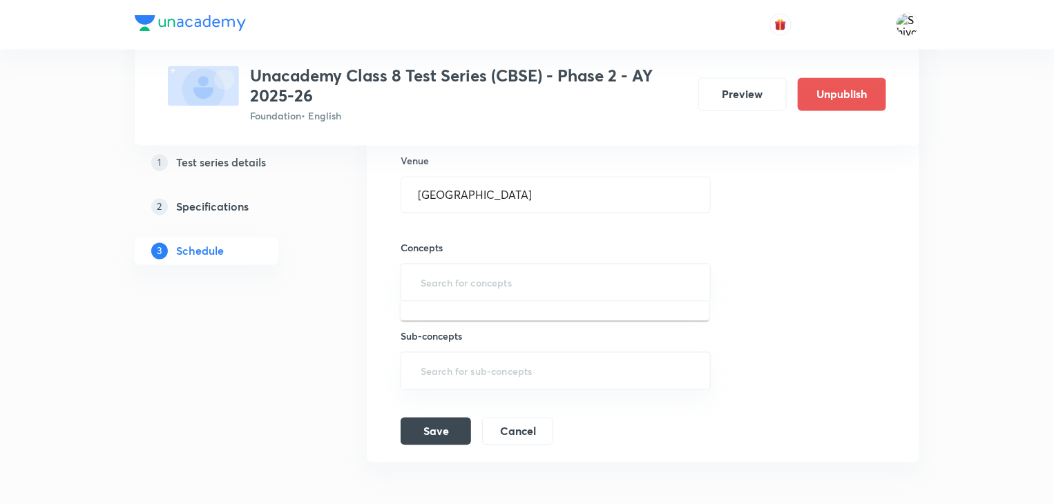
click at [560, 285] on input "text" at bounding box center [556, 283] width 276 height 26
type input "force"
click at [560, 285] on input "text" at bounding box center [616, 286] width 153 height 26
type input "frictio"
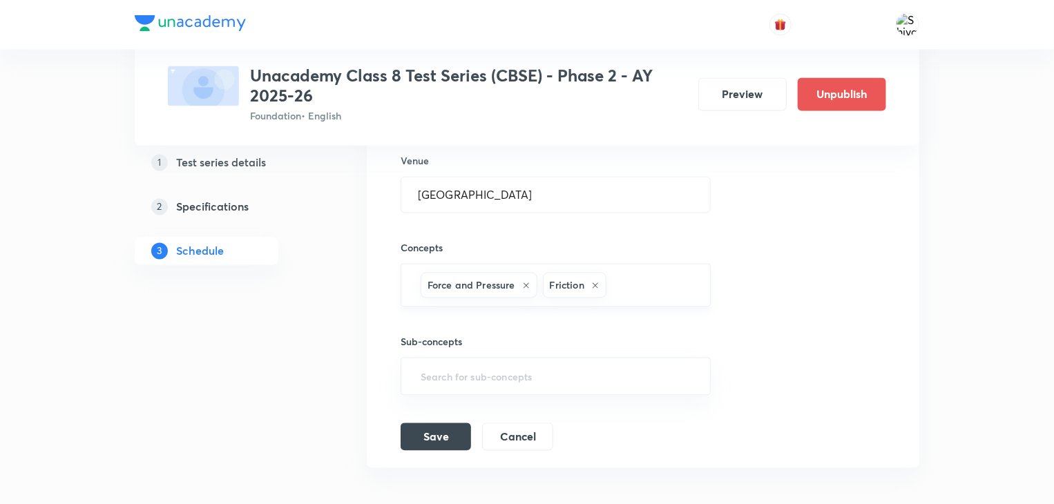
click at [618, 288] on input "text" at bounding box center [651, 286] width 84 height 26
type input "sound"
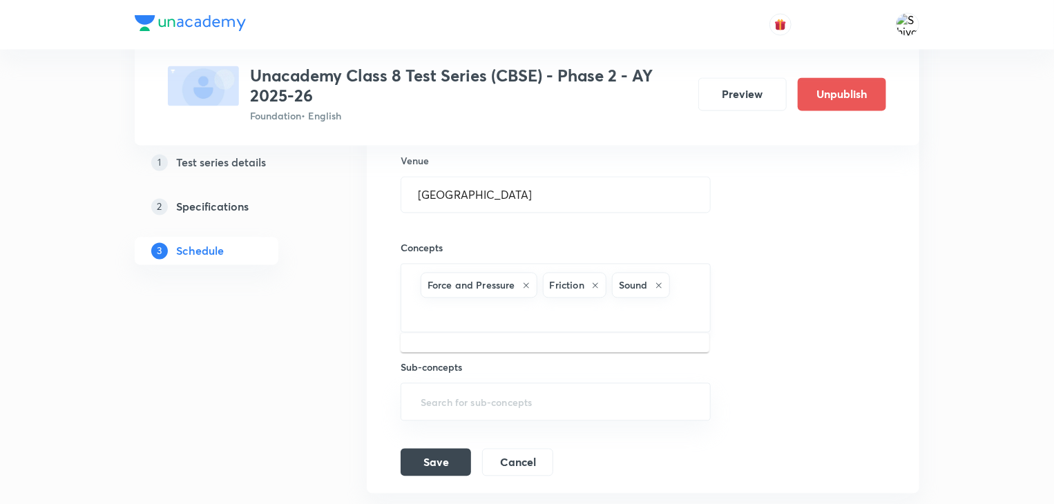
click at [641, 316] on input "text" at bounding box center [556, 314] width 276 height 26
type input "chemical"
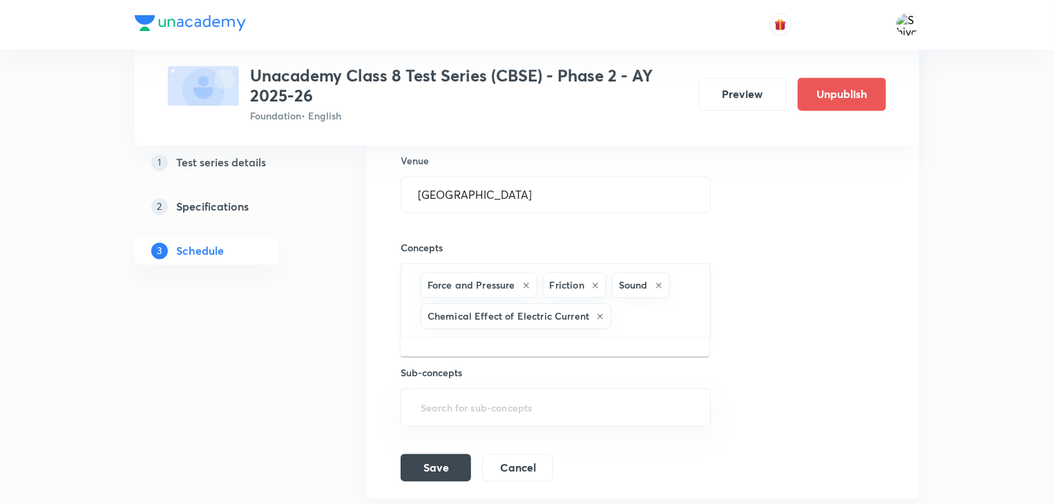
click at [641, 316] on input "text" at bounding box center [653, 317] width 79 height 26
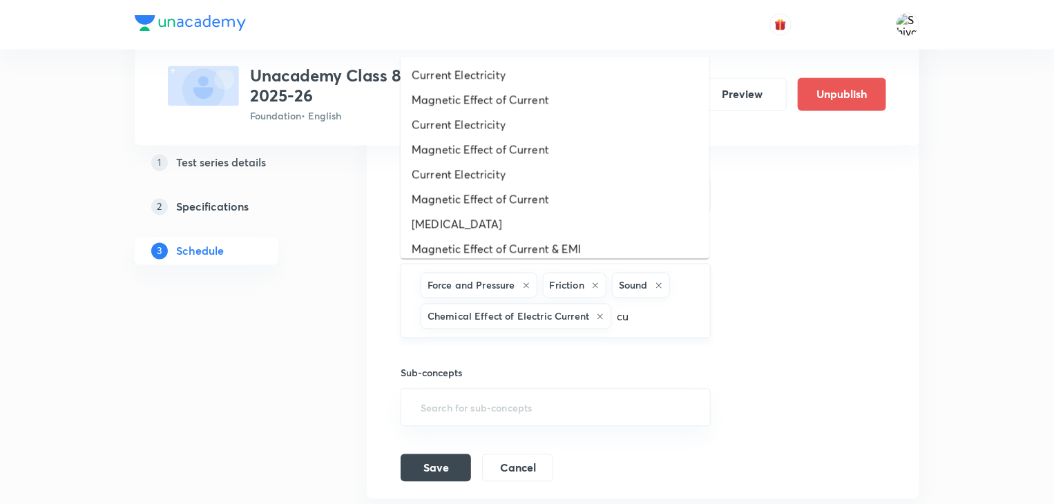
type input "c"
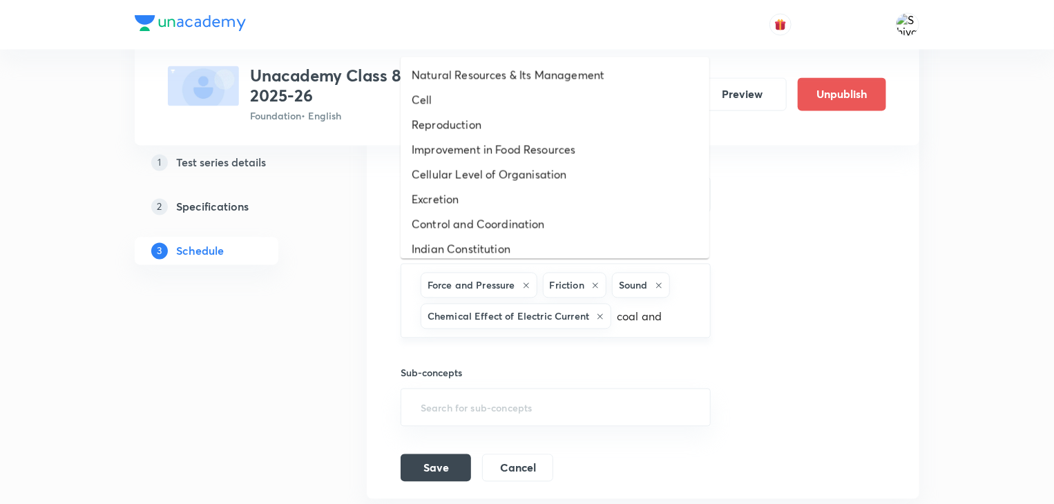
type input "coal and"
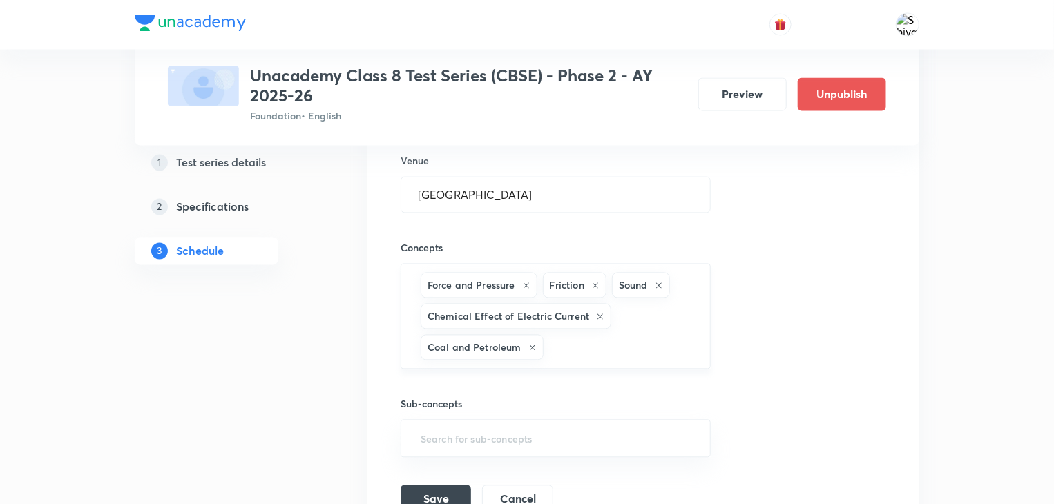
click at [644, 330] on div "Force and Pressure Friction Sound Chemical Effect of Electric Current Coal and …" at bounding box center [556, 317] width 310 height 106
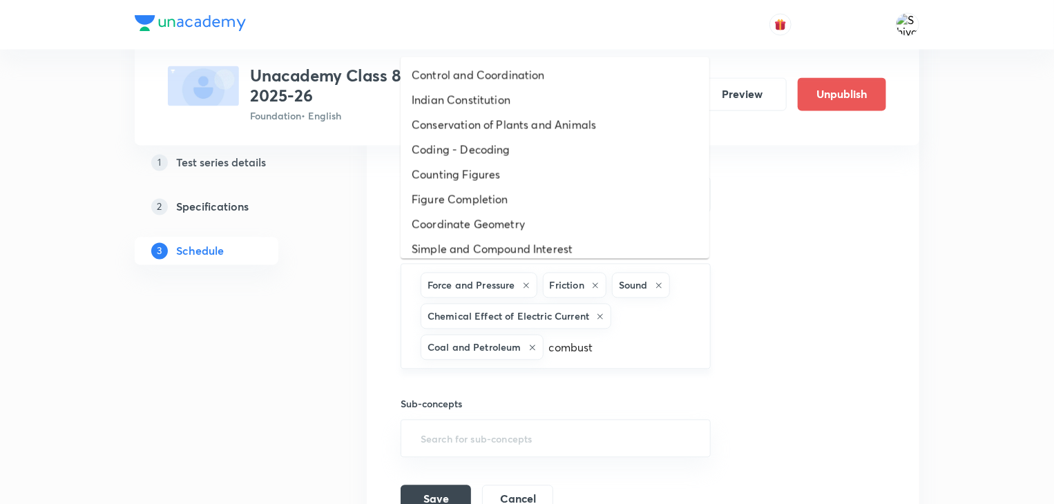
type input "combusti"
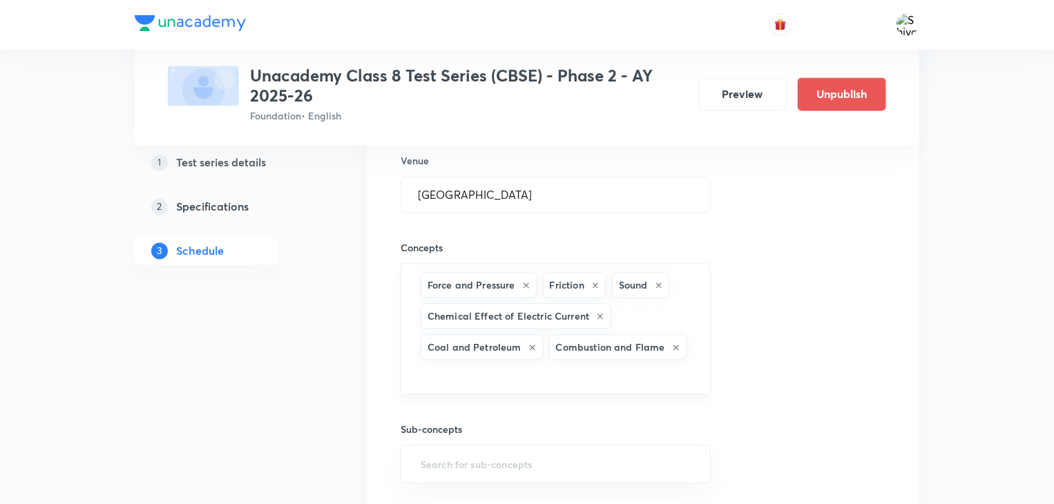
click at [641, 374] on input "text" at bounding box center [556, 376] width 276 height 26
click at [641, 374] on input "crop prodi" at bounding box center [556, 376] width 276 height 26
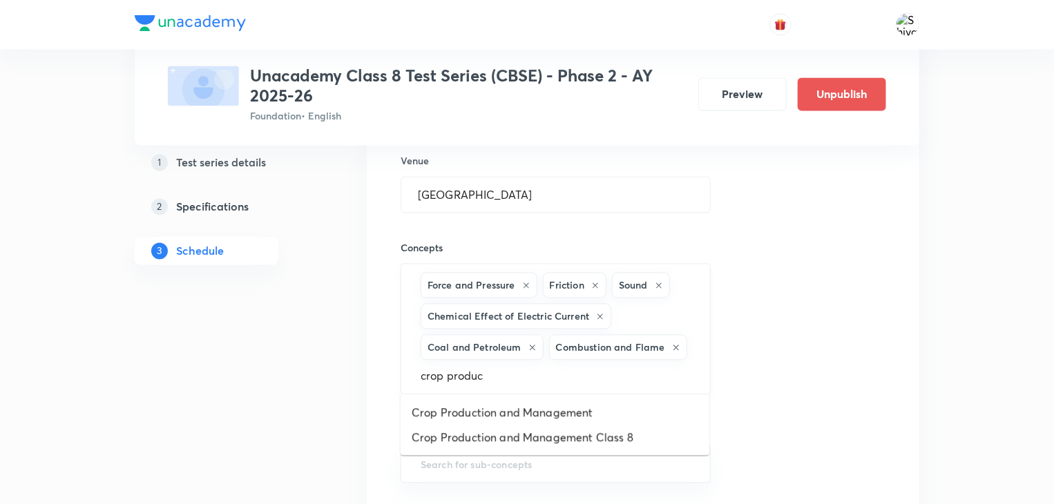
type input "crop product"
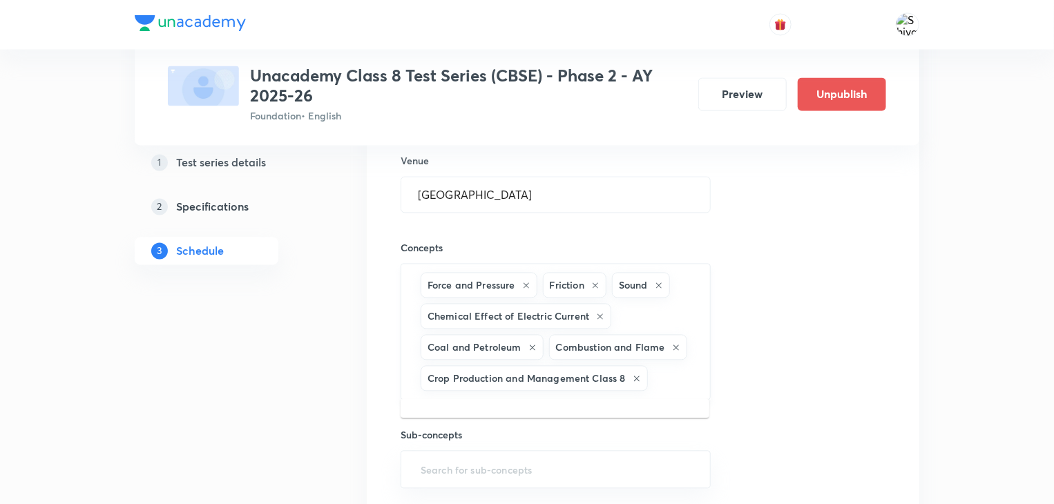
click at [662, 378] on input "text" at bounding box center [672, 379] width 43 height 26
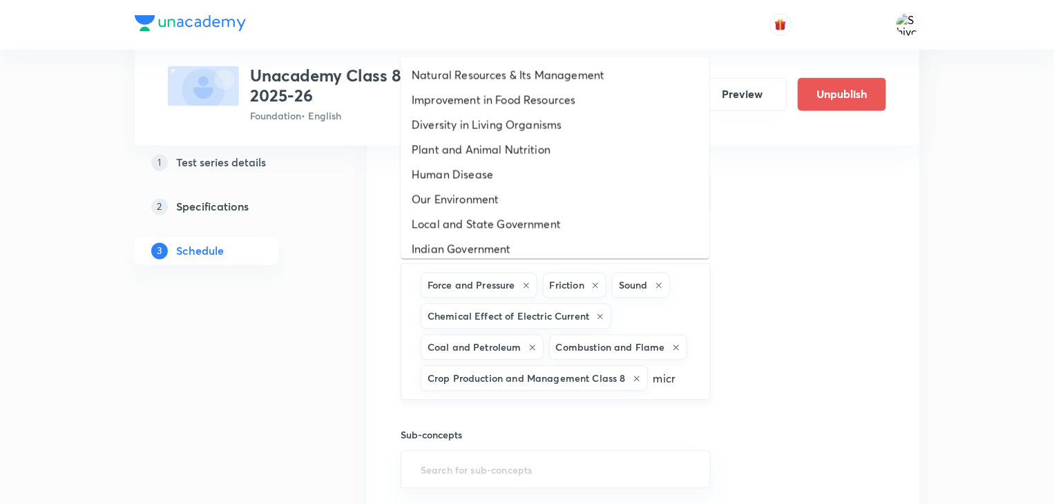
type input "micro"
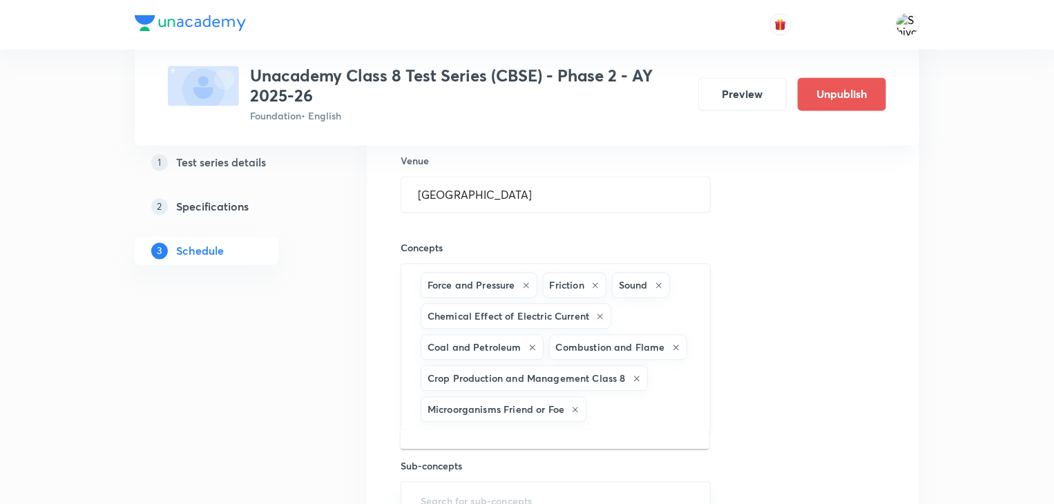
click at [669, 406] on input "text" at bounding box center [641, 410] width 104 height 26
type input "conservat"
click at [669, 406] on div "Force and Pressure Friction Sound Chemical Effect of Electric Current Coal and …" at bounding box center [556, 363] width 310 height 199
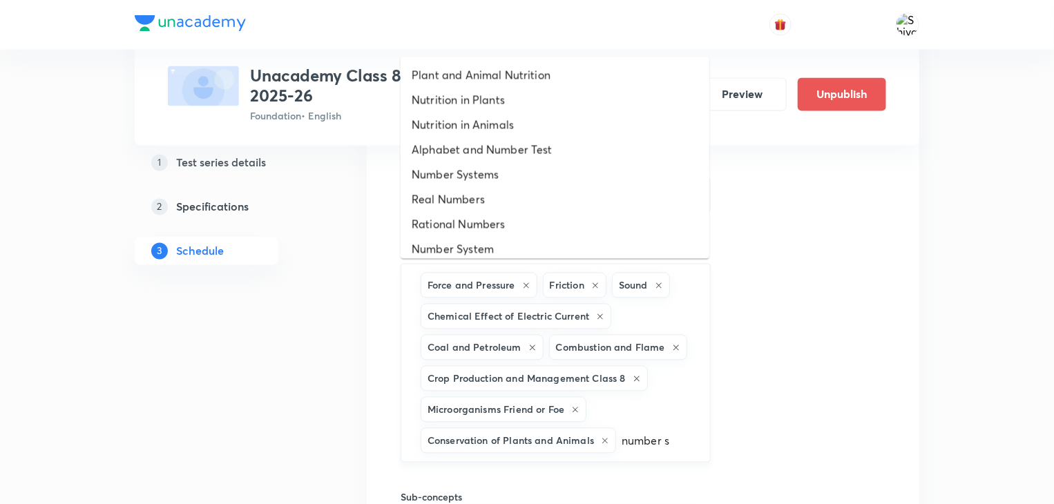
type input "number se"
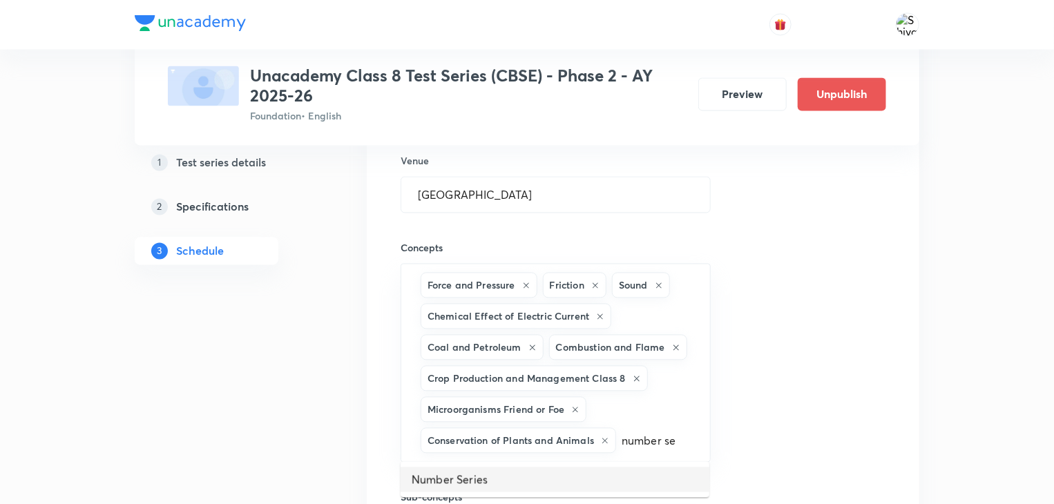
click at [613, 486] on li "Number Series" at bounding box center [555, 480] width 309 height 25
click at [615, 479] on input "text" at bounding box center [607, 472] width 173 height 26
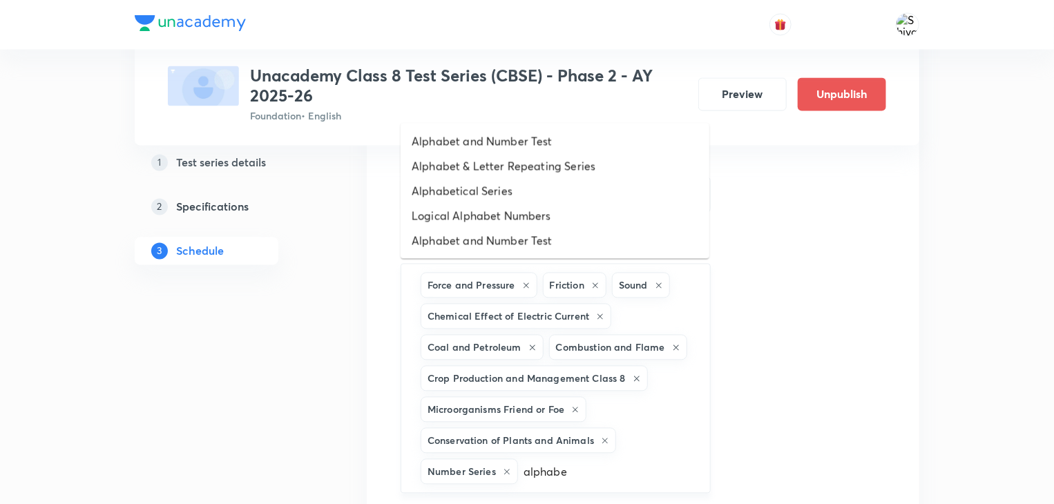
type input "alphabet"
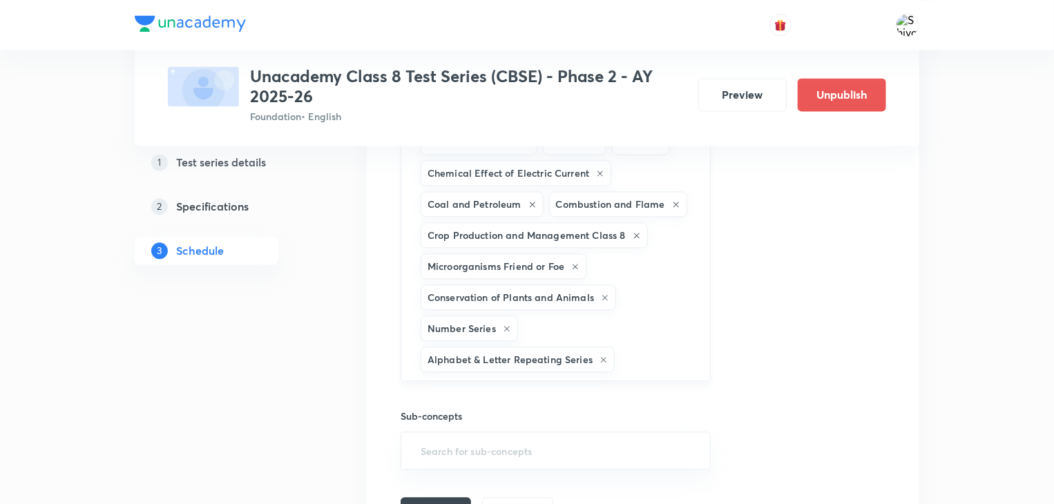
scroll to position [1432, 0]
click at [644, 354] on input "text" at bounding box center [654, 359] width 75 height 26
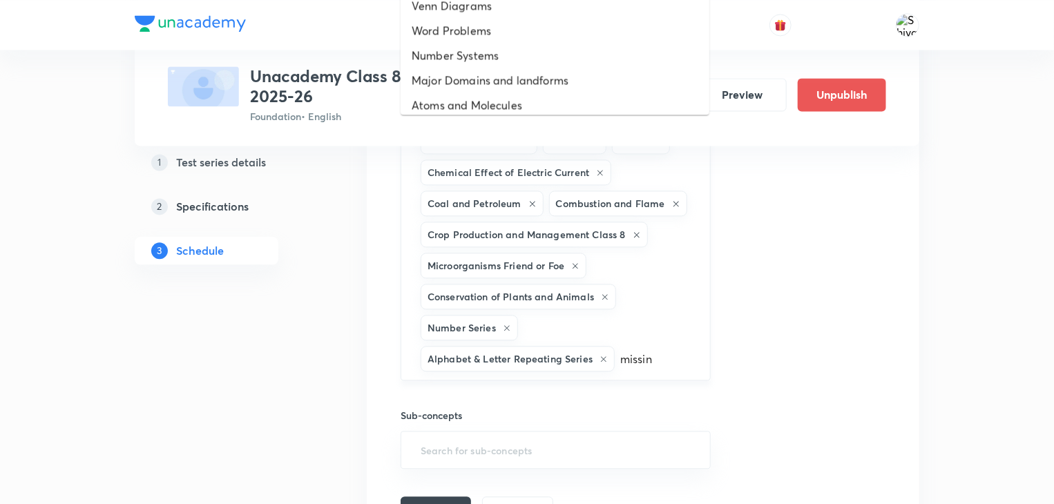
type input "missing"
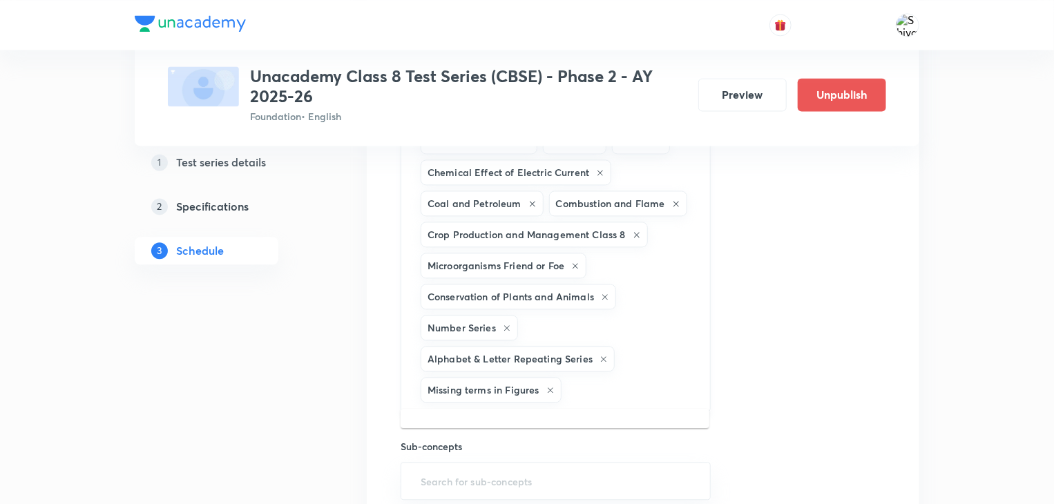
click at [644, 387] on input "text" at bounding box center [628, 390] width 129 height 26
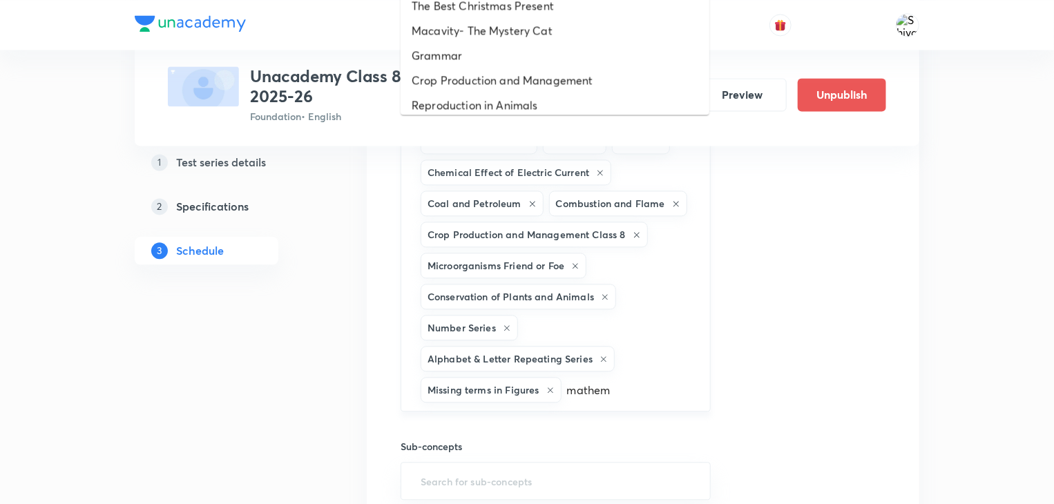
type input "mathema"
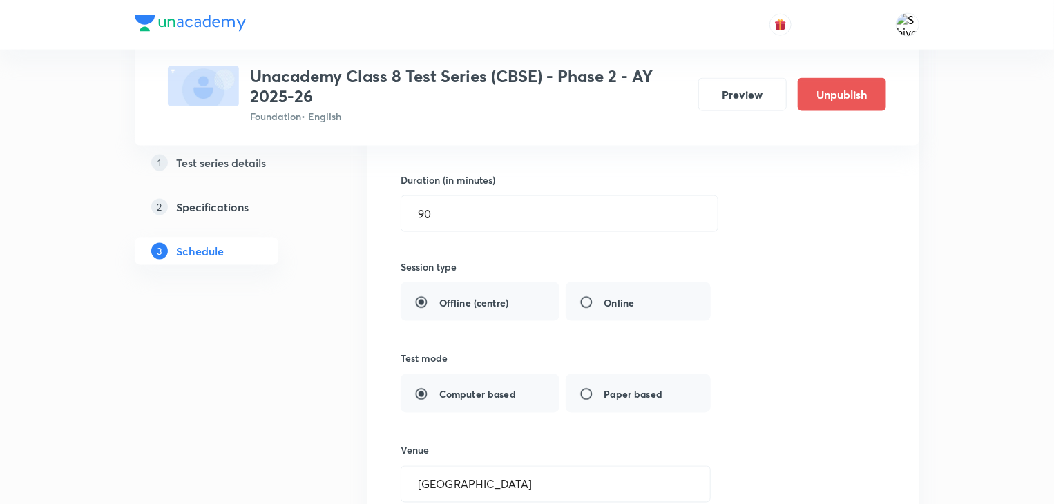
scroll to position [895, 0]
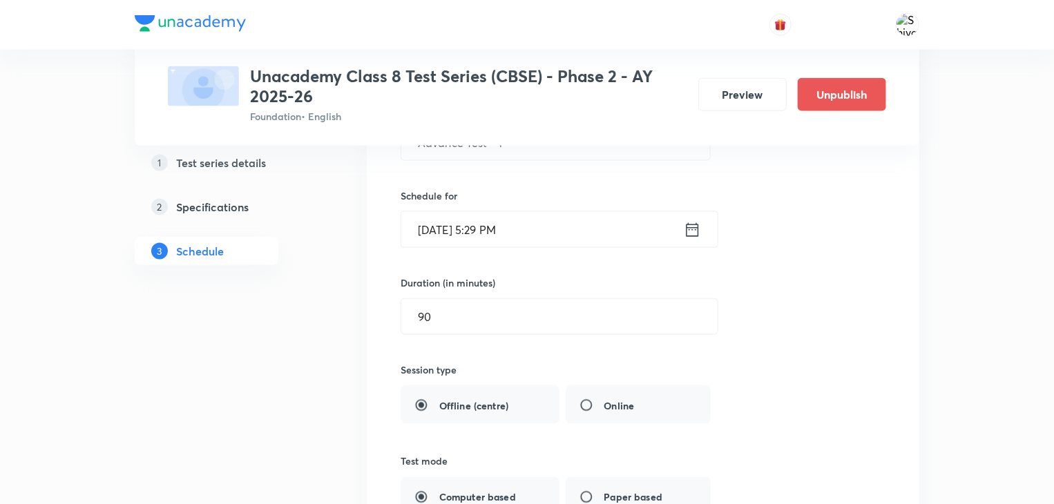
click at [693, 224] on icon at bounding box center [692, 229] width 17 height 19
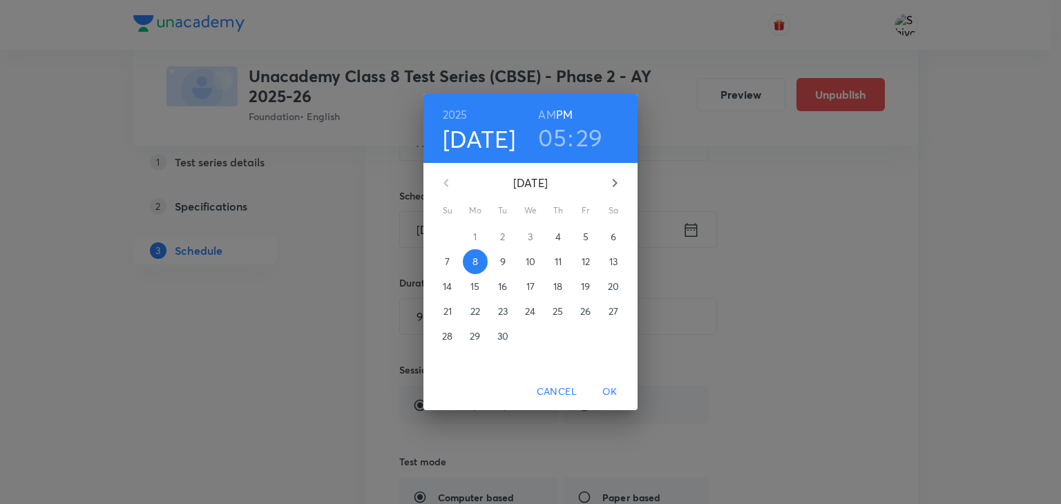
click at [594, 147] on h3 "29" at bounding box center [589, 137] width 27 height 29
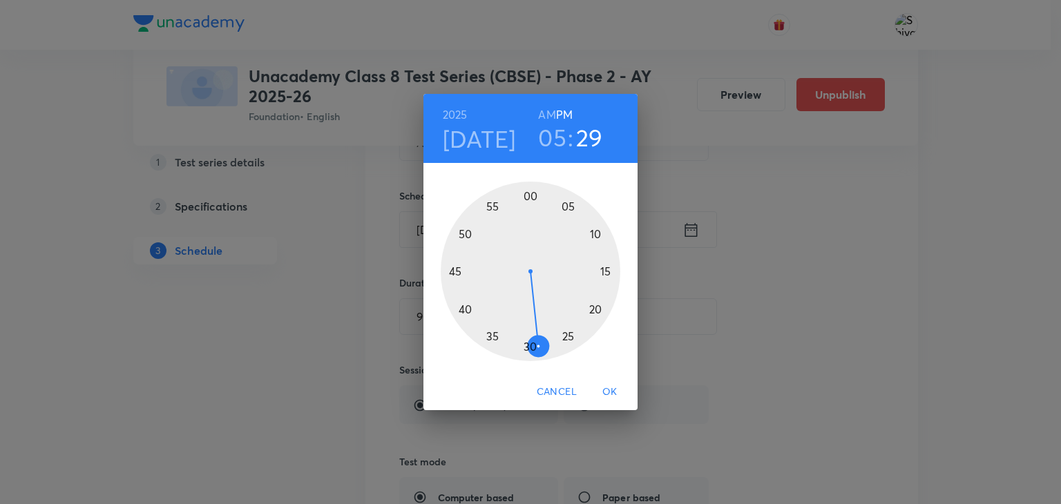
click at [531, 352] on div at bounding box center [531, 272] width 180 height 180
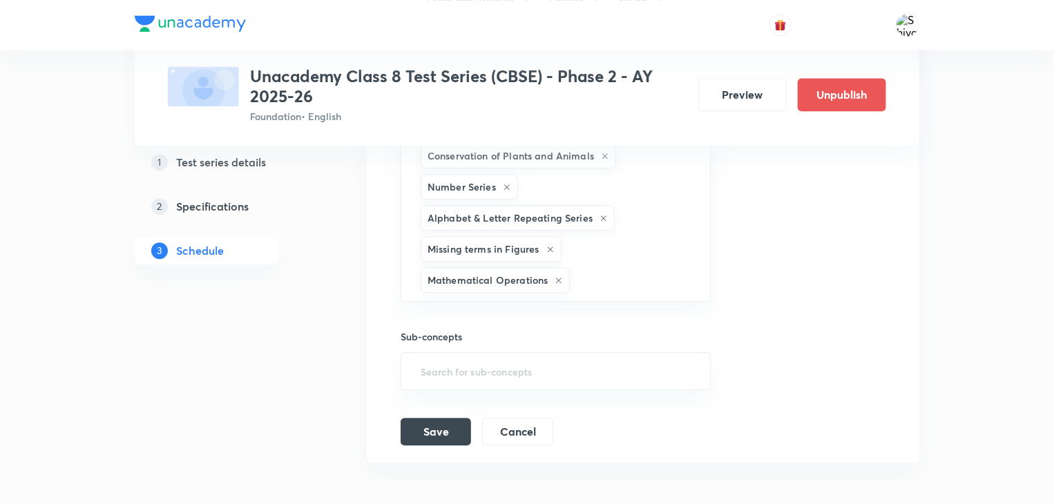
scroll to position [1655, 0]
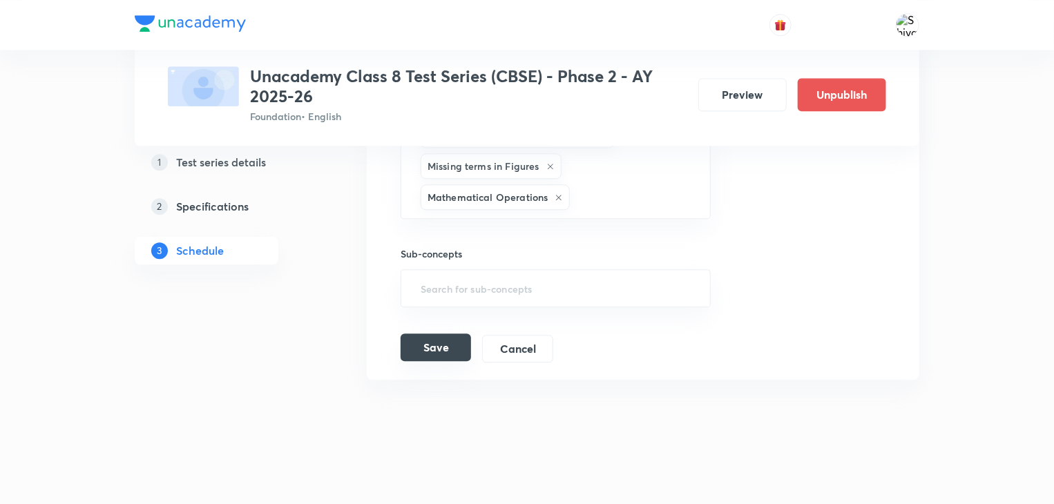
click at [428, 340] on button "Save" at bounding box center [436, 348] width 70 height 28
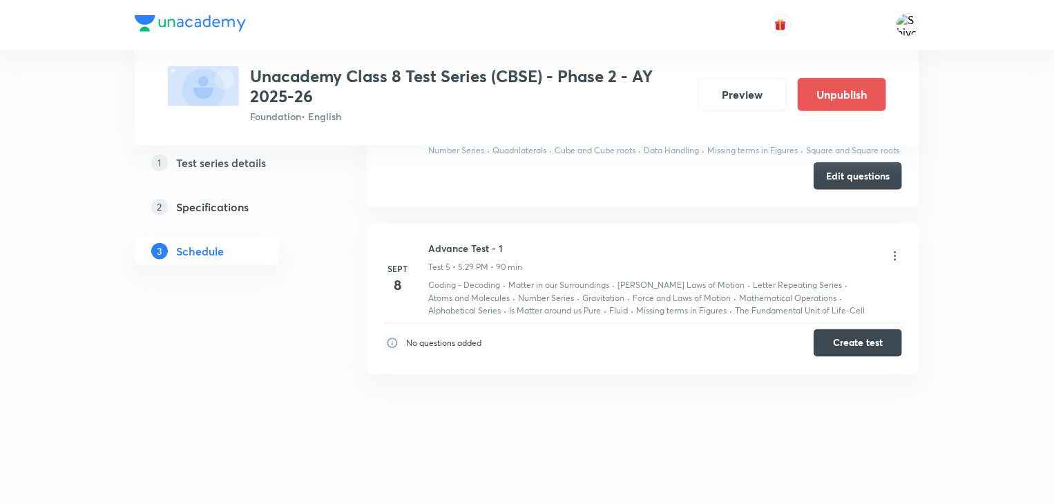
scroll to position [740, 0]
click at [866, 352] on button "Create test" at bounding box center [858, 344] width 88 height 28
click at [855, 339] on button "Create test" at bounding box center [858, 346] width 88 height 28
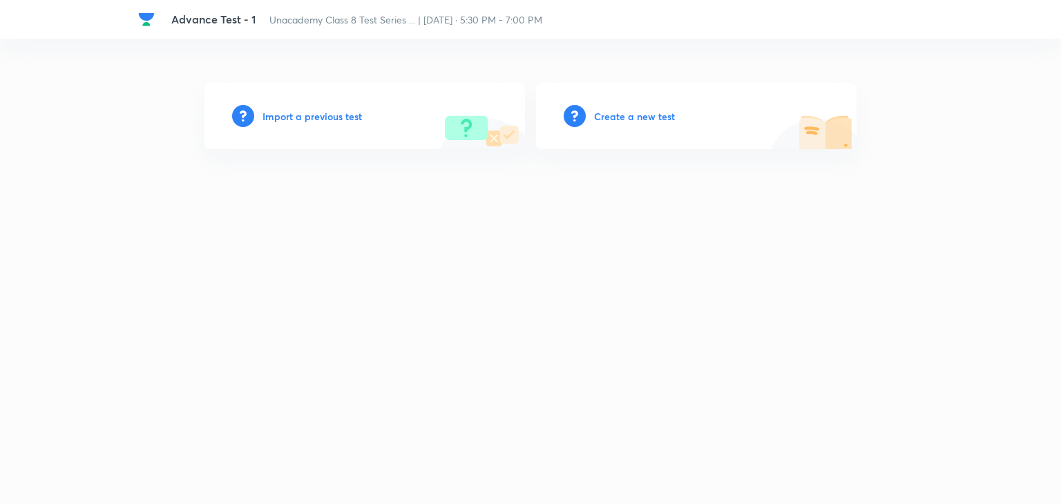
click at [608, 116] on h6 "Create a new test" at bounding box center [634, 116] width 81 height 15
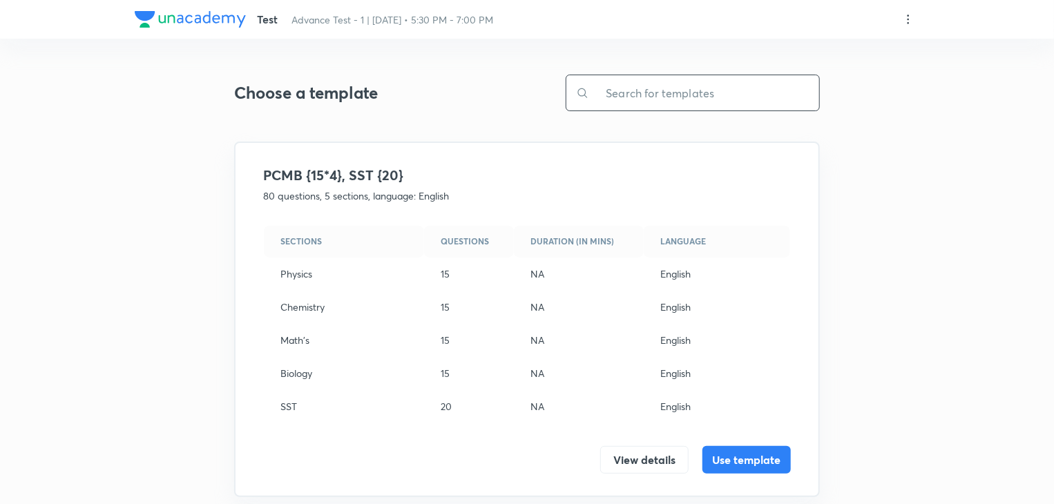
click at [666, 100] on input "text" at bounding box center [704, 92] width 230 height 35
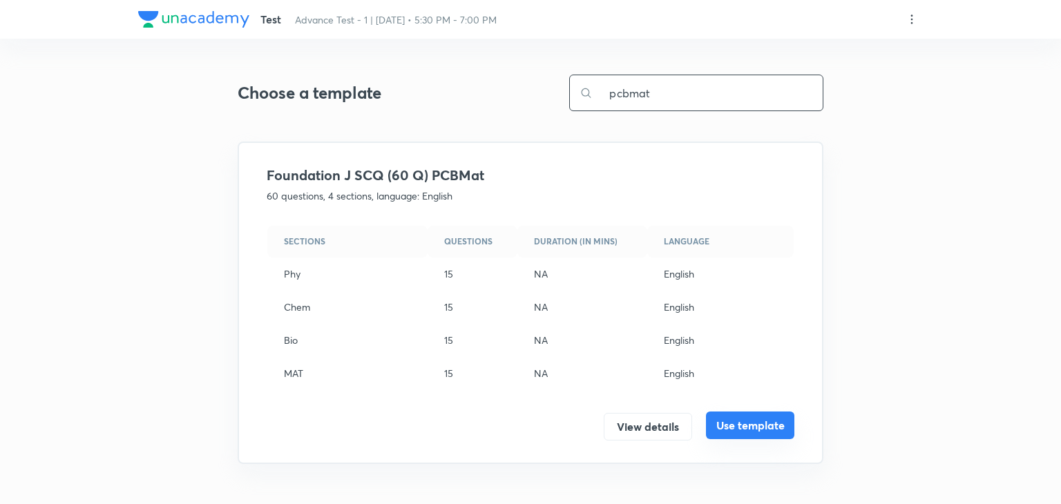
type input "pcbmat"
click at [735, 423] on button "Use template" at bounding box center [750, 426] width 88 height 28
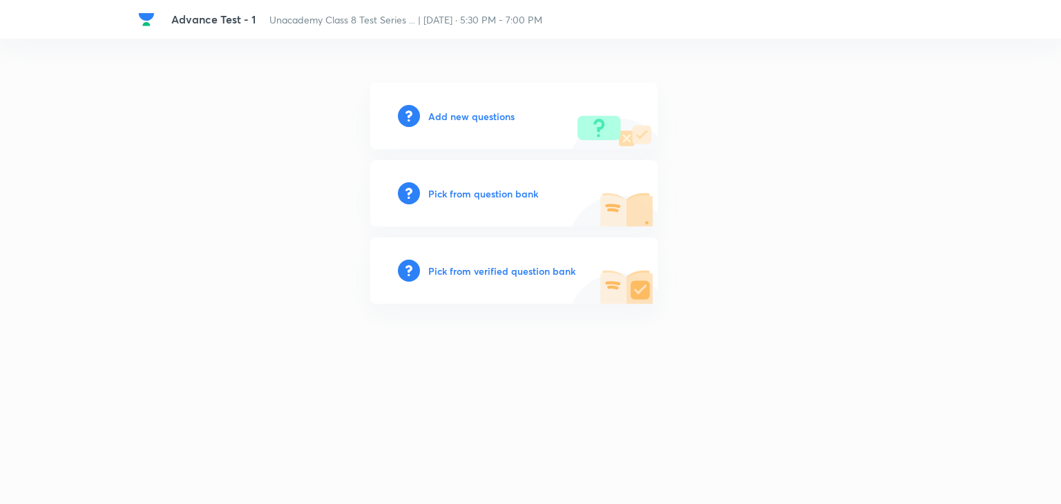
click at [453, 117] on h6 "Add new questions" at bounding box center [471, 116] width 86 height 15
